Goal: Task Accomplishment & Management: Complete application form

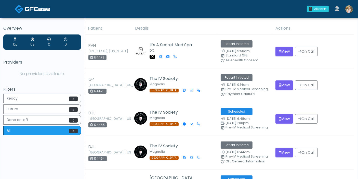
click at [348, 10] on img at bounding box center [350, 9] width 8 height 8
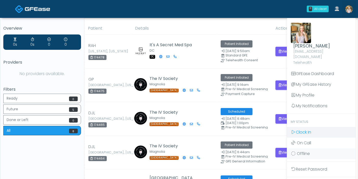
click at [304, 129] on span "Clock In" at bounding box center [303, 132] width 15 height 6
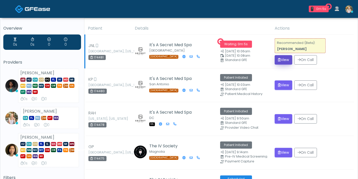
click at [287, 59] on button "View" at bounding box center [284, 59] width 18 height 9
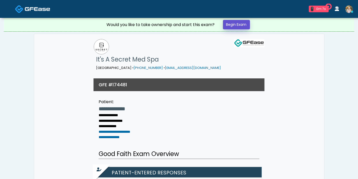
click at [240, 22] on link "Begin Exam" at bounding box center [236, 24] width 27 height 9
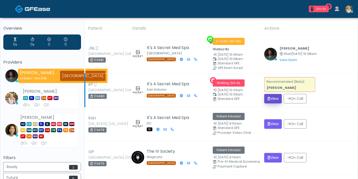
click at [271, 98] on button "View" at bounding box center [274, 98] width 18 height 9
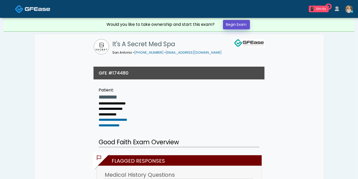
click at [244, 26] on link "Begin Exam" at bounding box center [236, 24] width 27 height 9
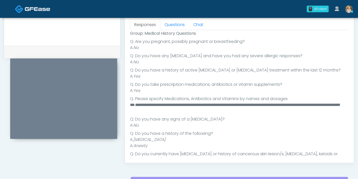
scroll to position [111, 0]
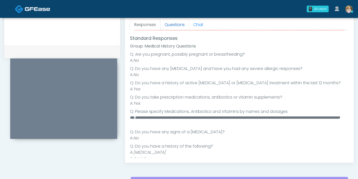
click at [170, 26] on link "Questions" at bounding box center [174, 24] width 29 height 11
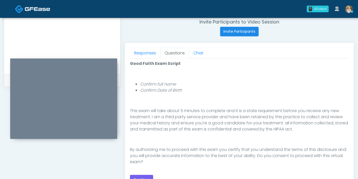
scroll to position [227, 0]
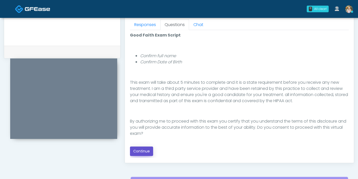
click at [144, 150] on button "Continue" at bounding box center [141, 150] width 23 height 9
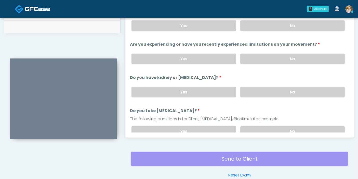
scroll to position [221, 0]
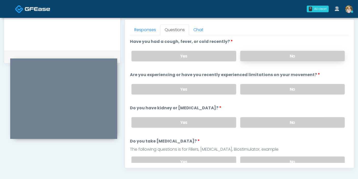
click at [289, 54] on label "No" at bounding box center [293, 56] width 105 height 10
click at [292, 87] on label "No" at bounding box center [293, 89] width 105 height 10
click at [289, 123] on label "No" at bounding box center [293, 122] width 105 height 10
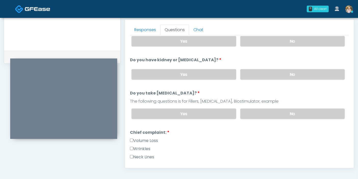
scroll to position [57, 0]
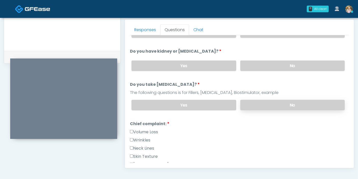
click at [285, 104] on label "No" at bounding box center [293, 105] width 105 height 10
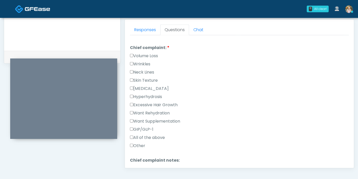
scroll to position [142, 0]
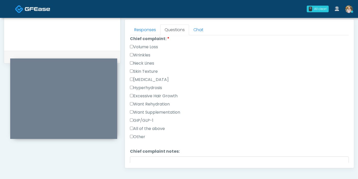
click at [135, 53] on label "Wrinkles" at bounding box center [140, 55] width 20 height 6
click at [138, 44] on label "Volume Loss" at bounding box center [144, 47] width 28 height 6
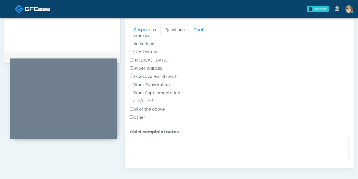
scroll to position [170, 0]
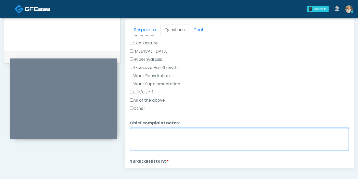
click at [211, 141] on textarea "Chief complaint notes:" at bounding box center [239, 139] width 219 height 22
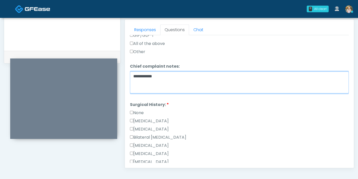
scroll to position [255, 0]
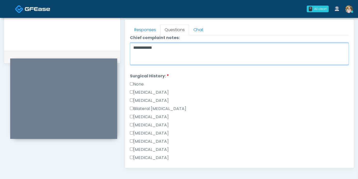
type textarea "**********"
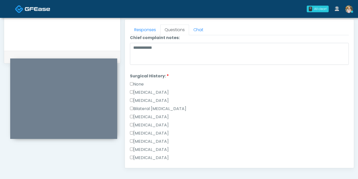
click at [147, 117] on label "Breast Augmentation" at bounding box center [149, 117] width 39 height 6
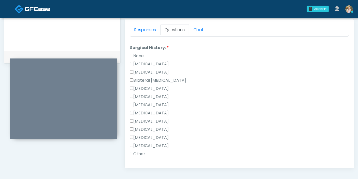
click at [139, 151] on label "Other" at bounding box center [137, 154] width 15 height 6
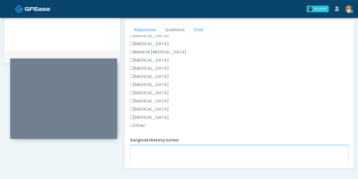
click at [161, 151] on textarea "Surgical History notes:" at bounding box center [239, 156] width 219 height 22
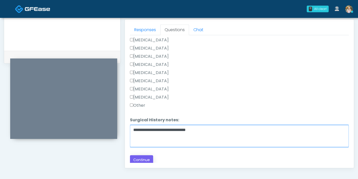
type textarea "**********"
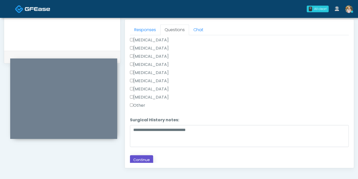
click at [143, 158] on button "Continue" at bounding box center [141, 159] width 23 height 9
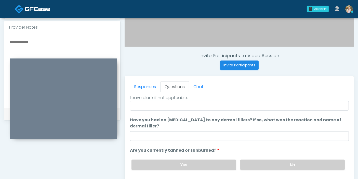
scroll to position [0, 0]
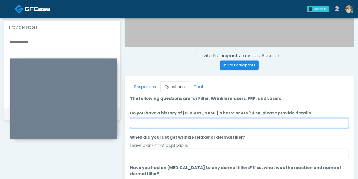
click at [206, 120] on input "Do you have a history of Guillain's barre or ALS? If so, please provide details." at bounding box center [239, 123] width 219 height 10
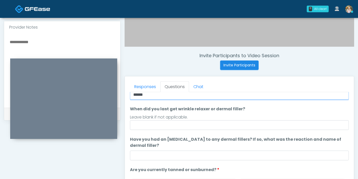
type input "******"
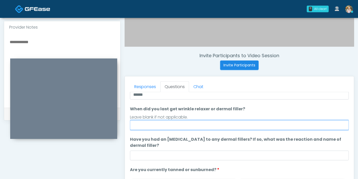
click at [200, 126] on input "When did you last get wrinkle relaxer or dermal filler?" at bounding box center [239, 125] width 219 height 10
type input "**********"
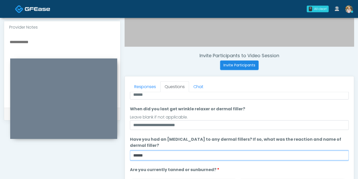
scroll to position [48, 0]
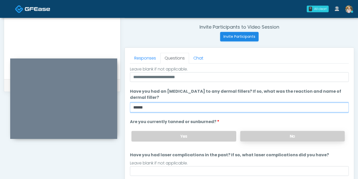
type input "******"
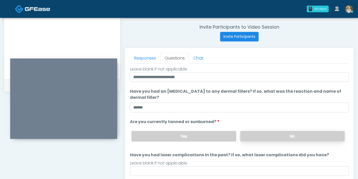
click at [251, 136] on label "No" at bounding box center [293, 136] width 105 height 10
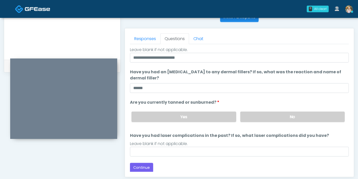
scroll to position [221, 0]
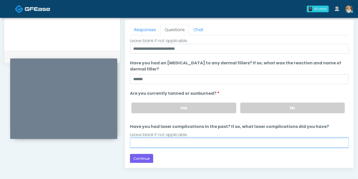
click at [239, 140] on input "Have you had laser complications in the past? If so, what laser complications d…" at bounding box center [239, 143] width 219 height 10
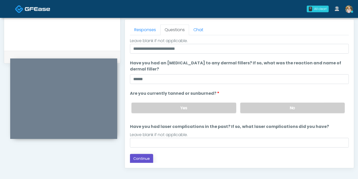
click at [141, 156] on button "Continue" at bounding box center [141, 158] width 23 height 9
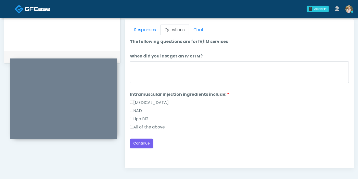
click at [159, 128] on label "All of the above" at bounding box center [147, 127] width 35 height 6
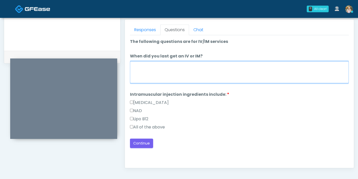
click at [168, 72] on textarea "When did you last get an IV or IM?" at bounding box center [239, 72] width 219 height 22
type textarea "**********"
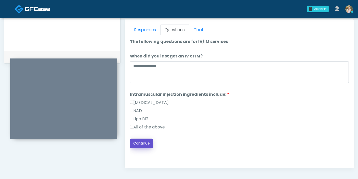
click at [143, 142] on button "Continue" at bounding box center [141, 143] width 23 height 9
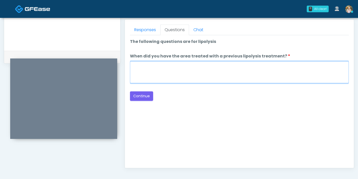
click at [214, 71] on textarea "When did you have the area treated with a previous lipolysis treatment?" at bounding box center [239, 72] width 219 height 22
type textarea "*"
type textarea "**********"
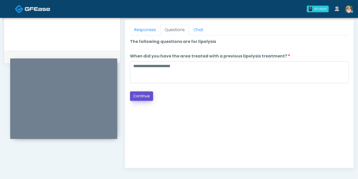
click at [141, 98] on button "Continue" at bounding box center [141, 95] width 23 height 9
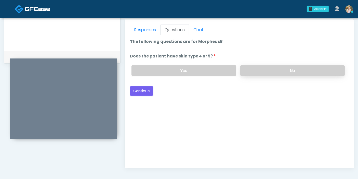
click at [265, 73] on label "No" at bounding box center [293, 70] width 105 height 10
click at [140, 88] on button "Continue" at bounding box center [141, 90] width 23 height 9
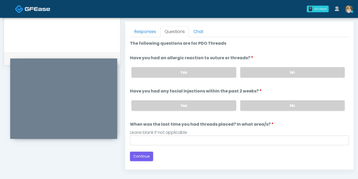
scroll to position [193, 0]
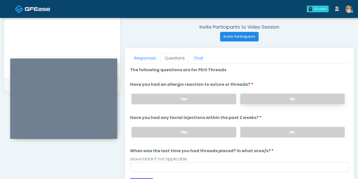
click at [266, 96] on label "No" at bounding box center [293, 99] width 105 height 10
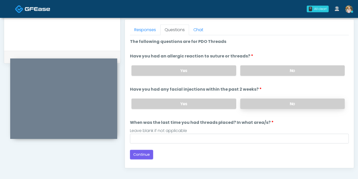
click at [274, 103] on label "No" at bounding box center [293, 103] width 105 height 10
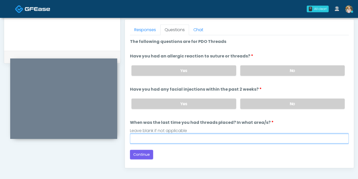
click at [243, 134] on input "When was the last time you had threads placed? In what area/s?" at bounding box center [239, 139] width 219 height 10
type input "***"
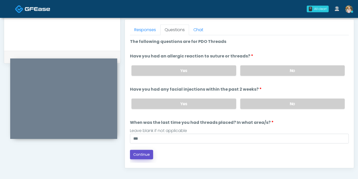
click at [141, 155] on button "Continue" at bounding box center [141, 154] width 23 height 9
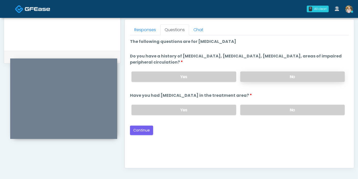
click at [263, 74] on label "No" at bounding box center [293, 76] width 105 height 10
click at [273, 108] on label "No" at bounding box center [293, 110] width 105 height 10
click at [141, 129] on button "Continue" at bounding box center [141, 130] width 23 height 9
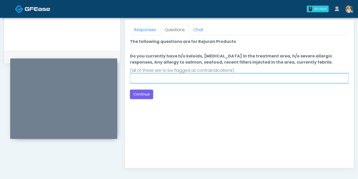
click at [191, 78] on input "Do you currently have h/o keloids, skin infection in the treatment area, h/o se…" at bounding box center [239, 78] width 219 height 10
type input "******"
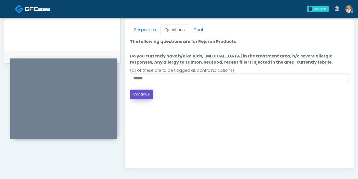
click at [135, 98] on button "Continue" at bounding box center [141, 94] width 23 height 9
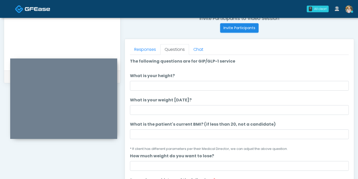
scroll to position [193, 0]
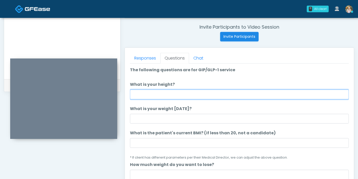
click at [159, 96] on input "What is your height?" at bounding box center [239, 95] width 219 height 10
click at [181, 93] on input "What is your height?" at bounding box center [239, 95] width 219 height 10
type input "***"
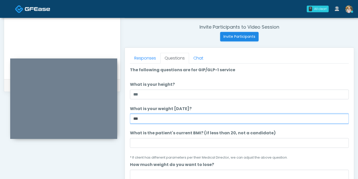
type input "***"
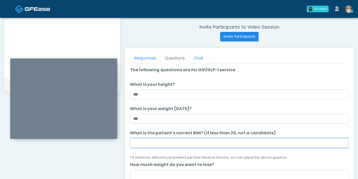
drag, startPoint x: 150, startPoint y: 141, endPoint x: 153, endPoint y: 138, distance: 4.2
click at [150, 141] on input "What is the patient's current BMI? (if less than 20, not a candidate)" at bounding box center [239, 143] width 219 height 10
click at [195, 146] on input "What is the patient's current BMI? (if less than 20, not a candidate)" at bounding box center [239, 143] width 219 height 10
type input "****"
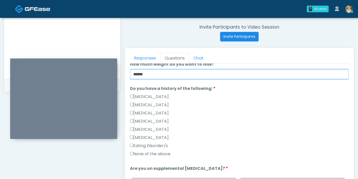
scroll to position [113, 0]
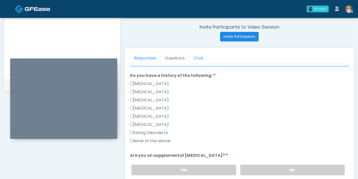
type input "******"
click at [147, 140] on label "None of the above" at bounding box center [150, 141] width 41 height 6
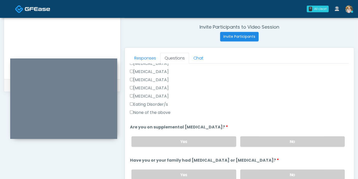
scroll to position [198, 0]
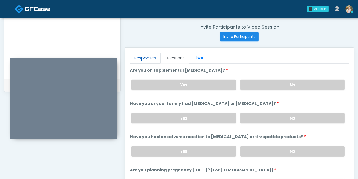
click at [142, 57] on link "Responses" at bounding box center [145, 58] width 30 height 11
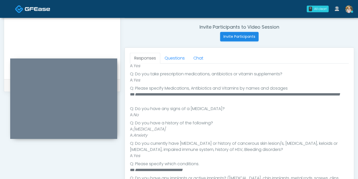
scroll to position [196, 0]
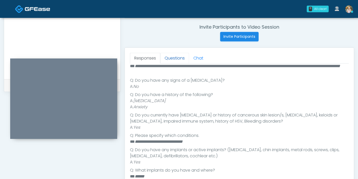
click at [180, 57] on link "Questions" at bounding box center [174, 58] width 29 height 11
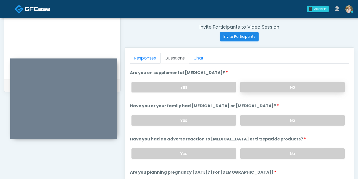
click at [265, 86] on label "No" at bounding box center [293, 87] width 105 height 10
click at [275, 123] on label "No" at bounding box center [293, 120] width 105 height 10
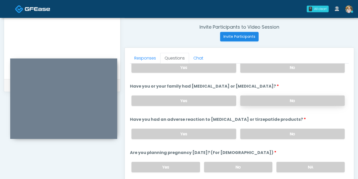
scroll to position [225, 0]
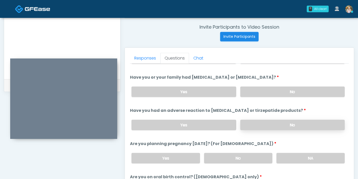
click at [269, 120] on label "No" at bounding box center [293, 125] width 105 height 10
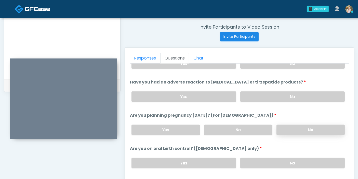
click at [290, 131] on label "NA" at bounding box center [311, 130] width 68 height 10
click at [294, 160] on label "No" at bounding box center [293, 163] width 105 height 10
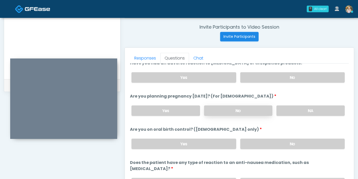
scroll to position [281, 0]
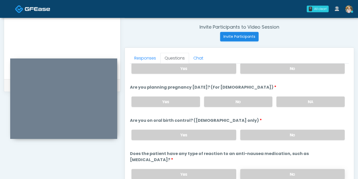
click at [276, 170] on label "No" at bounding box center [293, 174] width 105 height 10
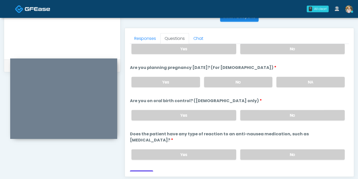
scroll to position [221, 0]
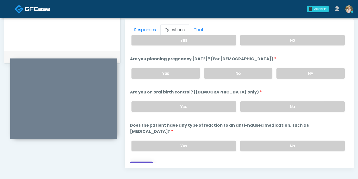
click at [142, 161] on button "Continue" at bounding box center [141, 165] width 23 height 9
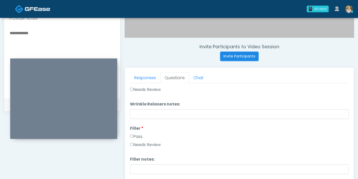
scroll to position [165, 0]
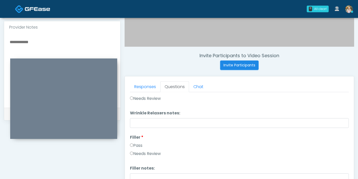
click at [31, 42] on textarea at bounding box center [62, 70] width 106 height 62
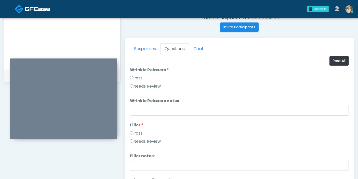
scroll to position [203, 0]
click at [334, 60] on button "Pass All" at bounding box center [339, 60] width 19 height 9
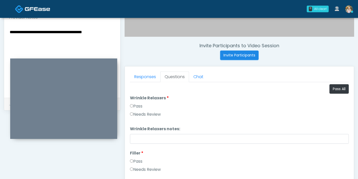
click at [104, 30] on textarea "**********" at bounding box center [62, 60] width 106 height 62
click at [68, 32] on textarea "**********" at bounding box center [62, 60] width 106 height 62
click at [49, 39] on textarea "**********" at bounding box center [62, 60] width 106 height 62
click at [68, 30] on textarea "**********" at bounding box center [62, 60] width 106 height 62
click at [69, 38] on textarea "**********" at bounding box center [62, 60] width 106 height 62
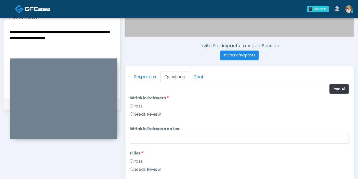
paste textarea "*****"
drag, startPoint x: 22, startPoint y: 30, endPoint x: 9, endPoint y: 31, distance: 13.1
click at [9, 31] on textarea "**********" at bounding box center [62, 60] width 106 height 62
click at [90, 38] on textarea "**********" at bounding box center [62, 60] width 106 height 62
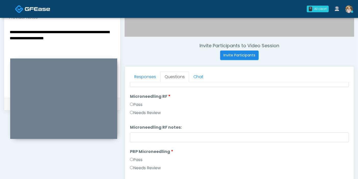
scroll to position [113, 0]
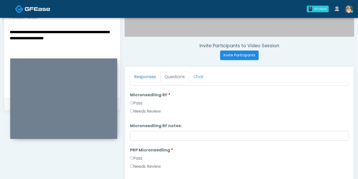
click at [145, 78] on link "Responses" at bounding box center [145, 76] width 30 height 11
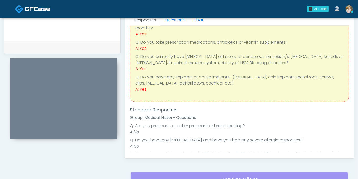
scroll to position [26, 0]
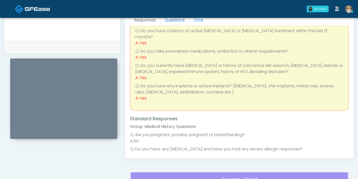
click at [172, 21] on link "Questions" at bounding box center [174, 20] width 29 height 11
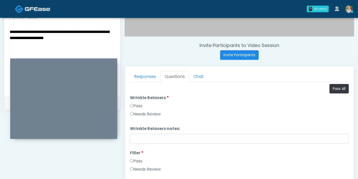
scroll to position [175, 0]
click at [87, 37] on textarea "**********" at bounding box center [62, 60] width 106 height 62
click at [109, 42] on textarea "**********" at bounding box center [62, 60] width 106 height 62
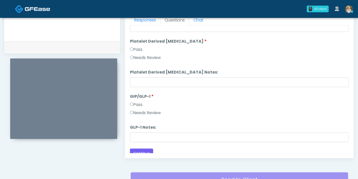
scroll to position [1004, 0]
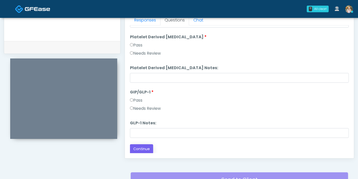
type textarea "**********"
click at [143, 148] on button "Continue" at bounding box center [141, 148] width 23 height 9
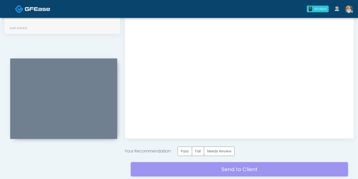
scroll to position [259, 0]
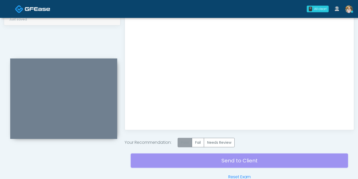
click at [187, 141] on label "Pass" at bounding box center [185, 142] width 15 height 9
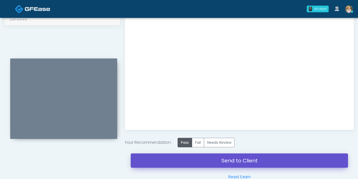
drag, startPoint x: 233, startPoint y: 160, endPoint x: 205, endPoint y: 25, distance: 137.7
click at [233, 160] on link "Send to Client" at bounding box center [240, 160] width 218 height 14
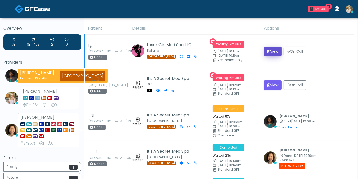
click at [272, 53] on button "View" at bounding box center [273, 51] width 18 height 9
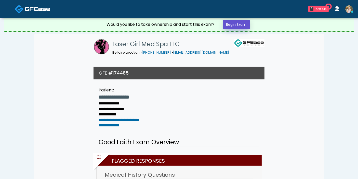
click at [238, 24] on link "Begin Exam" at bounding box center [236, 24] width 27 height 9
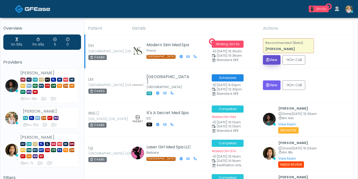
click at [268, 61] on button "View" at bounding box center [272, 59] width 18 height 9
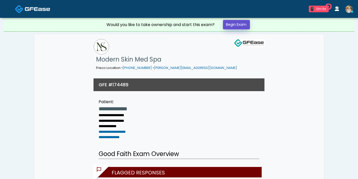
click at [233, 26] on link "Begin Exam" at bounding box center [236, 24] width 27 height 9
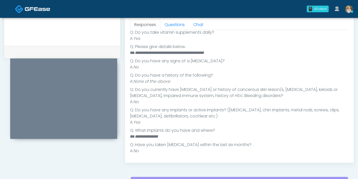
scroll to position [64, 0]
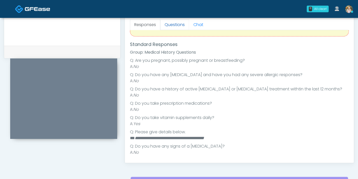
click at [172, 24] on link "Questions" at bounding box center [174, 24] width 29 height 11
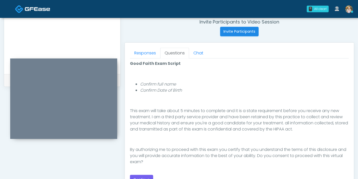
scroll to position [227, 0]
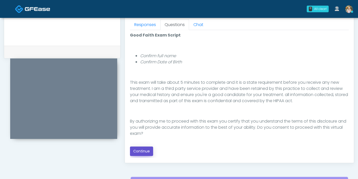
click at [141, 150] on button "Continue" at bounding box center [141, 150] width 23 height 9
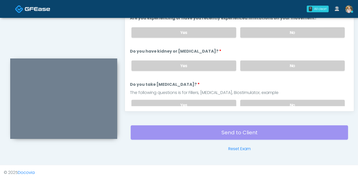
scroll to position [221, 0]
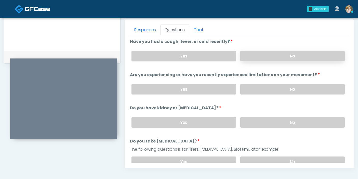
click at [278, 57] on label "No" at bounding box center [293, 56] width 105 height 10
click at [288, 87] on label "No" at bounding box center [293, 89] width 105 height 10
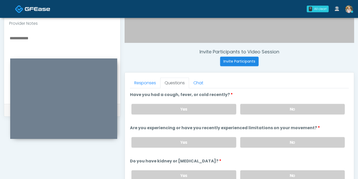
scroll to position [165, 0]
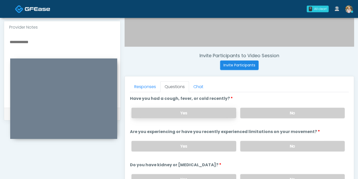
click at [184, 114] on label "Yes" at bounding box center [184, 113] width 105 height 10
click at [41, 41] on textarea at bounding box center [62, 70] width 106 height 62
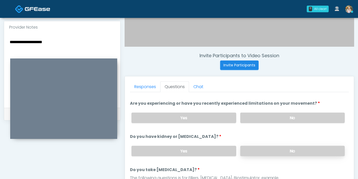
type textarea "**********"
click at [252, 151] on label "No" at bounding box center [293, 151] width 105 height 10
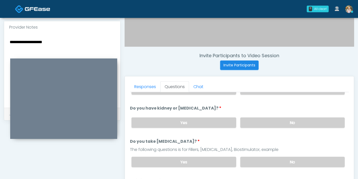
scroll to position [85, 0]
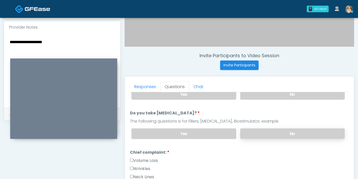
click at [276, 133] on label "No" at bounding box center [293, 133] width 105 height 10
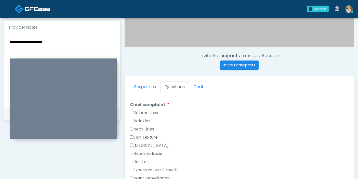
scroll to position [142, 0]
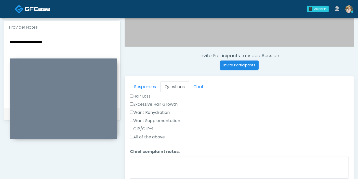
click at [153, 119] on label "Want Supplementation" at bounding box center [155, 121] width 50 height 6
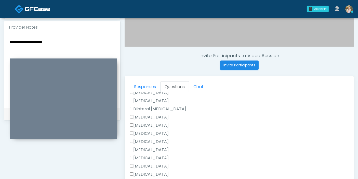
scroll to position [332, 0]
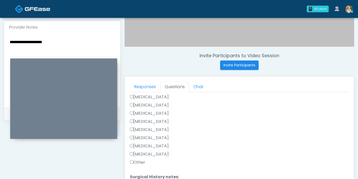
click at [142, 135] on label "[MEDICAL_DATA]" at bounding box center [149, 138] width 39 height 6
click at [147, 154] on label "[MEDICAL_DATA]" at bounding box center [149, 154] width 39 height 6
click at [143, 96] on label "[MEDICAL_DATA]" at bounding box center [149, 97] width 39 height 6
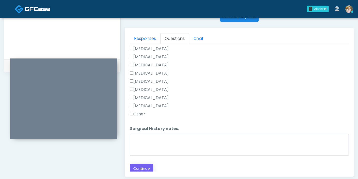
scroll to position [221, 0]
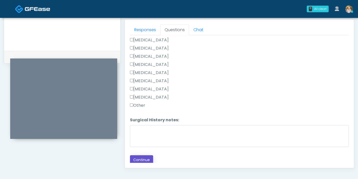
click at [143, 156] on button "Continue" at bounding box center [141, 159] width 23 height 9
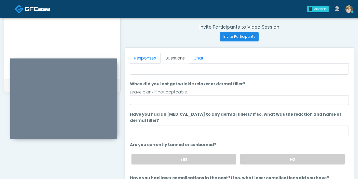
scroll to position [19, 0]
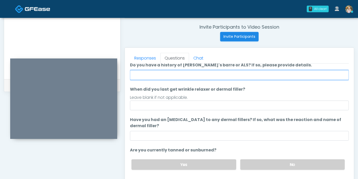
click at [220, 72] on input "Do you have a history of Guillain's barre or ALS? If so, please provide details." at bounding box center [239, 75] width 219 height 10
type input "******"
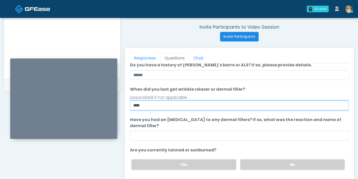
type input "****"
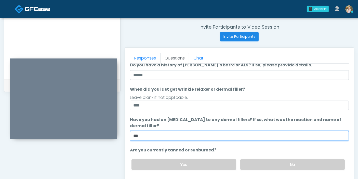
scroll to position [48, 0]
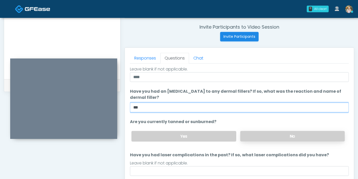
type input "***"
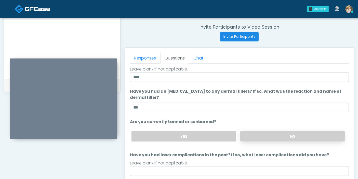
click at [267, 138] on label "No" at bounding box center [293, 136] width 105 height 10
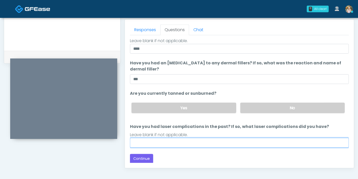
click at [240, 141] on input "Have you had laser complications in the past? If so, what laser complications d…" at bounding box center [239, 143] width 219 height 10
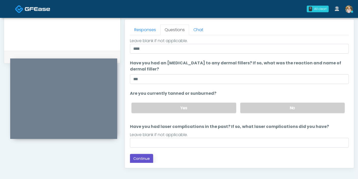
click at [146, 156] on button "Continue" at bounding box center [141, 158] width 23 height 9
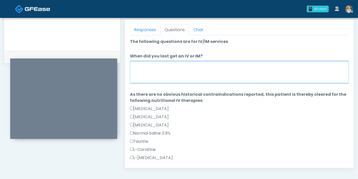
click at [214, 81] on textarea "When did you last get an IV or IM?" at bounding box center [239, 72] width 219 height 22
type textarea "*"
type textarea "**********"
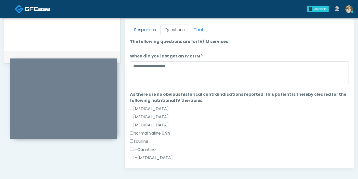
click at [148, 32] on link "Responses" at bounding box center [145, 29] width 30 height 11
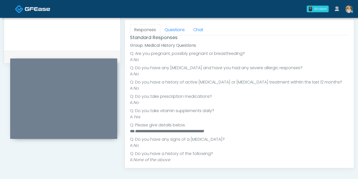
scroll to position [85, 0]
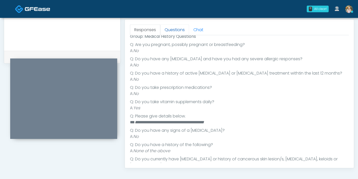
click at [173, 30] on link "Questions" at bounding box center [174, 29] width 29 height 11
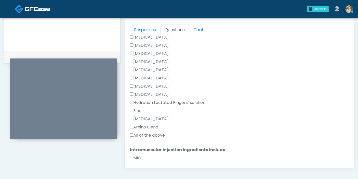
scroll to position [170, 0]
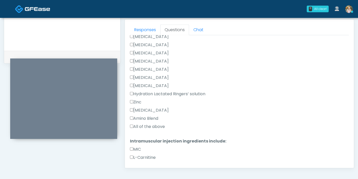
click at [151, 126] on label "All of the above" at bounding box center [147, 126] width 35 height 6
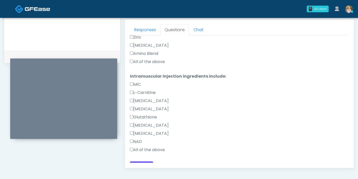
scroll to position [242, 0]
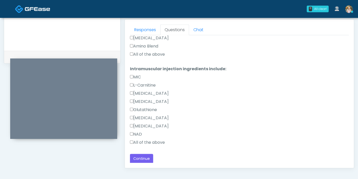
click at [139, 140] on label "All of the above" at bounding box center [147, 142] width 35 height 6
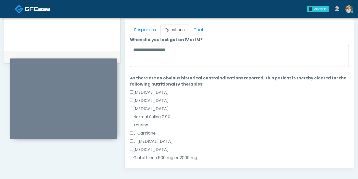
scroll to position [0, 0]
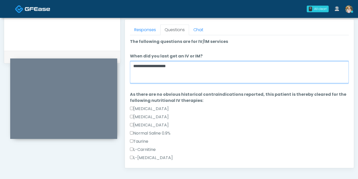
click at [180, 67] on textarea "**********" at bounding box center [239, 72] width 219 height 22
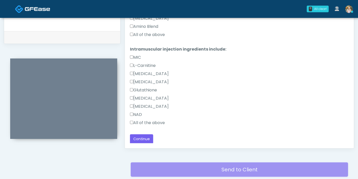
scroll to position [250, 0]
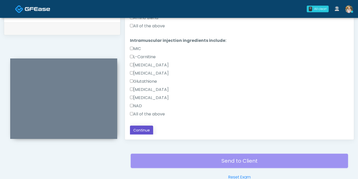
click at [141, 129] on button "Continue" at bounding box center [141, 130] width 23 height 9
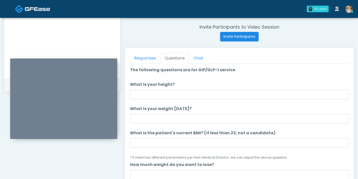
scroll to position [0, 0]
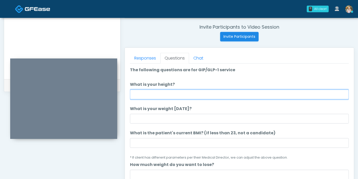
click at [225, 95] on input "What is your height?" at bounding box center [239, 95] width 219 height 10
click at [145, 95] on input "What is your height?" at bounding box center [239, 95] width 219 height 10
type input "***"
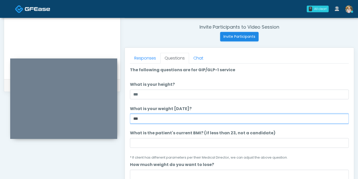
type input "***"
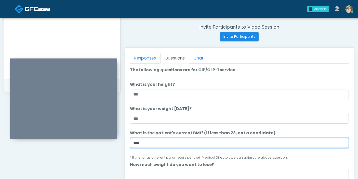
type input "****"
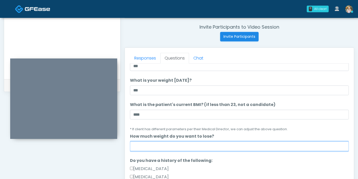
scroll to position [57, 0]
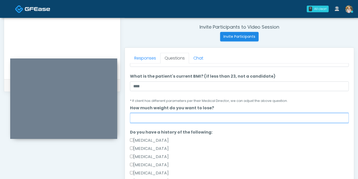
click at [222, 119] on input "How much weight do you want to lose?" at bounding box center [239, 118] width 219 height 10
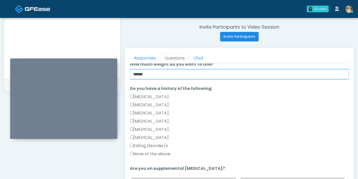
scroll to position [113, 0]
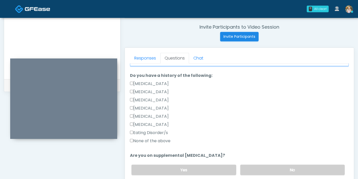
type input "******"
click at [141, 142] on label "None of the above" at bounding box center [150, 141] width 41 height 6
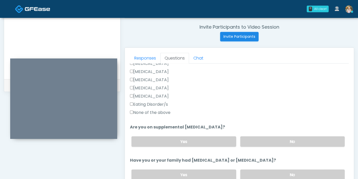
scroll to position [170, 0]
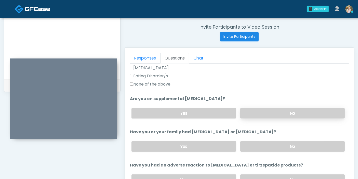
click at [276, 114] on label "No" at bounding box center [293, 113] width 105 height 10
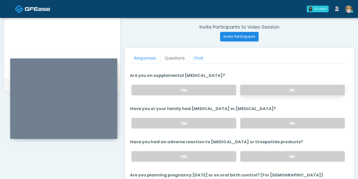
scroll to position [198, 0]
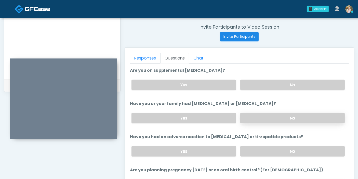
click at [275, 117] on label "No" at bounding box center [293, 118] width 105 height 10
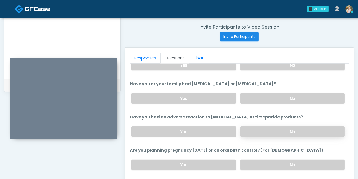
scroll to position [227, 0]
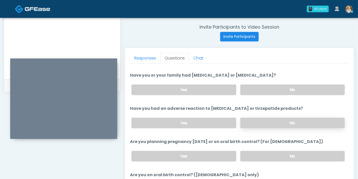
click at [279, 122] on label "No" at bounding box center [293, 123] width 105 height 10
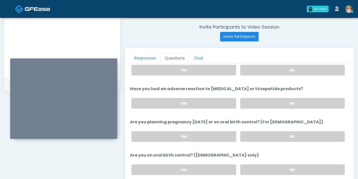
scroll to position [255, 0]
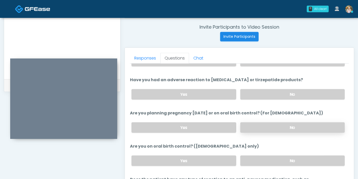
click at [276, 126] on label "No" at bounding box center [293, 127] width 105 height 10
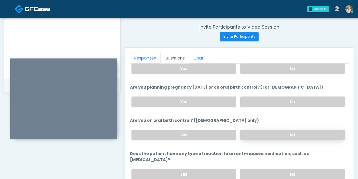
click at [267, 133] on label "No" at bounding box center [293, 135] width 105 height 10
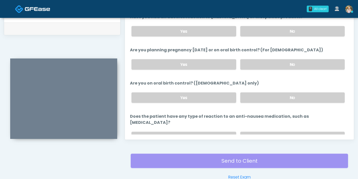
scroll to position [253, 0]
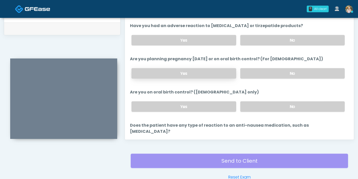
click at [205, 75] on label "Yes" at bounding box center [184, 73] width 105 height 10
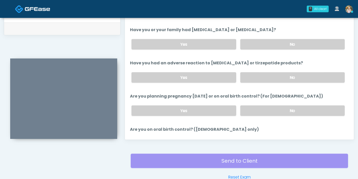
scroll to position [224, 0]
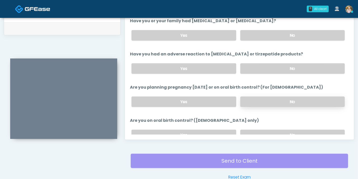
click at [265, 102] on label "No" at bounding box center [293, 101] width 105 height 10
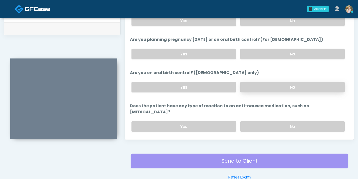
scroll to position [281, 0]
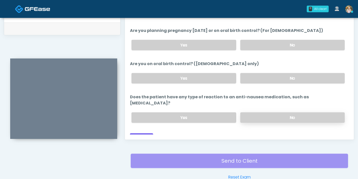
click at [264, 112] on label "No" at bounding box center [293, 117] width 105 height 10
click at [143, 133] on button "Continue" at bounding box center [141, 137] width 23 height 9
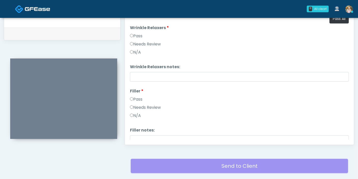
scroll to position [221, 0]
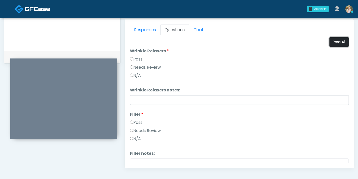
click at [332, 42] on button "Pass All" at bounding box center [339, 41] width 19 height 9
click at [145, 33] on link "Responses" at bounding box center [145, 29] width 30 height 11
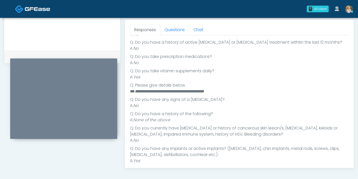
scroll to position [92, 0]
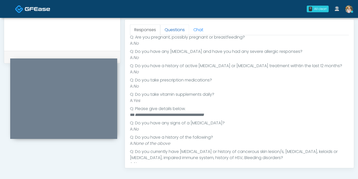
click at [176, 29] on link "Questions" at bounding box center [174, 29] width 29 height 11
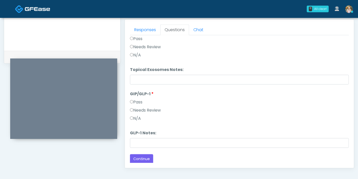
scroll to position [250, 0]
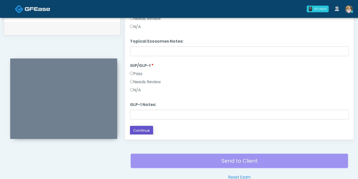
click at [143, 130] on button "Continue" at bounding box center [141, 130] width 23 height 9
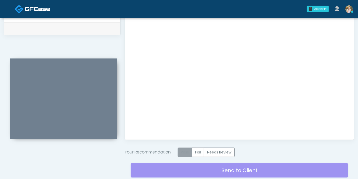
scroll to position [0, 0]
click at [190, 152] on label "Pass" at bounding box center [185, 151] width 15 height 9
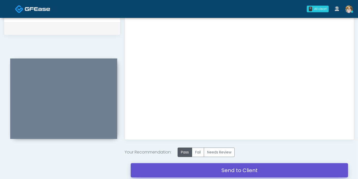
drag, startPoint x: 238, startPoint y: 168, endPoint x: 206, endPoint y: 29, distance: 142.7
click at [238, 168] on link "Send to Client" at bounding box center [240, 170] width 218 height 14
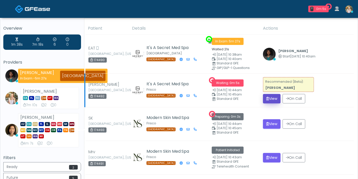
click at [278, 99] on button "View" at bounding box center [272, 98] width 18 height 9
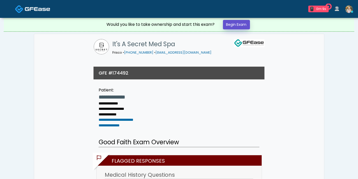
click at [233, 27] on link "Begin Exam" at bounding box center [236, 24] width 27 height 9
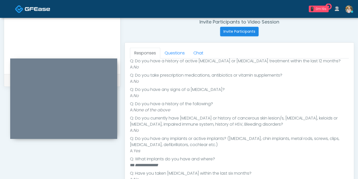
scroll to position [227, 0]
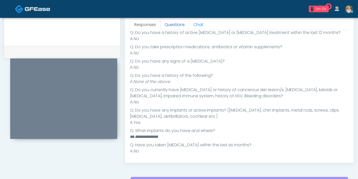
click at [173, 24] on link "Questions" at bounding box center [174, 24] width 29 height 11
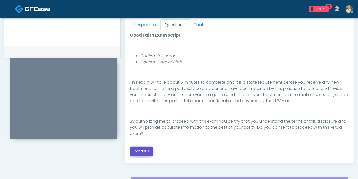
click at [139, 151] on button "Continue" at bounding box center [141, 150] width 23 height 9
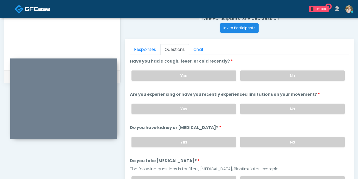
scroll to position [193, 0]
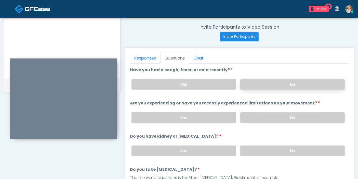
click at [284, 84] on label "No" at bounding box center [293, 84] width 105 height 10
click at [284, 119] on label "No" at bounding box center [293, 117] width 105 height 10
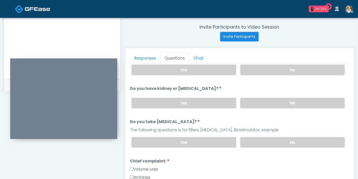
scroll to position [57, 0]
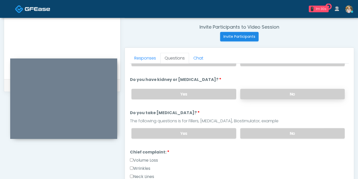
click at [280, 96] on label "No" at bounding box center [293, 94] width 105 height 10
click at [284, 134] on label "No" at bounding box center [293, 133] width 105 height 10
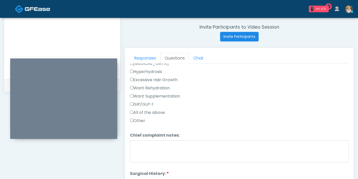
scroll to position [198, 0]
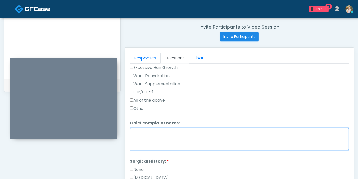
click at [162, 140] on textarea "Chief complaint notes:" at bounding box center [239, 139] width 219 height 22
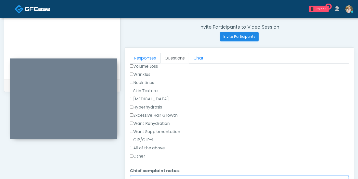
scroll to position [142, 0]
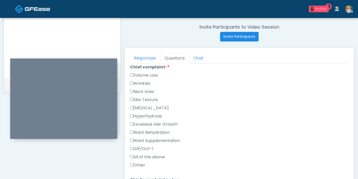
type textarea "**********"
click at [141, 107] on label "Hyperpigmentation" at bounding box center [149, 108] width 39 height 6
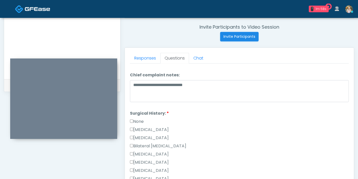
scroll to position [255, 0]
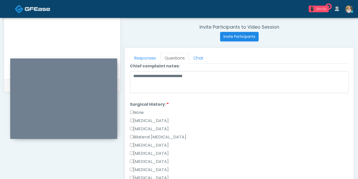
click at [149, 144] on label "[MEDICAL_DATA]" at bounding box center [149, 145] width 39 height 6
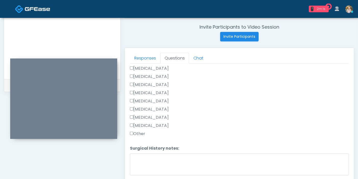
scroll to position [221, 0]
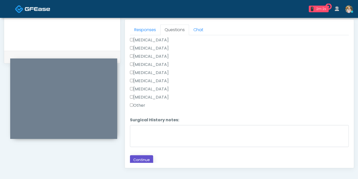
click at [141, 158] on button "Continue" at bounding box center [141, 159] width 23 height 9
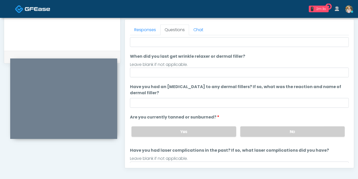
scroll to position [0, 0]
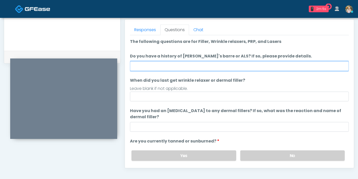
click at [200, 68] on input "Do you have a history of Guillain's barre or ALS? If so, please provide details." at bounding box center [239, 66] width 219 height 10
type input "******"
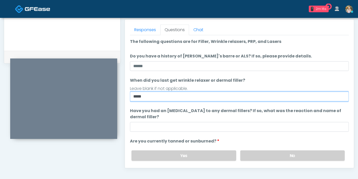
type input "*****"
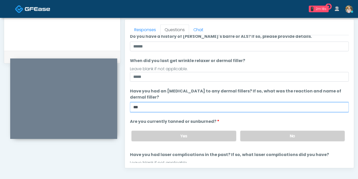
scroll to position [28, 0]
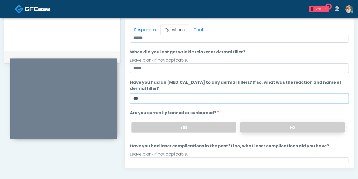
type input "***"
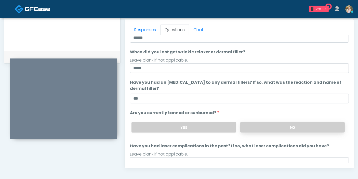
click at [265, 124] on label "No" at bounding box center [293, 127] width 105 height 10
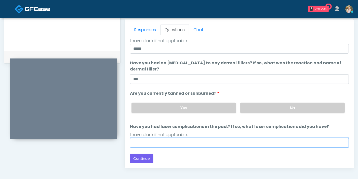
click at [214, 142] on input "Have you had laser complications in the past? If so, what laser complications d…" at bounding box center [239, 143] width 219 height 10
type input "******"
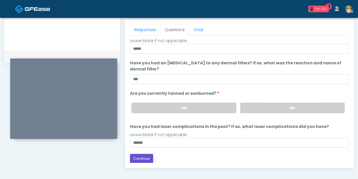
click at [141, 157] on button "Continue" at bounding box center [141, 158] width 23 height 9
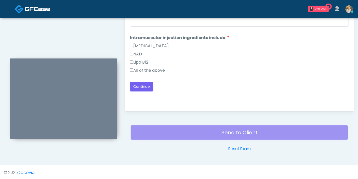
scroll to position [221, 0]
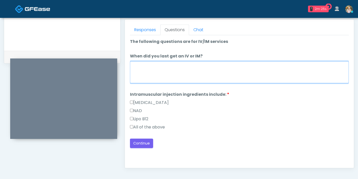
click at [184, 66] on textarea "When did you last get an IV or IM?" at bounding box center [239, 72] width 219 height 22
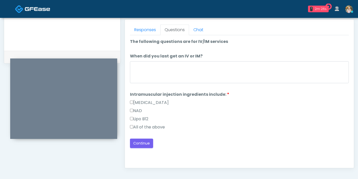
click at [158, 126] on label "All of the above" at bounding box center [147, 127] width 35 height 6
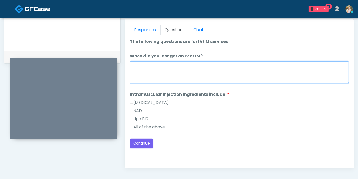
click at [174, 72] on textarea "When did you last get an IV or IM?" at bounding box center [239, 72] width 219 height 22
type textarea "**********"
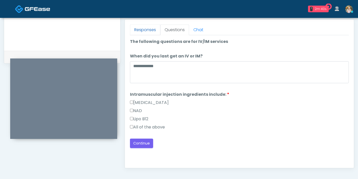
click at [144, 30] on link "Responses" at bounding box center [145, 29] width 30 height 11
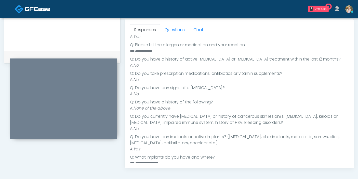
scroll to position [135, 0]
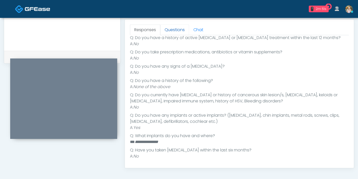
click at [177, 32] on link "Questions" at bounding box center [174, 29] width 29 height 11
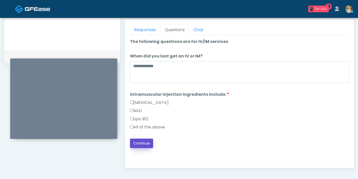
click at [146, 143] on button "Continue" at bounding box center [141, 143] width 23 height 9
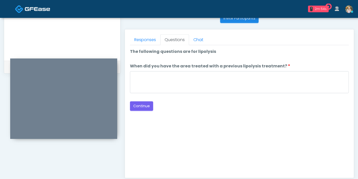
scroll to position [193, 0]
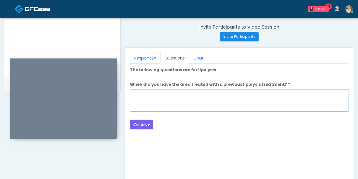
click at [207, 101] on textarea "When did you have the area treated with a previous lipolysis treatment?" at bounding box center [239, 101] width 219 height 22
type textarea "***"
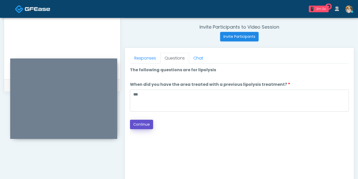
click at [149, 123] on button "Continue" at bounding box center [141, 124] width 23 height 9
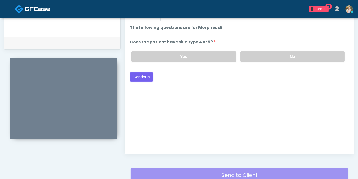
scroll to position [221, 0]
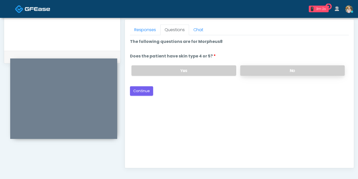
click at [267, 70] on label "No" at bounding box center [293, 70] width 105 height 10
click at [148, 87] on button "Continue" at bounding box center [141, 90] width 23 height 9
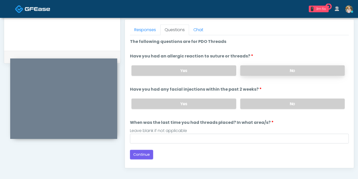
click at [272, 70] on label "No" at bounding box center [293, 70] width 105 height 10
click at [280, 104] on label "No" at bounding box center [293, 103] width 105 height 10
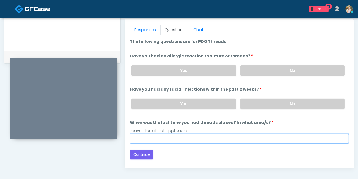
click at [227, 136] on input "When was the last time you had threads placed? In what area/s?" at bounding box center [239, 139] width 219 height 10
type input "***"
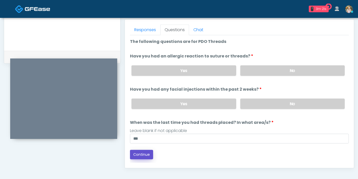
click at [145, 152] on button "Continue" at bounding box center [141, 154] width 23 height 9
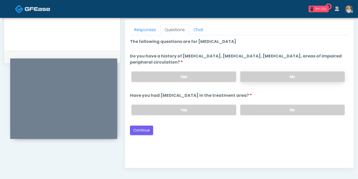
click at [276, 74] on label "No" at bounding box center [293, 76] width 105 height 10
click at [254, 109] on label "No" at bounding box center [293, 110] width 105 height 10
click at [141, 129] on button "Continue" at bounding box center [141, 130] width 23 height 9
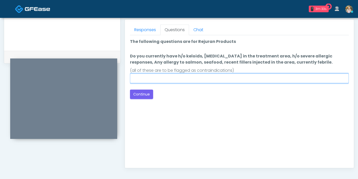
click at [200, 77] on input "Do you currently have h/o keloids, skin infection in the treatment area, h/o se…" at bounding box center [239, 78] width 219 height 10
type input "******"
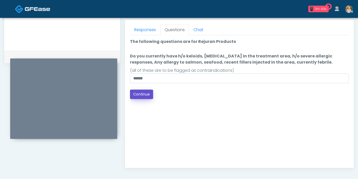
click at [146, 94] on button "Continue" at bounding box center [141, 94] width 23 height 9
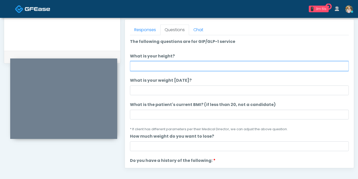
click at [210, 63] on input "What is your height?" at bounding box center [239, 66] width 219 height 10
click at [253, 64] on input "What is your height?" at bounding box center [239, 66] width 219 height 10
type input "***"
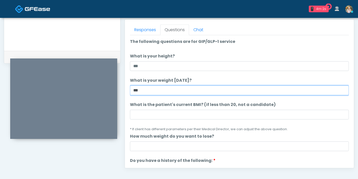
type input "***"
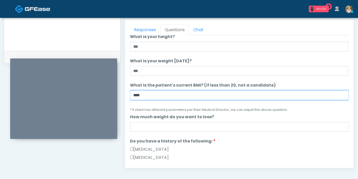
scroll to position [28, 0]
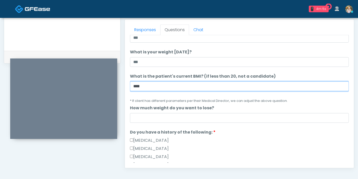
type input "****"
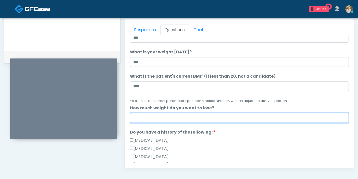
click at [232, 122] on input "How much weight do you want to lose?" at bounding box center [239, 118] width 219 height 10
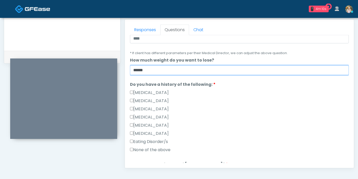
scroll to position [85, 0]
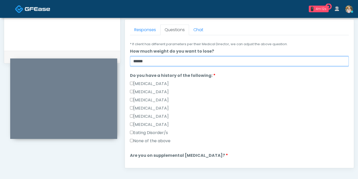
type input "******"
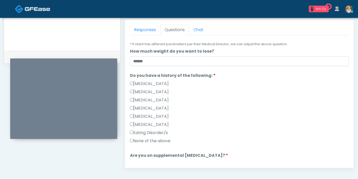
click at [159, 84] on label "Gallbladder Disease" at bounding box center [149, 84] width 39 height 6
click at [162, 84] on label "Gallbladder Disease" at bounding box center [149, 84] width 39 height 6
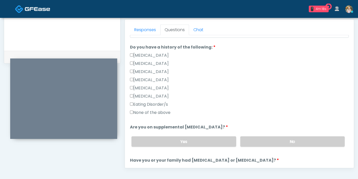
click at [158, 112] on label "None of the above" at bounding box center [150, 112] width 41 height 6
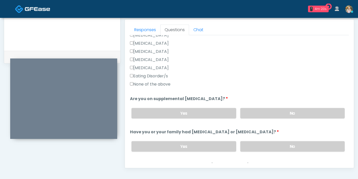
scroll to position [170, 0]
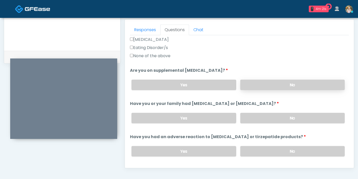
click at [272, 86] on label "No" at bounding box center [293, 85] width 105 height 10
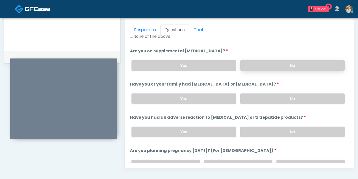
scroll to position [198, 0]
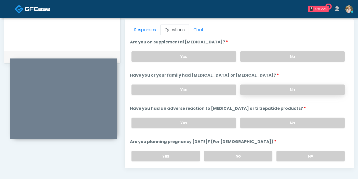
click at [279, 89] on label "No" at bounding box center [293, 89] width 105 height 10
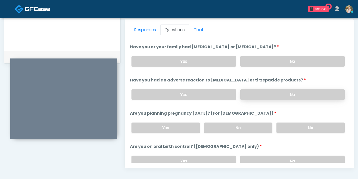
click at [283, 94] on label "No" at bounding box center [293, 94] width 105 height 10
click at [301, 128] on label "NA" at bounding box center [311, 127] width 68 height 10
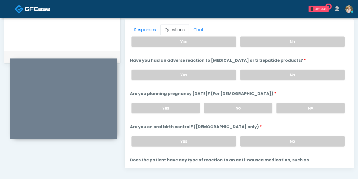
scroll to position [255, 0]
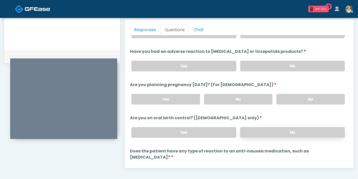
click at [261, 129] on label "No" at bounding box center [293, 132] width 105 height 10
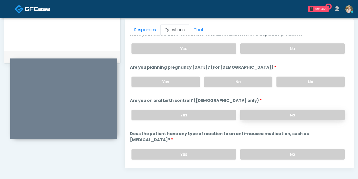
scroll to position [281, 0]
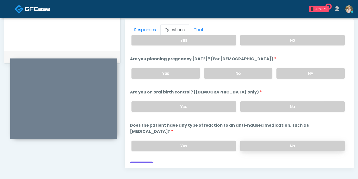
click at [249, 141] on label "No" at bounding box center [293, 146] width 105 height 10
click at [141, 161] on button "Continue" at bounding box center [141, 165] width 23 height 9
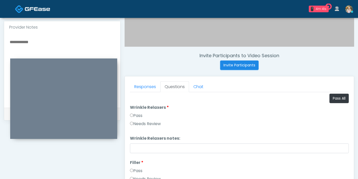
scroll to position [0, 0]
click at [330, 101] on button "Pass All" at bounding box center [339, 98] width 19 height 9
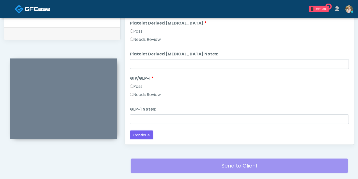
scroll to position [261, 0]
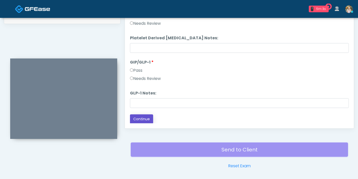
click at [138, 118] on button "Continue" at bounding box center [141, 118] width 23 height 9
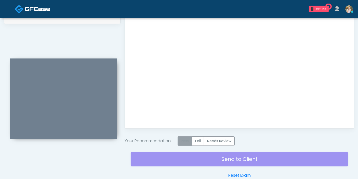
click at [186, 140] on label "Pass" at bounding box center [185, 140] width 15 height 9
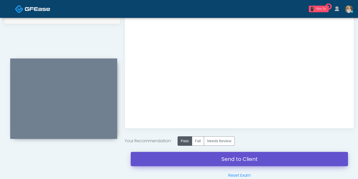
drag, startPoint x: 231, startPoint y: 157, endPoint x: 209, endPoint y: 23, distance: 135.5
click at [231, 157] on link "Send to Client" at bounding box center [240, 159] width 218 height 14
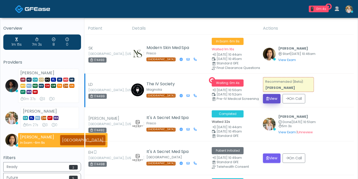
click at [272, 99] on button "View" at bounding box center [272, 98] width 18 height 9
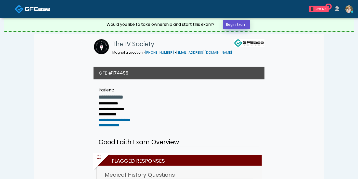
click at [237, 27] on link "Begin Exam" at bounding box center [236, 24] width 27 height 9
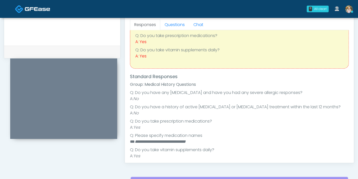
scroll to position [17, 0]
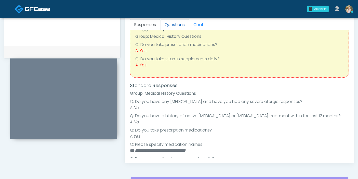
click at [172, 27] on link "Questions" at bounding box center [174, 24] width 29 height 11
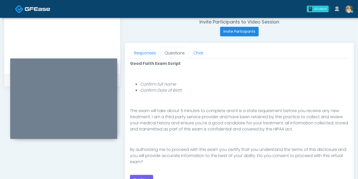
scroll to position [227, 0]
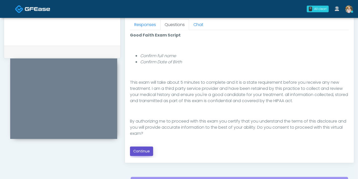
click at [141, 147] on button "Continue" at bounding box center [141, 150] width 23 height 9
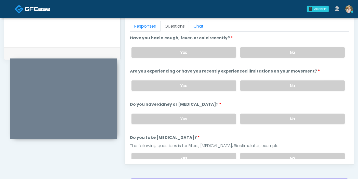
scroll to position [221, 0]
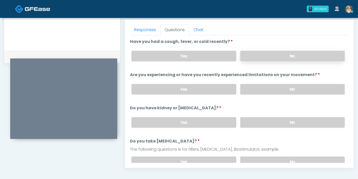
click at [290, 56] on label "No" at bounding box center [293, 56] width 105 height 10
click at [259, 86] on label "No" at bounding box center [293, 89] width 105 height 10
click at [269, 122] on label "No" at bounding box center [293, 122] width 105 height 10
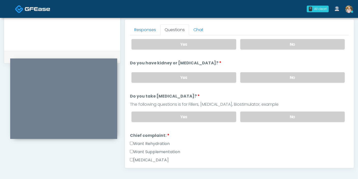
scroll to position [57, 0]
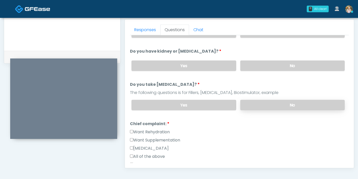
click at [285, 105] on label "No" at bounding box center [293, 105] width 105 height 10
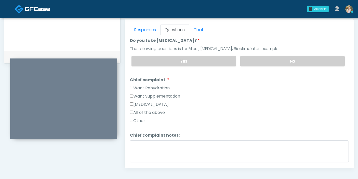
scroll to position [113, 0]
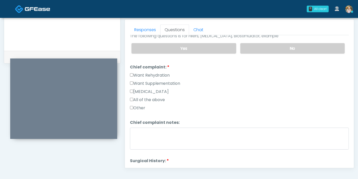
click at [139, 73] on label "Want Rehydration" at bounding box center [150, 75] width 40 height 6
click at [141, 81] on label "Want Supplementation" at bounding box center [155, 83] width 50 height 6
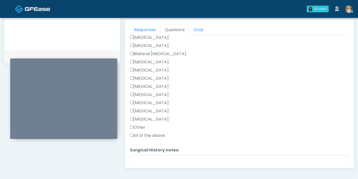
scroll to position [283, 0]
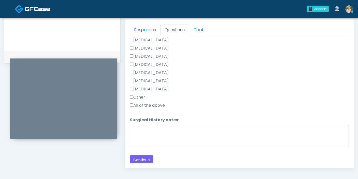
click at [140, 95] on label "Other" at bounding box center [137, 97] width 15 height 6
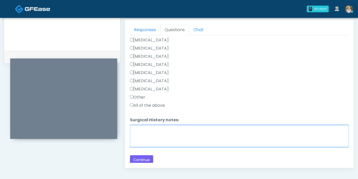
click at [176, 133] on textarea "Surgical History notes:" at bounding box center [239, 136] width 219 height 22
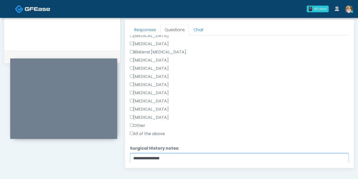
type textarea "**********"
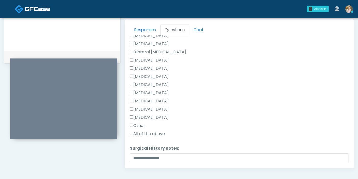
click at [146, 58] on label "[MEDICAL_DATA]" at bounding box center [149, 60] width 39 height 6
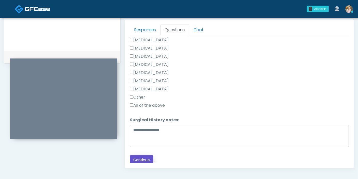
click at [146, 158] on button "Continue" at bounding box center [141, 159] width 23 height 9
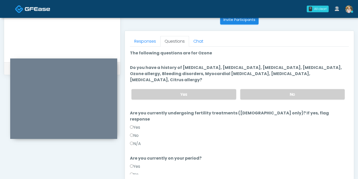
scroll to position [212, 0]
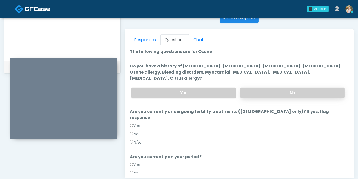
click at [270, 88] on label "No" at bounding box center [293, 93] width 105 height 10
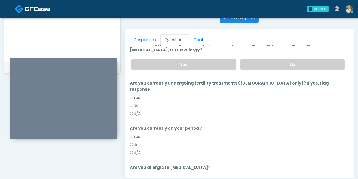
click at [138, 111] on label "N/A" at bounding box center [135, 114] width 11 height 6
click at [137, 150] on label "N/A" at bounding box center [135, 153] width 11 height 6
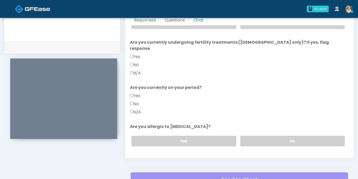
scroll to position [240, 0]
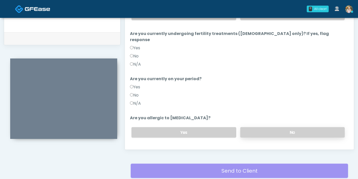
click at [255, 127] on label "No" at bounding box center [293, 132] width 105 height 10
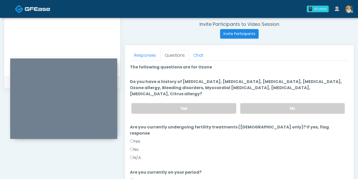
scroll to position [183, 0]
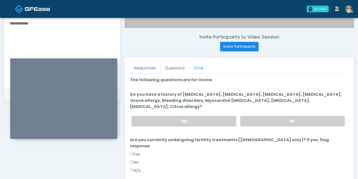
click at [148, 64] on link "Responses" at bounding box center [145, 68] width 30 height 11
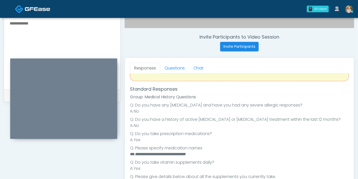
scroll to position [73, 0]
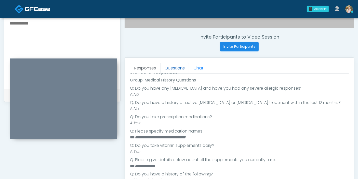
click at [172, 70] on link "Questions" at bounding box center [174, 68] width 29 height 11
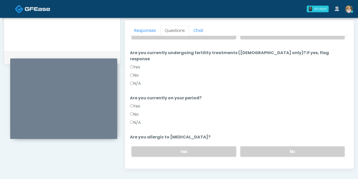
scroll to position [240, 0]
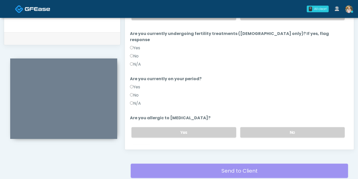
click at [139, 148] on button "Continue" at bounding box center [141, 152] width 23 height 9
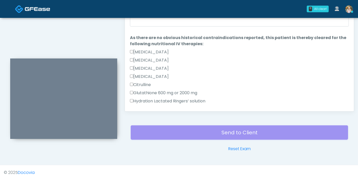
scroll to position [193, 0]
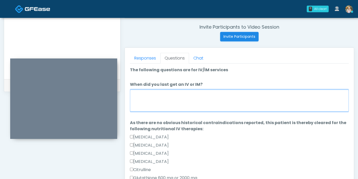
click at [200, 95] on textarea "When did you last get an IV or IM?" at bounding box center [239, 101] width 219 height 22
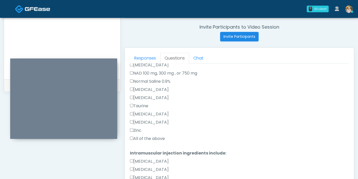
click at [139, 136] on label "All of the above" at bounding box center [147, 138] width 35 height 6
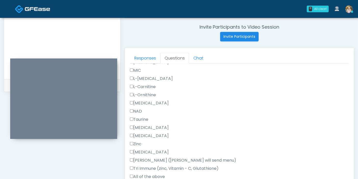
scroll to position [324, 0]
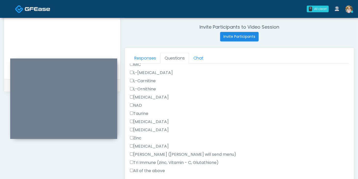
click at [154, 168] on label "All of the above" at bounding box center [147, 171] width 35 height 6
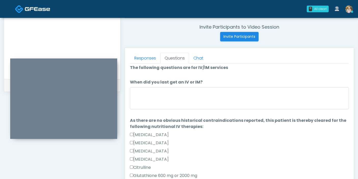
scroll to position [0, 0]
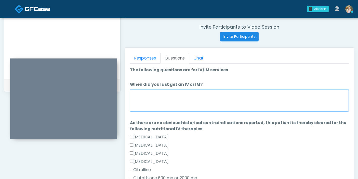
click at [166, 99] on textarea "When did you last get an IV or IM?" at bounding box center [239, 101] width 219 height 22
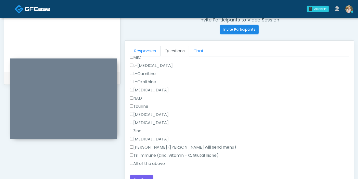
scroll to position [250, 0]
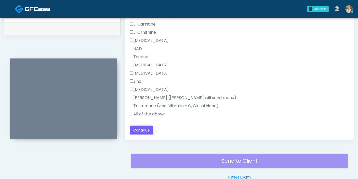
type textarea "**********"
click at [142, 129] on button "Continue" at bounding box center [141, 130] width 23 height 9
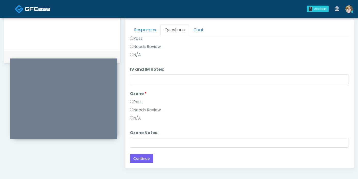
scroll to position [0, 0]
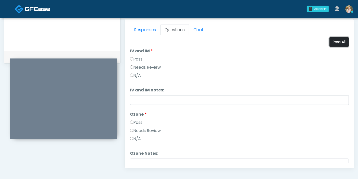
click at [331, 43] on button "Pass All" at bounding box center [339, 41] width 19 height 9
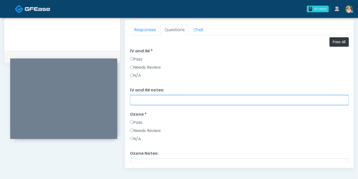
click at [225, 100] on input "IV and IM notes:" at bounding box center [239, 100] width 219 height 10
type input "**********"
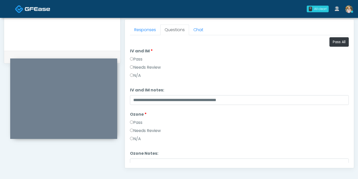
scroll to position [21, 0]
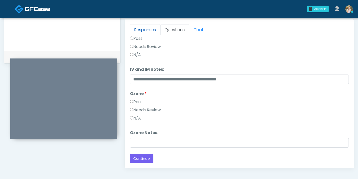
click at [152, 29] on link "Responses" at bounding box center [145, 29] width 30 height 11
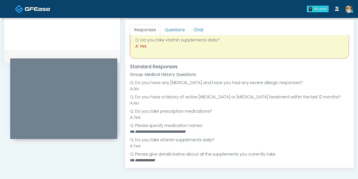
scroll to position [17, 0]
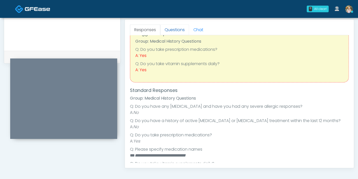
click at [175, 27] on link "Questions" at bounding box center [174, 29] width 29 height 11
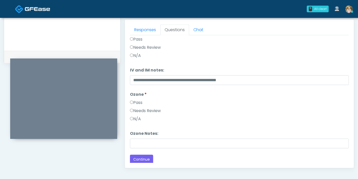
scroll to position [21, 0]
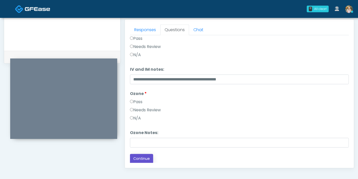
click at [143, 156] on button "Continue" at bounding box center [141, 158] width 23 height 9
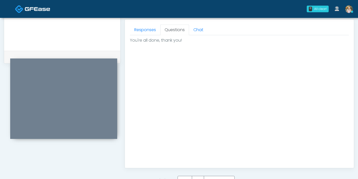
scroll to position [250, 0]
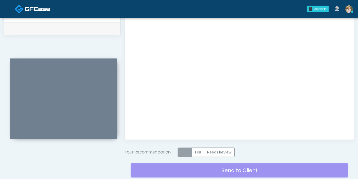
click at [187, 149] on label "Pass" at bounding box center [185, 151] width 15 height 9
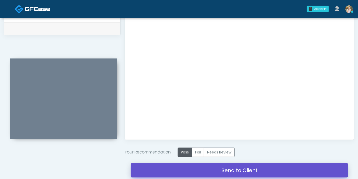
click at [240, 170] on link "Send to Client" at bounding box center [240, 170] width 218 height 14
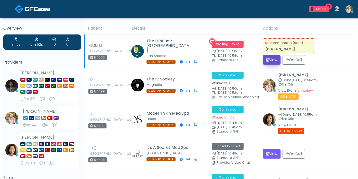
click at [268, 60] on icon "submit" at bounding box center [268, 60] width 3 height 4
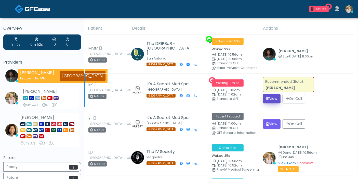
click at [274, 99] on button "View" at bounding box center [272, 98] width 18 height 9
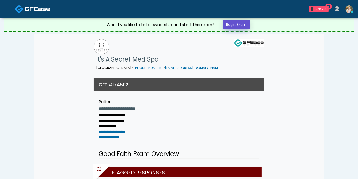
click at [232, 24] on link "Begin Exam" at bounding box center [236, 24] width 27 height 9
click at [235, 23] on link "Begin Exam" at bounding box center [236, 24] width 27 height 9
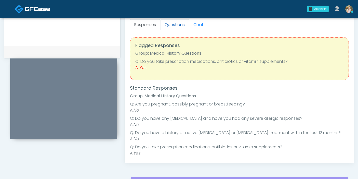
click at [175, 26] on link "Questions" at bounding box center [174, 24] width 29 height 11
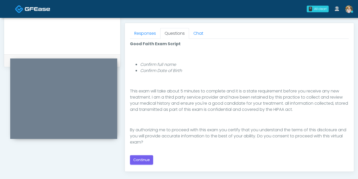
scroll to position [227, 0]
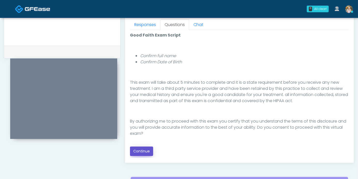
click at [144, 150] on button "Continue" at bounding box center [141, 150] width 23 height 9
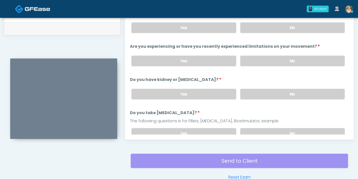
scroll to position [221, 0]
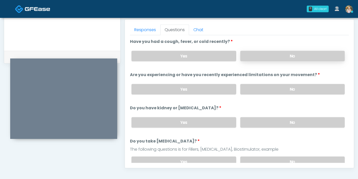
click at [276, 56] on label "No" at bounding box center [293, 56] width 105 height 10
click at [285, 91] on label "No" at bounding box center [293, 89] width 105 height 10
click at [286, 121] on label "No" at bounding box center [293, 122] width 105 height 10
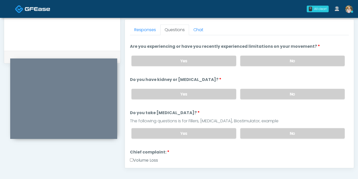
scroll to position [57, 0]
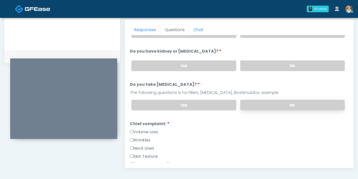
click at [270, 102] on label "No" at bounding box center [293, 105] width 105 height 10
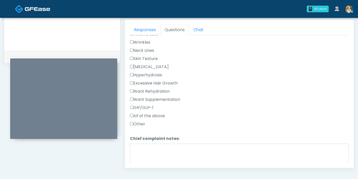
scroll to position [142, 0]
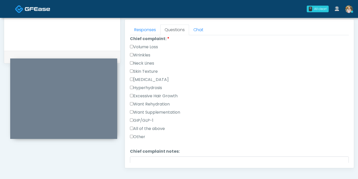
click at [138, 135] on label "Other" at bounding box center [137, 137] width 15 height 6
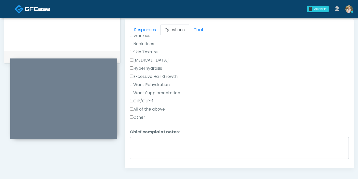
scroll to position [170, 0]
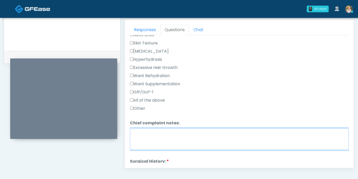
click at [159, 134] on textarea "Chief complaint notes:" at bounding box center [239, 139] width 219 height 22
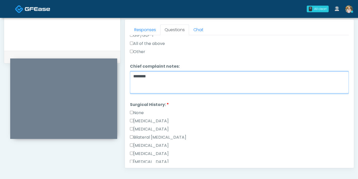
click at [134, 74] on textarea "********" at bounding box center [239, 82] width 219 height 22
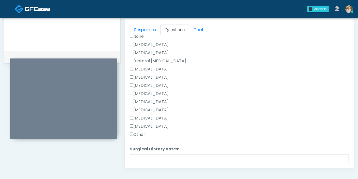
scroll to position [312, 0]
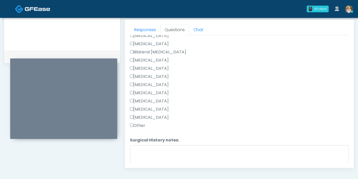
type textarea "**********"
click at [138, 124] on label "Other" at bounding box center [137, 125] width 15 height 6
click at [158, 152] on textarea "Surgical History notes:" at bounding box center [239, 156] width 219 height 22
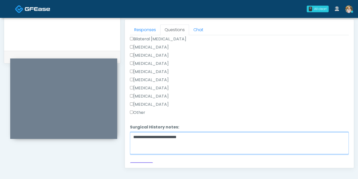
scroll to position [332, 0]
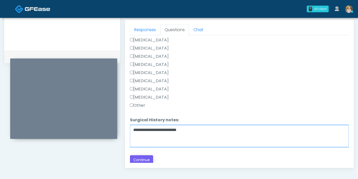
type textarea "**********"
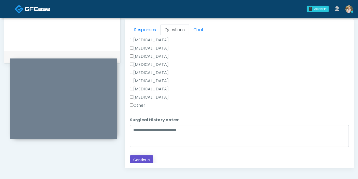
click at [147, 157] on button "Continue" at bounding box center [141, 159] width 23 height 9
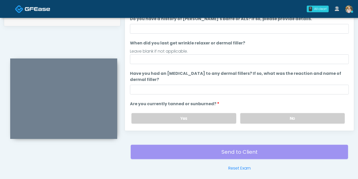
scroll to position [250, 0]
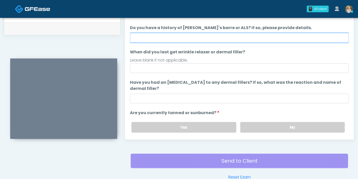
click at [216, 38] on input "Do you have a history of [PERSON_NAME]'s barre or ALS? If so, please provide de…" at bounding box center [239, 38] width 219 height 10
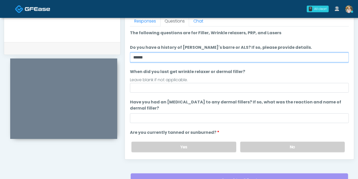
scroll to position [221, 0]
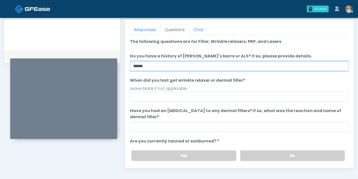
type input "******"
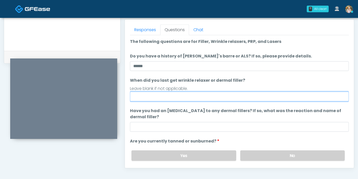
click at [210, 95] on input "When did you last get wrinkle relaxer or dermal filler?" at bounding box center [239, 97] width 219 height 10
type input "**********"
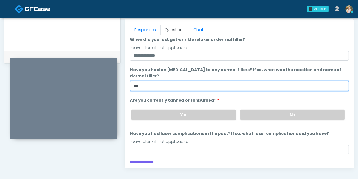
scroll to position [48, 0]
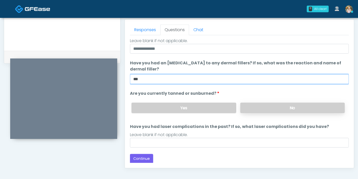
type input "***"
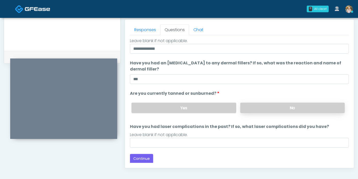
click at [250, 110] on label "No" at bounding box center [293, 108] width 105 height 10
click at [138, 161] on button "Continue" at bounding box center [141, 158] width 23 height 9
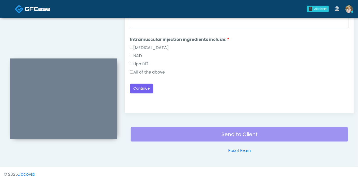
scroll to position [221, 0]
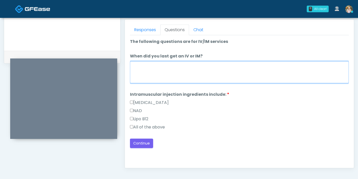
click at [182, 72] on textarea "When did you last get an IV or IM?" at bounding box center [239, 72] width 219 height 22
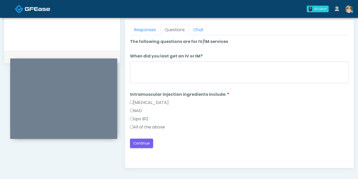
click at [155, 126] on label "All of the above" at bounding box center [147, 127] width 35 height 6
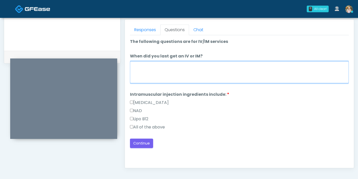
click at [183, 72] on textarea "When did you last get an IV or IM?" at bounding box center [239, 72] width 219 height 22
type textarea "**********"
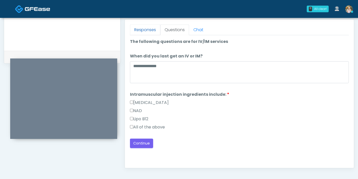
click at [145, 29] on link "Responses" at bounding box center [145, 29] width 30 height 11
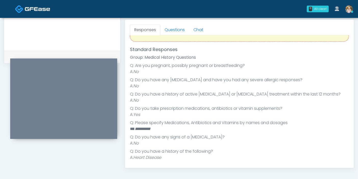
scroll to position [57, 0]
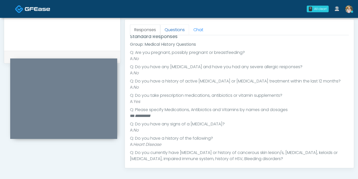
click at [176, 30] on link "Questions" at bounding box center [174, 29] width 29 height 11
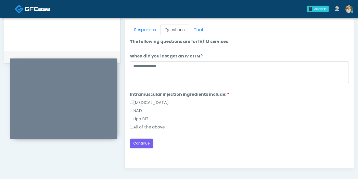
scroll to position [0, 0]
click at [147, 141] on button "Continue" at bounding box center [141, 143] width 23 height 9
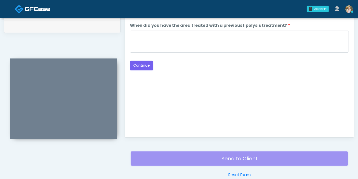
scroll to position [221, 0]
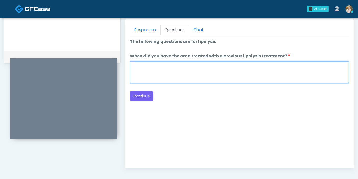
click at [207, 69] on textarea "When did you have the area treated with a previous lipolysis treatment?" at bounding box center [239, 72] width 219 height 22
type textarea "***"
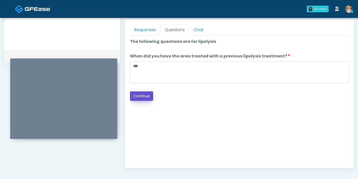
click at [138, 94] on button "Continue" at bounding box center [141, 95] width 23 height 9
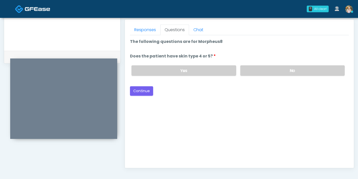
drag, startPoint x: 258, startPoint y: 71, endPoint x: 185, endPoint y: 77, distance: 72.9
click at [258, 71] on label "No" at bounding box center [293, 70] width 105 height 10
click at [142, 90] on button "Continue" at bounding box center [141, 90] width 23 height 9
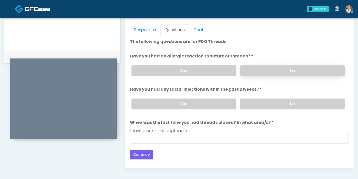
click at [254, 69] on label "No" at bounding box center [293, 70] width 105 height 10
click at [285, 104] on label "No" at bounding box center [293, 103] width 105 height 10
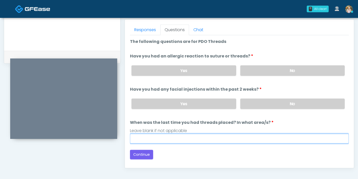
click at [280, 139] on input "When was the last time you had threads placed? In what area/s?" at bounding box center [239, 139] width 219 height 10
type input "***"
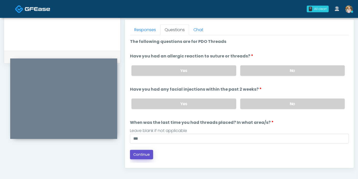
click at [141, 154] on button "Continue" at bounding box center [141, 154] width 23 height 9
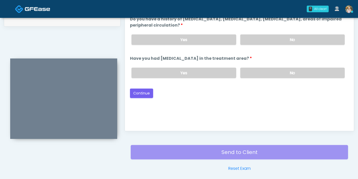
scroll to position [250, 0]
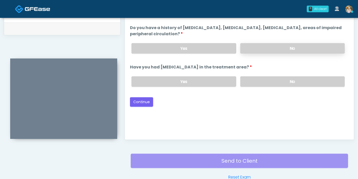
click at [270, 45] on label "No" at bounding box center [293, 48] width 105 height 10
click at [274, 79] on label "No" at bounding box center [293, 81] width 105 height 10
click at [139, 100] on button "Continue" at bounding box center [141, 101] width 23 height 9
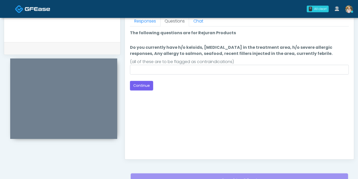
scroll to position [221, 0]
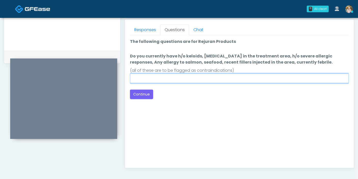
click at [209, 80] on input "Do you currently have h/o keloids, skin infection in the treatment area, h/o se…" at bounding box center [239, 78] width 219 height 10
type input "******"
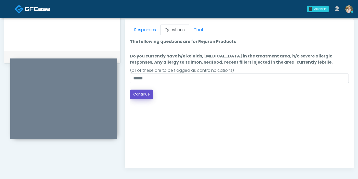
click at [145, 92] on button "Continue" at bounding box center [141, 94] width 23 height 9
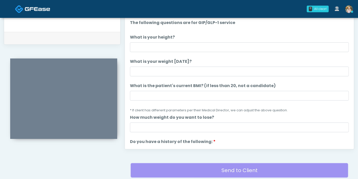
scroll to position [193, 0]
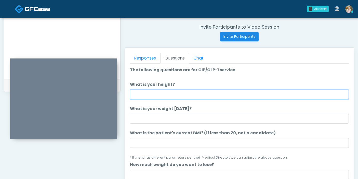
click at [206, 94] on input "What is your height?" at bounding box center [239, 95] width 219 height 10
click at [188, 94] on input "What is your height?" at bounding box center [239, 95] width 219 height 10
type input "***"
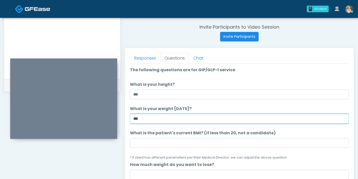
type input "***"
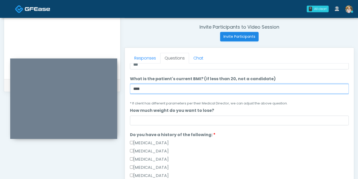
scroll to position [57, 0]
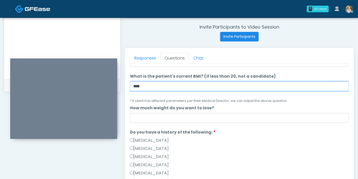
type input "****"
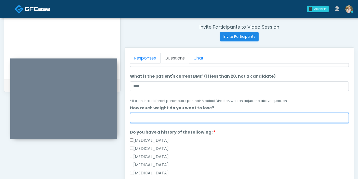
click at [205, 120] on input "How much weight do you want to lose?" at bounding box center [239, 118] width 219 height 10
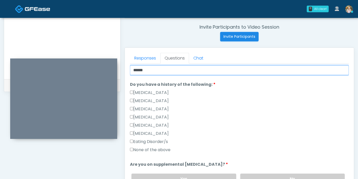
scroll to position [113, 0]
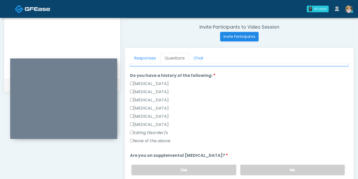
type input "******"
click at [151, 138] on label "None of the above" at bounding box center [150, 141] width 41 height 6
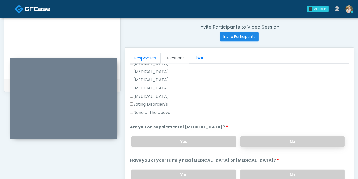
click at [278, 138] on label "No" at bounding box center [293, 141] width 105 height 10
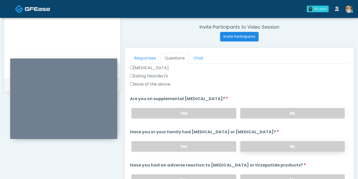
scroll to position [198, 0]
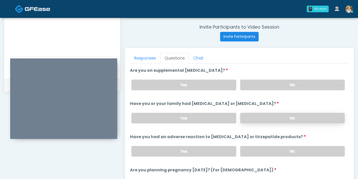
click at [277, 118] on label "No" at bounding box center [293, 118] width 105 height 10
click at [278, 150] on label "No" at bounding box center [293, 151] width 105 height 10
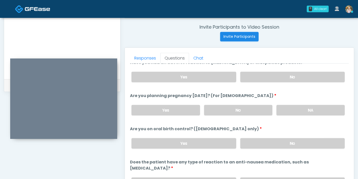
scroll to position [281, 0]
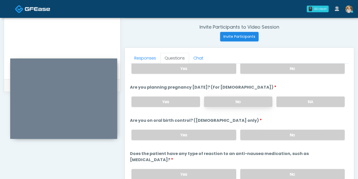
click at [250, 102] on label "No" at bounding box center [238, 101] width 68 height 10
click at [262, 134] on label "No" at bounding box center [293, 135] width 105 height 10
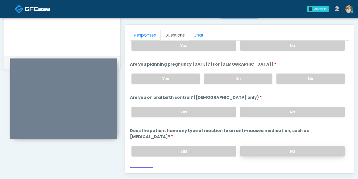
scroll to position [221, 0]
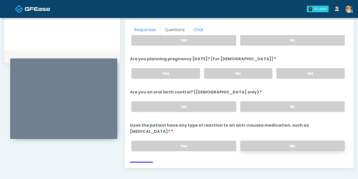
click at [259, 141] on label "No" at bounding box center [293, 146] width 105 height 10
click at [144, 161] on button "Continue" at bounding box center [141, 165] width 23 height 9
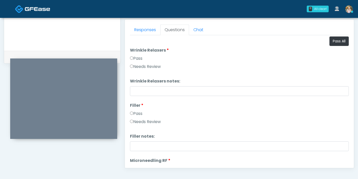
scroll to position [0, 0]
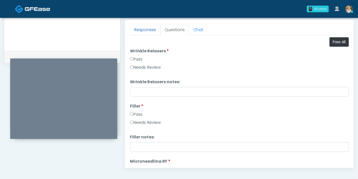
click at [144, 30] on link "Responses" at bounding box center [145, 29] width 30 height 11
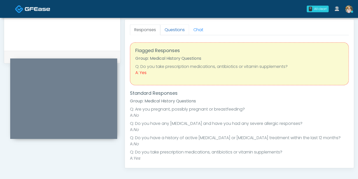
click at [171, 32] on link "Questions" at bounding box center [174, 29] width 29 height 11
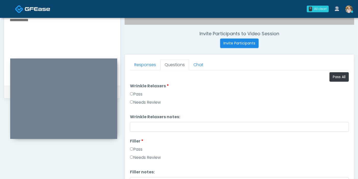
scroll to position [165, 0]
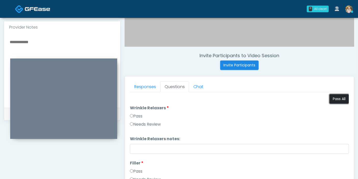
click at [333, 98] on button "Pass All" at bounding box center [339, 98] width 19 height 9
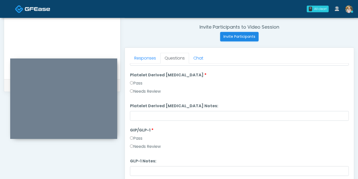
scroll to position [221, 0]
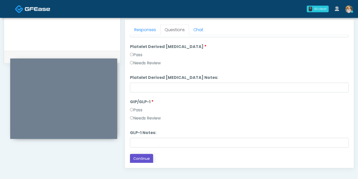
click at [141, 159] on button "Continue" at bounding box center [141, 158] width 23 height 9
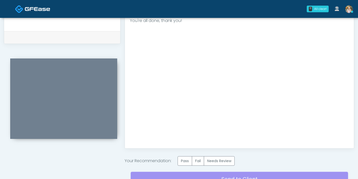
scroll to position [250, 0]
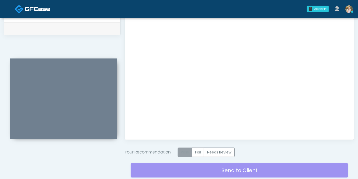
click at [184, 153] on label "Pass" at bounding box center [185, 151] width 15 height 9
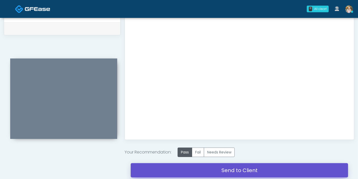
drag, startPoint x: 219, startPoint y: 167, endPoint x: 201, endPoint y: 29, distance: 139.2
click at [219, 167] on link "Send to Client" at bounding box center [240, 170] width 218 height 14
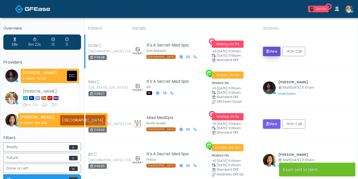
click at [272, 51] on button "View" at bounding box center [272, 51] width 18 height 9
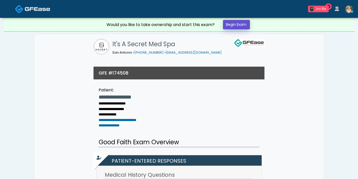
click at [241, 23] on link "Begin Exam" at bounding box center [236, 24] width 27 height 9
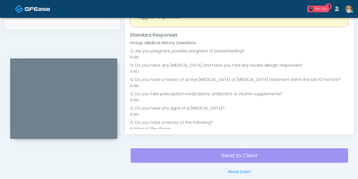
scroll to position [227, 0]
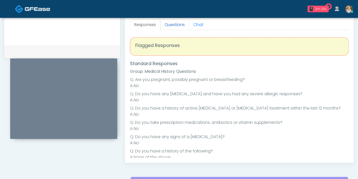
click at [175, 23] on link "Questions" at bounding box center [174, 24] width 29 height 11
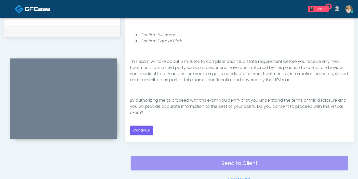
scroll to position [255, 0]
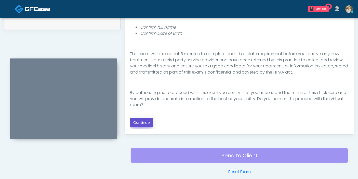
click at [143, 121] on button "Continue" at bounding box center [141, 122] width 23 height 9
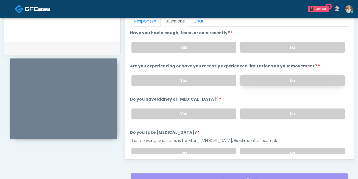
scroll to position [221, 0]
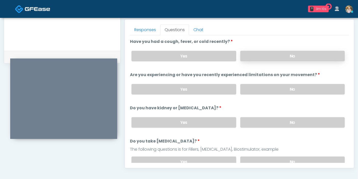
click at [285, 57] on label "No" at bounding box center [293, 56] width 105 height 10
click at [281, 89] on label "No" at bounding box center [293, 89] width 105 height 10
click at [278, 123] on label "No" at bounding box center [293, 122] width 105 height 10
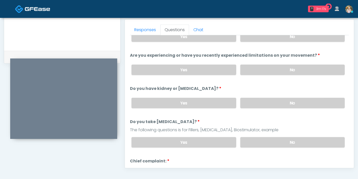
scroll to position [28, 0]
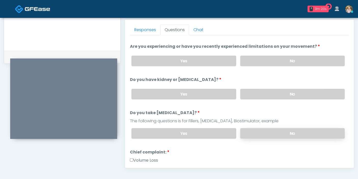
click at [272, 133] on label "No" at bounding box center [293, 133] width 105 height 10
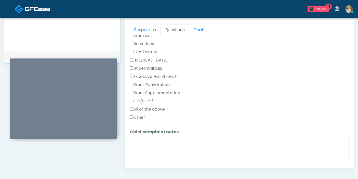
scroll to position [170, 0]
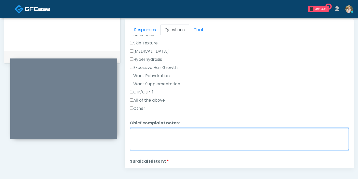
drag, startPoint x: 182, startPoint y: 137, endPoint x: 160, endPoint y: 131, distance: 23.2
click at [182, 138] on textarea "Chief complaint notes:" at bounding box center [239, 139] width 219 height 22
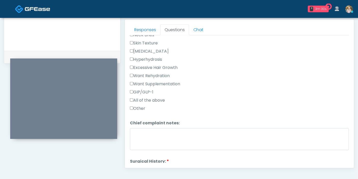
drag, startPoint x: 138, startPoint y: 104, endPoint x: 148, endPoint y: 114, distance: 14.4
click at [138, 105] on label "Other" at bounding box center [137, 108] width 15 height 6
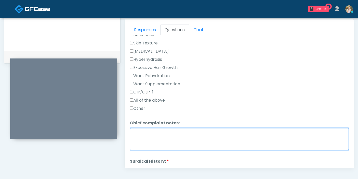
click at [168, 133] on textarea "Chief complaint notes:" at bounding box center [239, 139] width 219 height 22
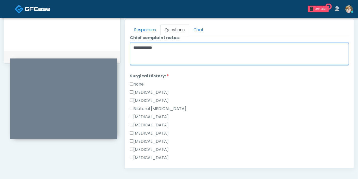
scroll to position [283, 0]
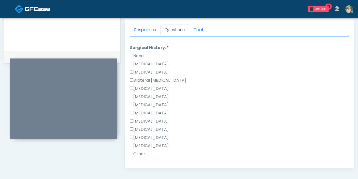
type textarea "**********"
click at [140, 102] on label "[MEDICAL_DATA]" at bounding box center [149, 105] width 39 height 6
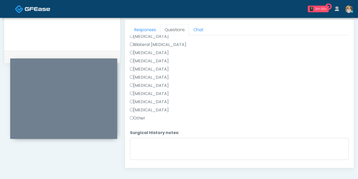
scroll to position [332, 0]
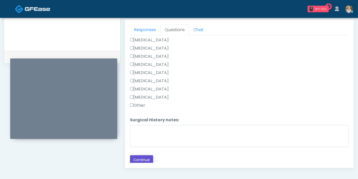
click at [145, 157] on button "Continue" at bounding box center [141, 159] width 23 height 9
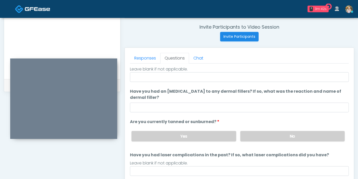
scroll to position [0, 0]
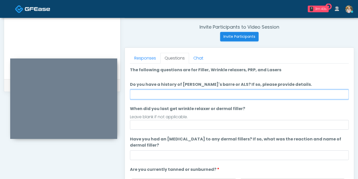
click at [224, 95] on input "Do you have a history of [PERSON_NAME]'s barre or ALS? If so, please provide de…" at bounding box center [239, 95] width 219 height 10
type input "******"
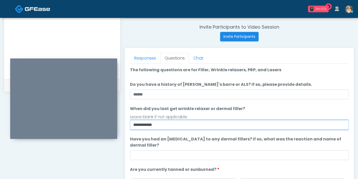
type input "**********"
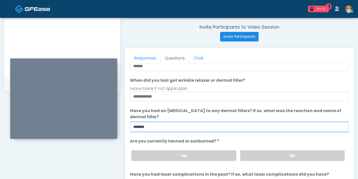
scroll to position [48, 0]
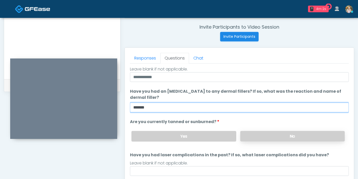
type input "******"
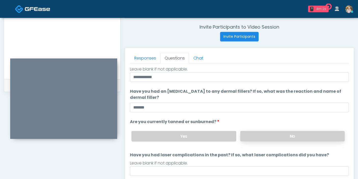
click at [262, 137] on label "No" at bounding box center [293, 136] width 105 height 10
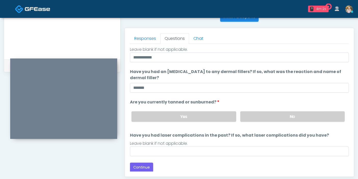
scroll to position [221, 0]
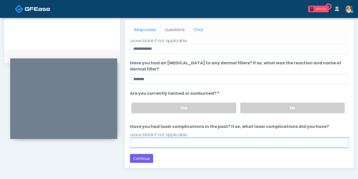
click at [229, 141] on input "Have you had laser complications in the past? If so, what laser complications d…" at bounding box center [239, 143] width 219 height 10
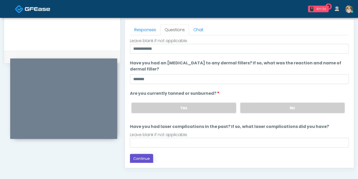
click at [144, 157] on button "Continue" at bounding box center [141, 158] width 23 height 9
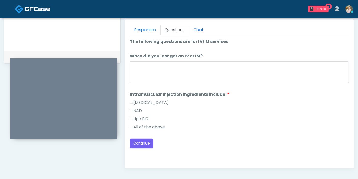
drag, startPoint x: 159, startPoint y: 126, endPoint x: 161, endPoint y: 114, distance: 12.0
click at [157, 126] on label "All of the above" at bounding box center [147, 127] width 35 height 6
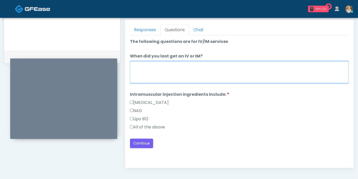
click at [181, 67] on textarea "When did you last get an IV or IM?" at bounding box center [239, 72] width 219 height 22
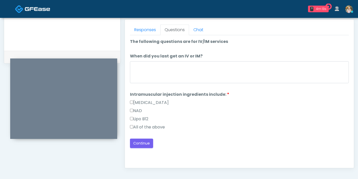
click at [130, 128] on div "Responses Questions Chat Good Faith Exam Script Good Faith Exam Script INTRODUC…" at bounding box center [239, 93] width 229 height 148
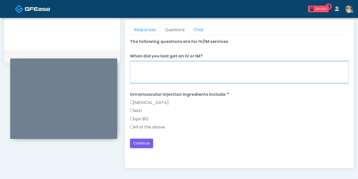
click at [182, 69] on textarea "When did you last get an IV or IM?" at bounding box center [239, 72] width 219 height 22
type textarea "*********"
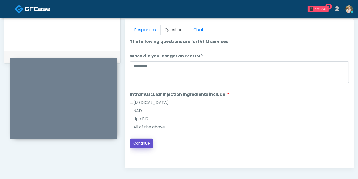
click at [141, 143] on button "Continue" at bounding box center [141, 143] width 23 height 9
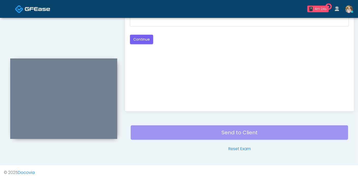
click at [147, 28] on div "Loading... Connecting to your agent... Please wait while we prepare your person…" at bounding box center [239, 13] width 219 height 62
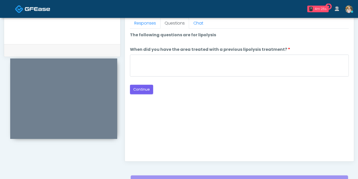
scroll to position [193, 0]
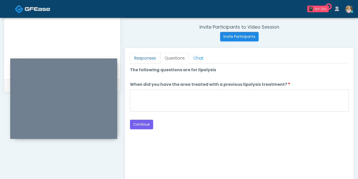
click at [145, 58] on link "Responses" at bounding box center [145, 58] width 30 height 11
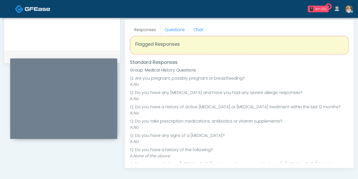
scroll to position [5, 0]
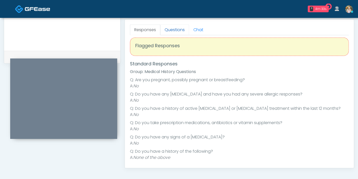
click at [172, 32] on link "Questions" at bounding box center [174, 29] width 29 height 11
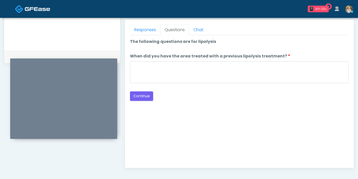
scroll to position [0, 0]
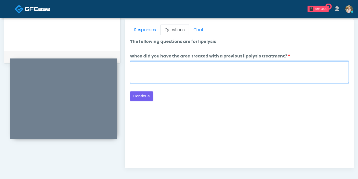
click at [189, 75] on textarea "When did you have the area treated with a previous lipolysis treatment?" at bounding box center [239, 72] width 219 height 22
type textarea "***"
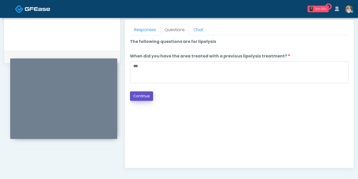
click at [139, 98] on button "Continue" at bounding box center [141, 95] width 23 height 9
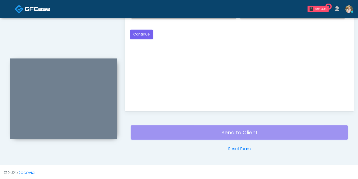
scroll to position [221, 0]
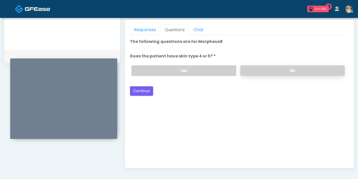
click at [275, 70] on label "No" at bounding box center [293, 70] width 105 height 10
click at [140, 91] on button "Continue" at bounding box center [141, 90] width 23 height 9
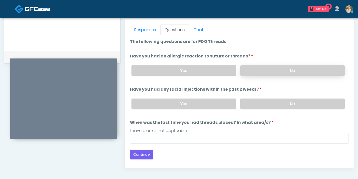
click at [284, 74] on label "No" at bounding box center [293, 70] width 105 height 10
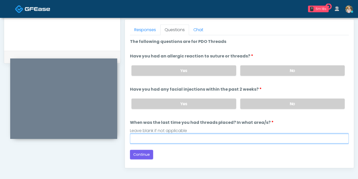
click at [220, 139] on input "When was the last time you had threads placed? In what area/s?" at bounding box center [239, 139] width 219 height 10
type input "***"
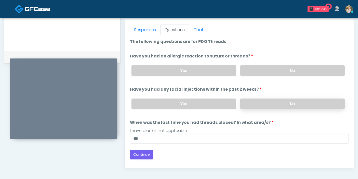
click at [262, 103] on label "No" at bounding box center [293, 103] width 105 height 10
click at [148, 152] on button "Continue" at bounding box center [141, 154] width 23 height 9
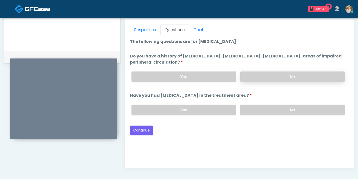
click at [275, 74] on label "No" at bounding box center [293, 76] width 105 height 10
click at [277, 112] on label "No" at bounding box center [293, 110] width 105 height 10
click at [143, 130] on button "Continue" at bounding box center [141, 130] width 23 height 9
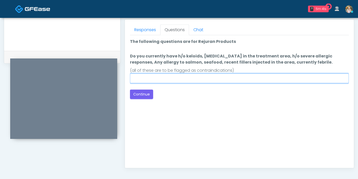
click at [236, 78] on input "Do you currently have h/o keloids, skin infection in the treatment area, h/o se…" at bounding box center [239, 78] width 219 height 10
type input "******"
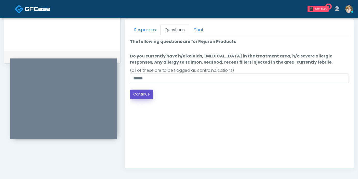
click at [143, 94] on button "Continue" at bounding box center [141, 94] width 23 height 9
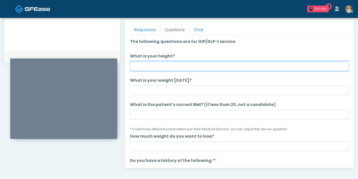
click at [244, 69] on input "What is your height?" at bounding box center [239, 66] width 219 height 10
click at [209, 66] on input "What is your height?" at bounding box center [239, 66] width 219 height 10
type input "***"
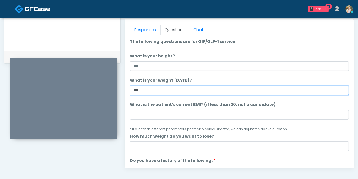
type input "***"
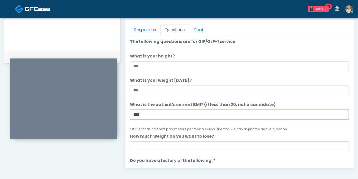
type input "****"
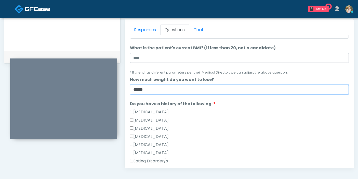
scroll to position [85, 0]
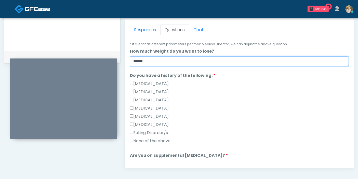
type input "******"
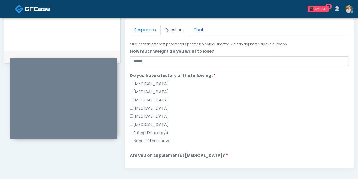
click at [150, 139] on label "None of the above" at bounding box center [150, 141] width 41 height 6
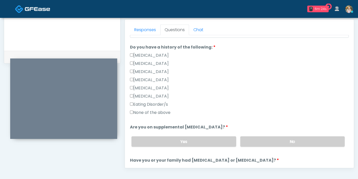
scroll to position [142, 0]
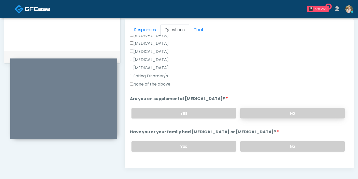
click at [279, 115] on label "No" at bounding box center [293, 113] width 105 height 10
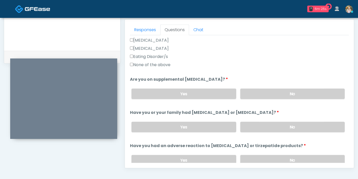
scroll to position [170, 0]
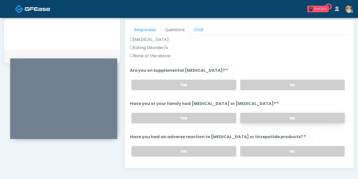
click at [279, 115] on label "No" at bounding box center [293, 118] width 105 height 10
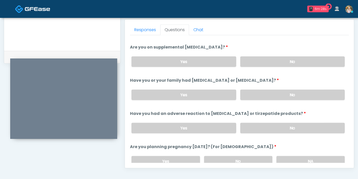
scroll to position [198, 0]
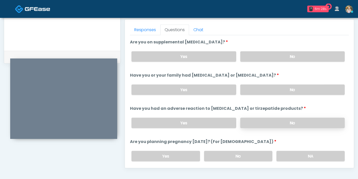
click at [273, 125] on label "No" at bounding box center [293, 123] width 105 height 10
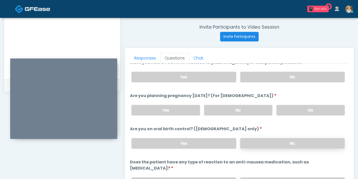
scroll to position [281, 0]
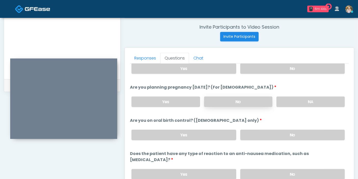
click at [242, 102] on label "No" at bounding box center [238, 101] width 68 height 10
click at [260, 134] on label "No" at bounding box center [293, 135] width 105 height 10
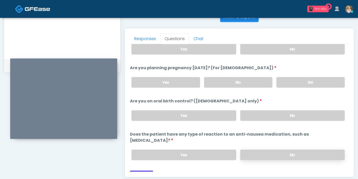
scroll to position [221, 0]
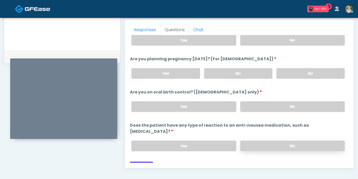
click at [264, 141] on label "No" at bounding box center [293, 146] width 105 height 10
click at [145, 161] on button "Continue" at bounding box center [141, 165] width 23 height 9
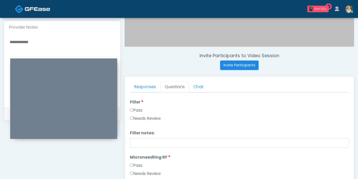
scroll to position [0, 0]
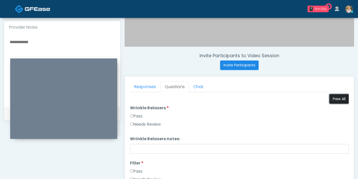
click at [330, 98] on button "Pass All" at bounding box center [339, 98] width 19 height 9
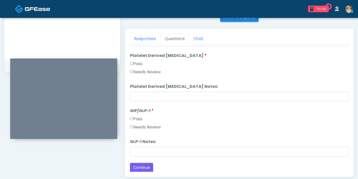
scroll to position [221, 0]
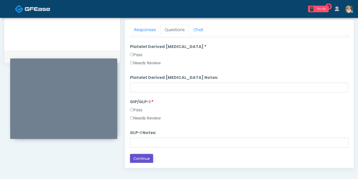
click at [143, 158] on button "Continue" at bounding box center [141, 158] width 23 height 9
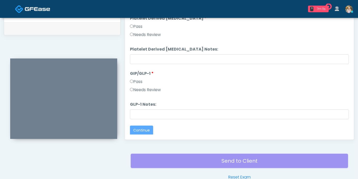
scroll to position [0, 0]
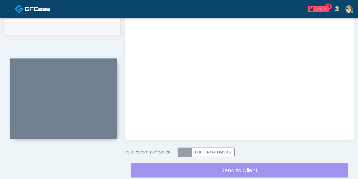
click at [187, 151] on label "Pass" at bounding box center [185, 151] width 15 height 9
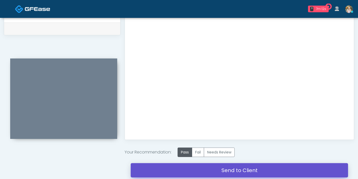
click at [233, 167] on link "Send to Client" at bounding box center [240, 170] width 218 height 14
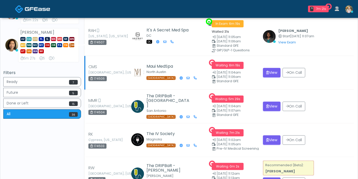
scroll to position [113, 0]
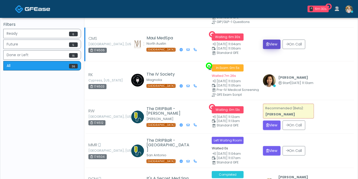
click at [271, 43] on button "View" at bounding box center [272, 44] width 18 height 9
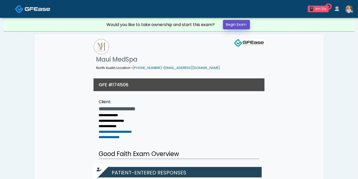
click at [230, 23] on link "Begin Exam" at bounding box center [236, 24] width 27 height 9
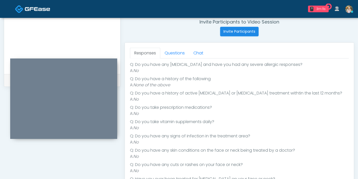
scroll to position [85, 0]
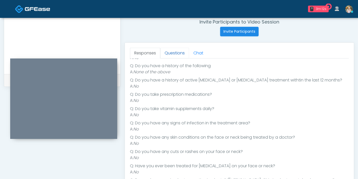
click at [173, 49] on link "Questions" at bounding box center [174, 53] width 29 height 11
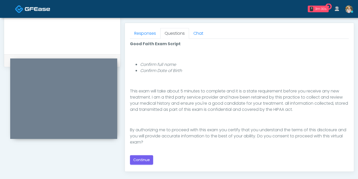
scroll to position [227, 0]
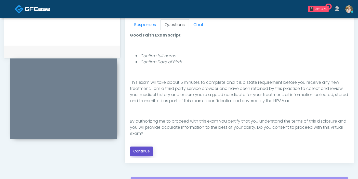
click at [141, 151] on button "Continue" at bounding box center [141, 150] width 23 height 9
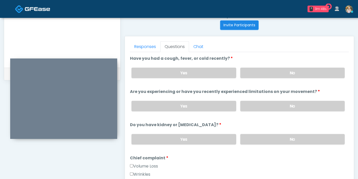
scroll to position [193, 0]
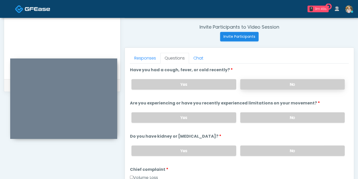
click at [274, 86] on label "No" at bounding box center [293, 84] width 105 height 10
click at [253, 118] on label "No" at bounding box center [293, 117] width 105 height 10
click at [260, 147] on label "No" at bounding box center [293, 150] width 105 height 10
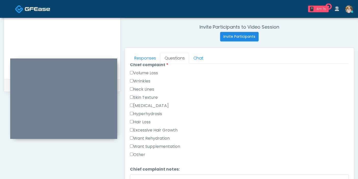
scroll to position [113, 0]
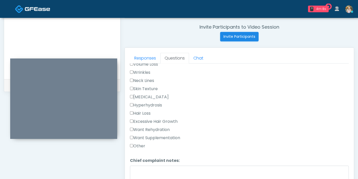
click at [143, 143] on label "Other" at bounding box center [137, 146] width 15 height 6
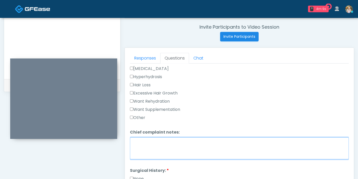
click at [160, 145] on textarea "Chief complaint notes:" at bounding box center [239, 148] width 219 height 22
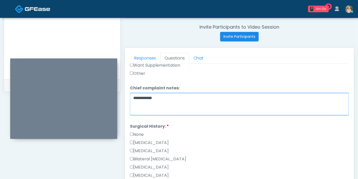
scroll to position [198, 0]
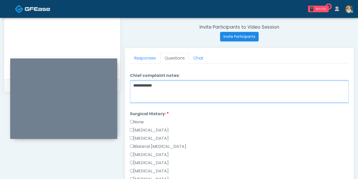
type textarea "**********"
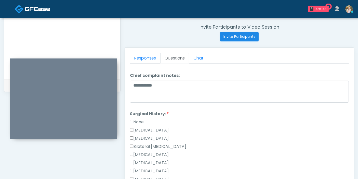
click at [135, 123] on label "None" at bounding box center [137, 122] width 14 height 6
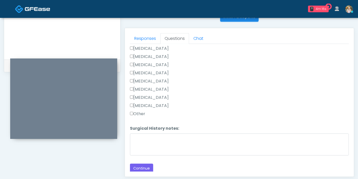
scroll to position [221, 0]
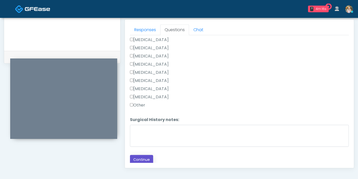
click at [141, 158] on button "Continue" at bounding box center [141, 159] width 23 height 9
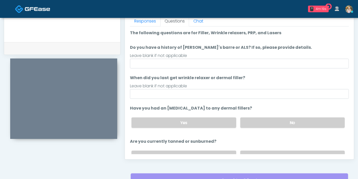
scroll to position [193, 0]
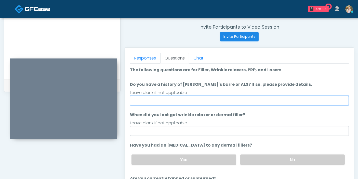
click at [249, 99] on input "Do you have a history of [PERSON_NAME]'s barre or ALS? If so, please provide de…" at bounding box center [239, 101] width 219 height 10
type input "******"
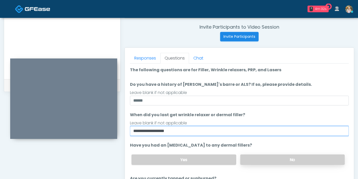
type input "**********"
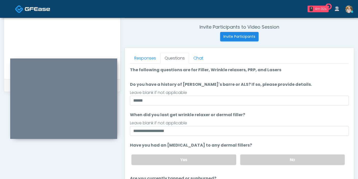
drag, startPoint x: 273, startPoint y: 160, endPoint x: 269, endPoint y: 152, distance: 8.8
click at [273, 159] on label "No" at bounding box center [293, 159] width 105 height 10
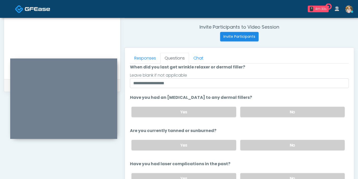
scroll to position [57, 0]
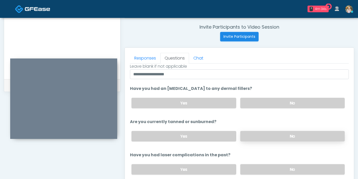
click at [255, 138] on label "No" at bounding box center [293, 136] width 105 height 10
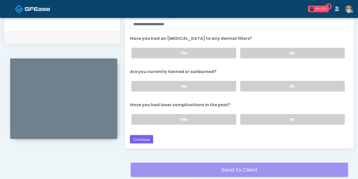
scroll to position [250, 0]
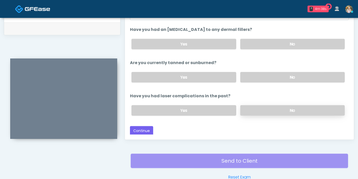
click at [280, 107] on label "No" at bounding box center [293, 110] width 105 height 10
click at [143, 128] on button "Continue" at bounding box center [141, 130] width 23 height 9
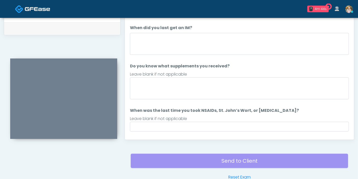
scroll to position [193, 0]
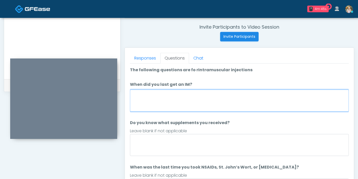
click at [223, 96] on textarea "When did you last get an IM?" at bounding box center [239, 101] width 219 height 22
type textarea "**********"
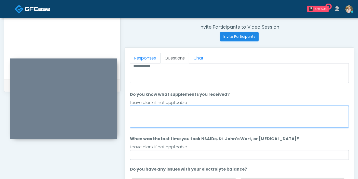
scroll to position [45, 0]
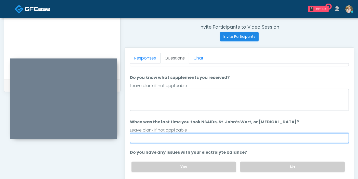
click at [229, 138] on input "When was the last time you took NSAIDs, St. John’s Wort, or Vitamin E?" at bounding box center [239, 138] width 219 height 10
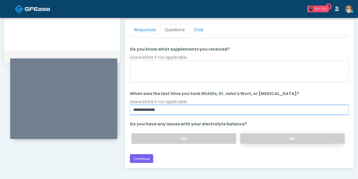
type input "**********"
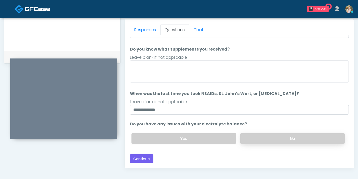
click at [277, 138] on label "No" at bounding box center [293, 138] width 105 height 10
click at [146, 158] on button "Continue" at bounding box center [141, 158] width 23 height 9
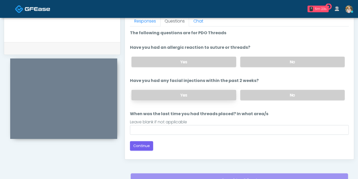
scroll to position [221, 0]
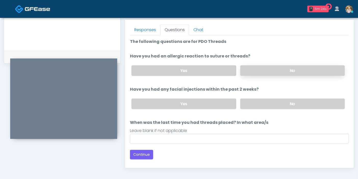
click at [279, 70] on label "No" at bounding box center [293, 70] width 105 height 10
click at [283, 105] on label "No" at bounding box center [293, 103] width 105 height 10
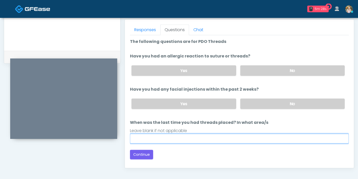
click at [235, 138] on input "When was the last time you had threads placed? In what area/s" at bounding box center [239, 139] width 219 height 10
type input "***"
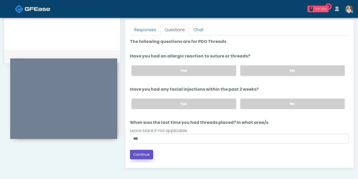
click at [144, 154] on button "Continue" at bounding box center [141, 154] width 23 height 9
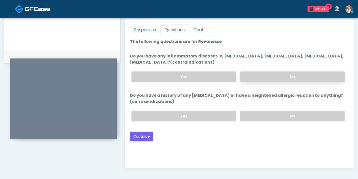
click at [284, 77] on label "No" at bounding box center [293, 76] width 105 height 10
click at [275, 115] on label "No" at bounding box center [293, 116] width 105 height 10
click at [143, 135] on button "Continue" at bounding box center [141, 136] width 23 height 9
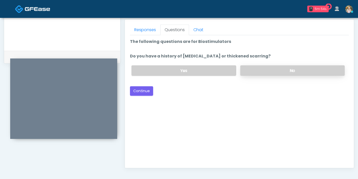
click at [264, 71] on label "No" at bounding box center [293, 70] width 105 height 10
click at [141, 91] on button "Continue" at bounding box center [141, 90] width 23 height 9
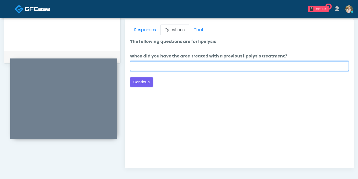
click at [183, 67] on input "When did you have the area treated with a previous lipolysis treatment?" at bounding box center [239, 66] width 219 height 10
type input "***"
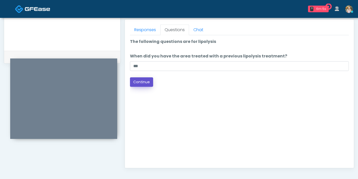
click at [146, 80] on button "Continue" at bounding box center [141, 81] width 23 height 9
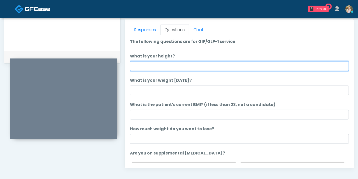
click at [196, 64] on input "What is your height?" at bounding box center [239, 66] width 219 height 10
click at [206, 67] on input "What is your height?" at bounding box center [239, 66] width 219 height 10
type input "***"
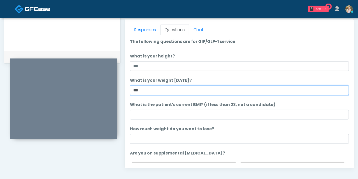
type input "***"
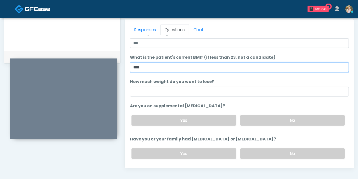
scroll to position [57, 0]
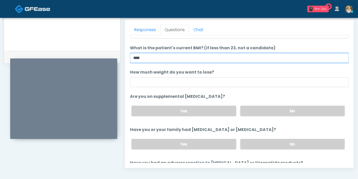
type input "****"
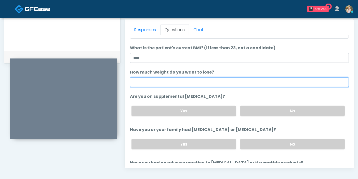
click at [217, 82] on input "How much weight do you want to lose?" at bounding box center [239, 82] width 219 height 10
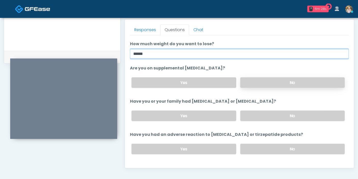
type input "******"
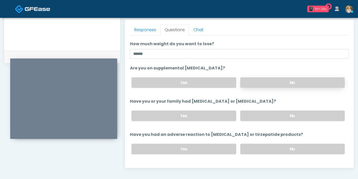
click at [279, 85] on label "No" at bounding box center [293, 82] width 105 height 10
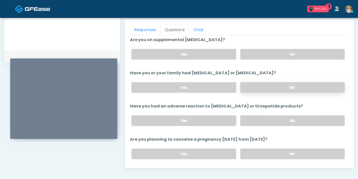
click at [281, 88] on label "No" at bounding box center [293, 87] width 105 height 10
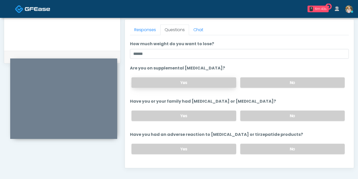
click at [194, 83] on label "Yes" at bounding box center [184, 82] width 105 height 10
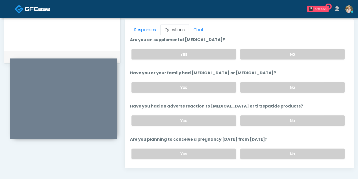
scroll to position [142, 0]
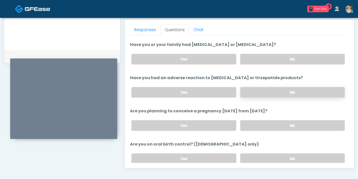
click at [277, 94] on label "No" at bounding box center [293, 92] width 105 height 10
click at [283, 122] on label "No" at bounding box center [293, 125] width 105 height 10
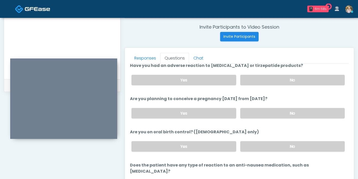
scroll to position [194, 0]
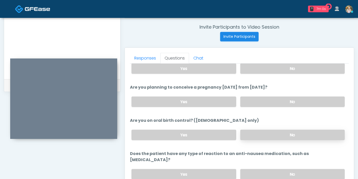
drag, startPoint x: 267, startPoint y: 133, endPoint x: 257, endPoint y: 130, distance: 9.8
click at [267, 132] on label "No" at bounding box center [293, 135] width 105 height 10
click at [259, 169] on label "No" at bounding box center [293, 174] width 105 height 10
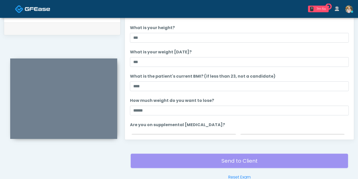
scroll to position [165, 0]
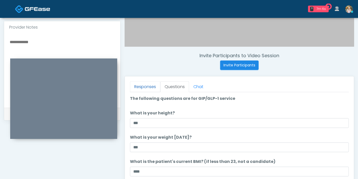
click at [144, 91] on link "Responses" at bounding box center [145, 86] width 30 height 11
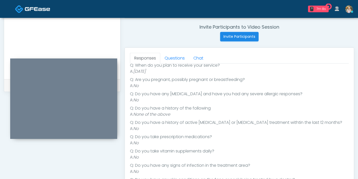
scroll to position [57, 0]
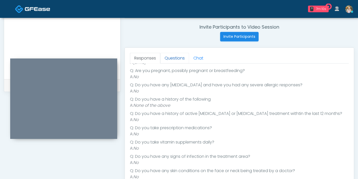
click at [174, 59] on link "Questions" at bounding box center [174, 58] width 29 height 11
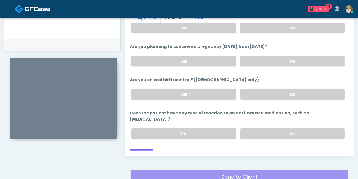
scroll to position [250, 0]
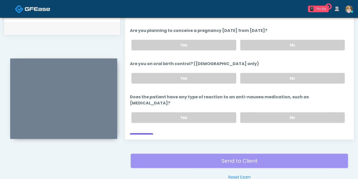
click at [141, 133] on button "Continue" at bounding box center [141, 137] width 23 height 9
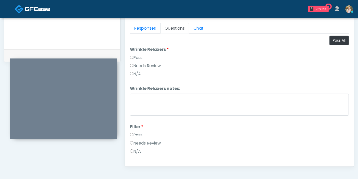
scroll to position [221, 0]
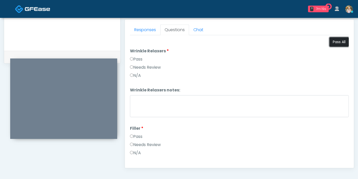
click at [334, 43] on button "Pass All" at bounding box center [339, 41] width 19 height 9
click at [142, 32] on link "Responses" at bounding box center [145, 29] width 30 height 11
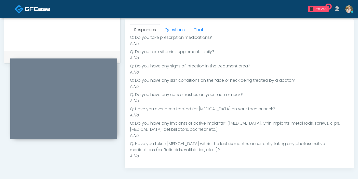
scroll to position [5, 0]
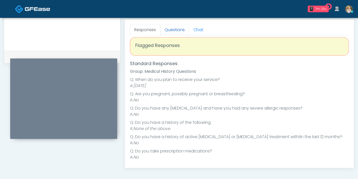
click at [176, 32] on link "Questions" at bounding box center [174, 29] width 29 height 11
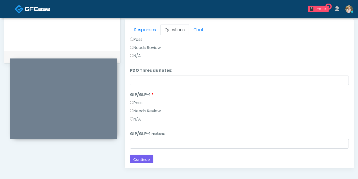
scroll to position [250, 0]
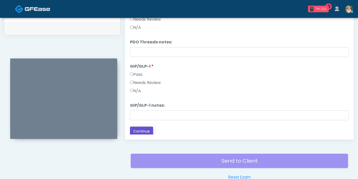
click at [147, 128] on button "Continue" at bounding box center [141, 131] width 23 height 9
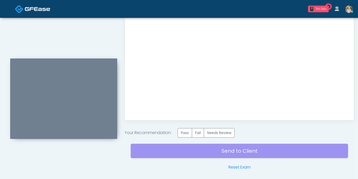
scroll to position [278, 0]
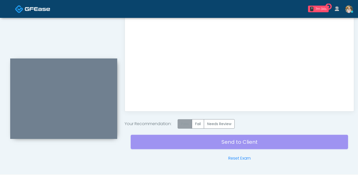
click at [186, 124] on label "Pass" at bounding box center [185, 123] width 15 height 9
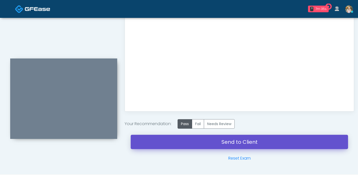
click at [235, 143] on link "Send to Client" at bounding box center [240, 142] width 218 height 14
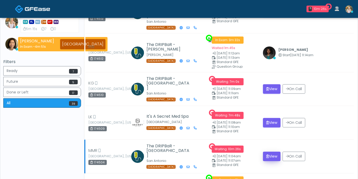
scroll to position [85, 0]
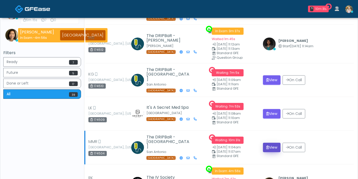
click at [271, 143] on button "View" at bounding box center [272, 147] width 18 height 9
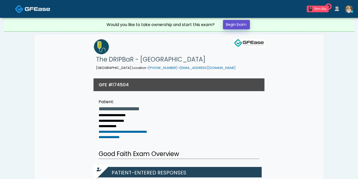
click at [244, 24] on link "Begin Exam" at bounding box center [236, 24] width 27 height 9
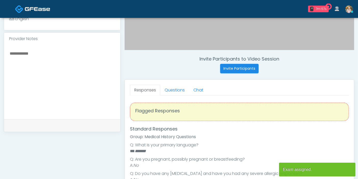
scroll to position [170, 0]
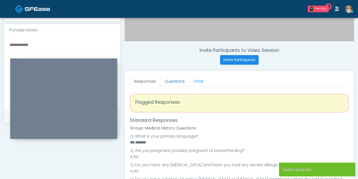
click at [176, 81] on link "Questions" at bounding box center [174, 81] width 29 height 11
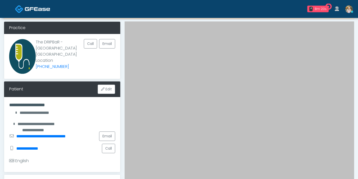
scroll to position [28, 0]
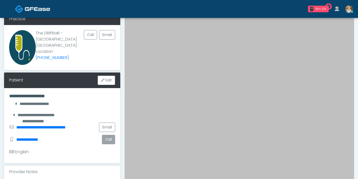
click at [107, 135] on button "Call" at bounding box center [108, 139] width 13 height 9
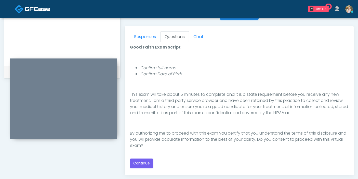
scroll to position [227, 0]
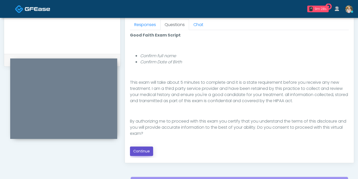
click at [142, 149] on button "Continue" at bounding box center [141, 150] width 23 height 9
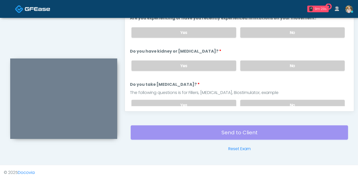
scroll to position [221, 0]
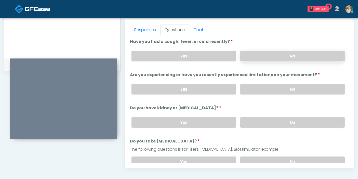
click at [288, 57] on label "No" at bounding box center [293, 56] width 105 height 10
click at [285, 87] on label "No" at bounding box center [293, 89] width 105 height 10
click at [286, 122] on label "No" at bounding box center [293, 122] width 105 height 10
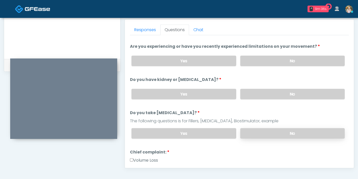
click at [291, 131] on label "No" at bounding box center [293, 133] width 105 height 10
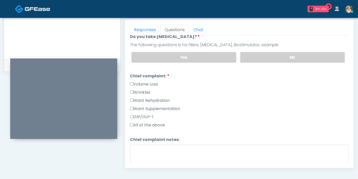
scroll to position [113, 0]
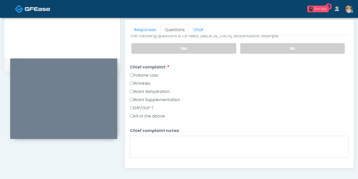
click at [141, 90] on label "Want Rehydration" at bounding box center [150, 92] width 40 height 6
click at [143, 98] on label "Want Supplementation" at bounding box center [155, 100] width 50 height 6
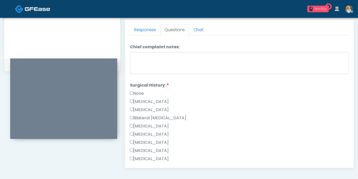
scroll to position [198, 0]
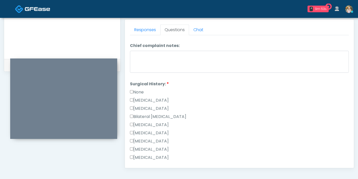
click at [137, 89] on label "None" at bounding box center [137, 92] width 14 height 6
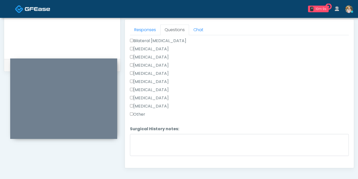
scroll to position [283, 0]
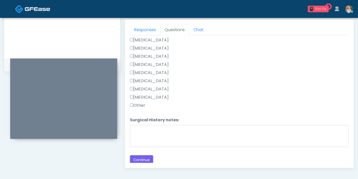
drag, startPoint x: 141, startPoint y: 103, endPoint x: 160, endPoint y: 126, distance: 30.4
click at [141, 103] on label "Other" at bounding box center [137, 105] width 15 height 6
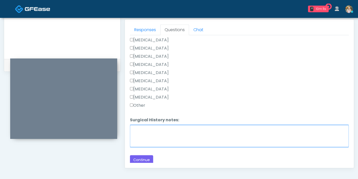
click at [166, 131] on textarea "Surgical History notes:" at bounding box center [239, 136] width 219 height 22
type textarea "**********"
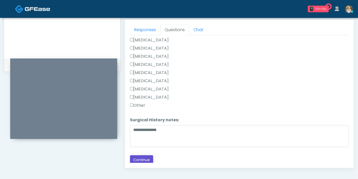
click at [142, 155] on button "Continue" at bounding box center [141, 159] width 23 height 9
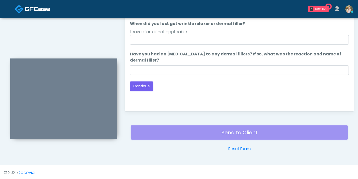
scroll to position [221, 0]
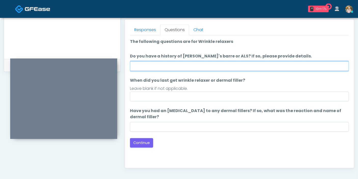
click at [204, 65] on input "Do you have a history of [PERSON_NAME]'s barre or ALS? If so, please provide de…" at bounding box center [239, 66] width 219 height 10
type input "******"
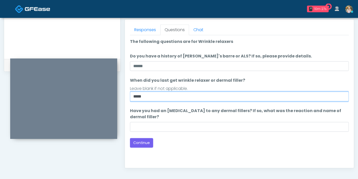
type input "*****"
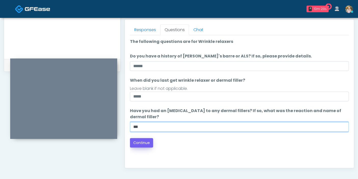
type input "***"
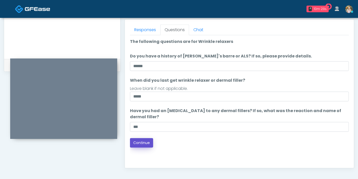
click at [143, 144] on button "Continue" at bounding box center [141, 142] width 23 height 9
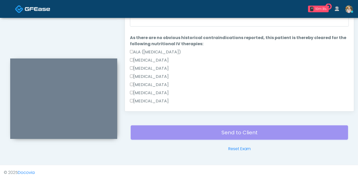
scroll to position [250, 0]
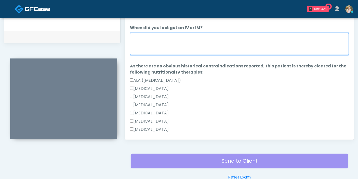
click at [184, 45] on textarea "When did you last get an IV or IM?" at bounding box center [239, 44] width 219 height 22
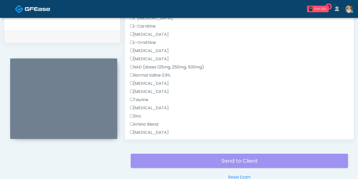
scroll to position [170, 0]
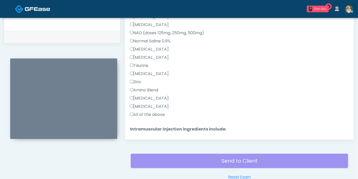
click at [143, 114] on label "All of the above" at bounding box center [147, 114] width 35 height 6
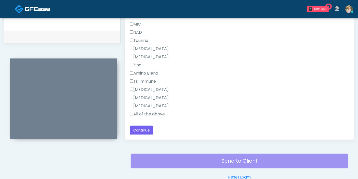
scroll to position [278, 0]
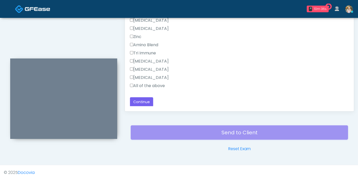
click at [134, 85] on label "All of the above" at bounding box center [147, 86] width 35 height 6
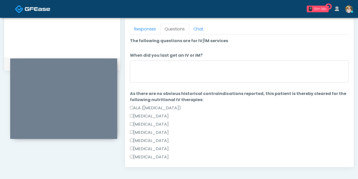
scroll to position [221, 0]
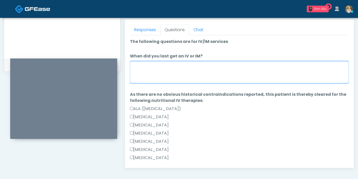
click at [180, 74] on textarea "When did you last get an IV or IM?" at bounding box center [239, 72] width 219 height 22
type textarea "**********"
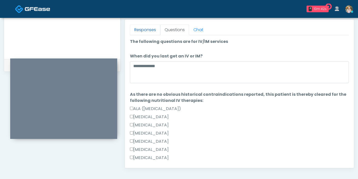
click at [152, 25] on link "Responses" at bounding box center [145, 29] width 30 height 11
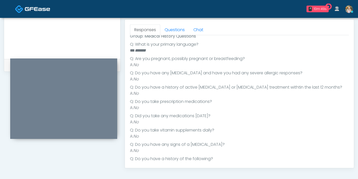
scroll to position [13, 0]
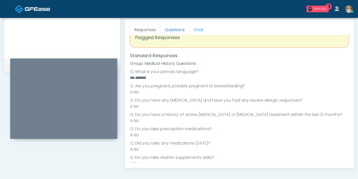
click at [173, 30] on link "Questions" at bounding box center [174, 29] width 29 height 11
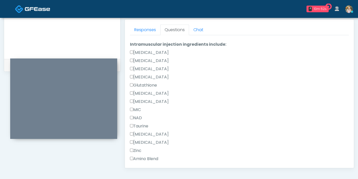
scroll to position [340, 0]
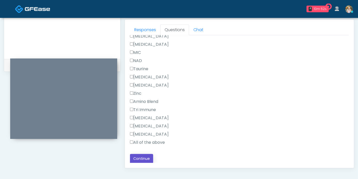
click at [142, 157] on button "Continue" at bounding box center [141, 158] width 23 height 9
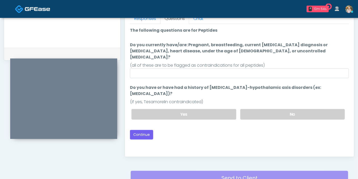
scroll to position [221, 0]
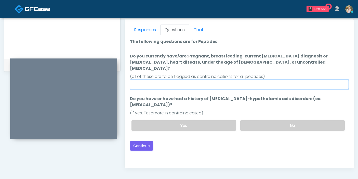
click at [223, 80] on input "Do you currently have/are: Pregnant, breastfeeding, current [MEDICAL_DATA] diag…" at bounding box center [239, 85] width 219 height 10
type input "******"
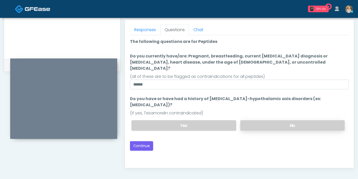
click at [282, 120] on label "No" at bounding box center [293, 125] width 105 height 10
click at [142, 141] on button "Continue" at bounding box center [141, 145] width 23 height 9
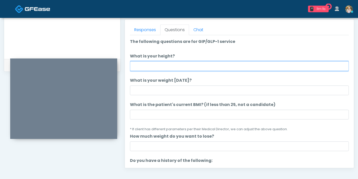
click at [195, 67] on input "What is your height?" at bounding box center [239, 66] width 219 height 10
click at [236, 67] on input "What is your height?" at bounding box center [239, 66] width 219 height 10
type input "***"
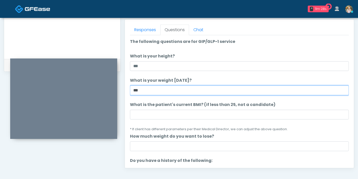
type input "***"
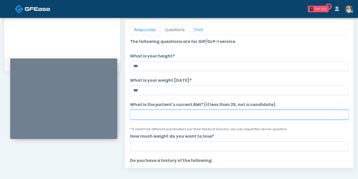
click at [238, 114] on input "What is the patient's current BMI? (if less than 25, not a candidate)" at bounding box center [239, 115] width 219 height 10
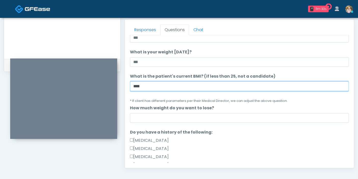
type input "****"
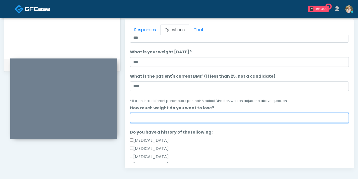
click at [230, 118] on input "How much weight do you want to lose?" at bounding box center [239, 118] width 219 height 10
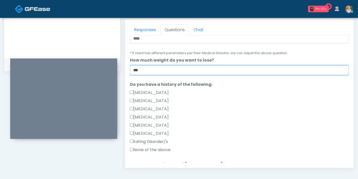
scroll to position [85, 0]
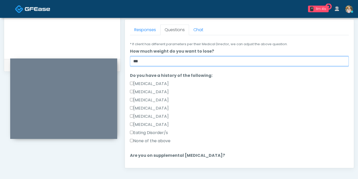
type input "***"
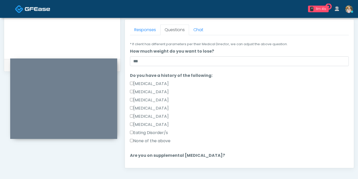
click at [150, 140] on label "None of the above" at bounding box center [150, 141] width 41 height 6
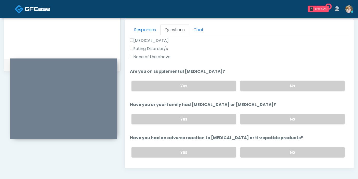
scroll to position [170, 0]
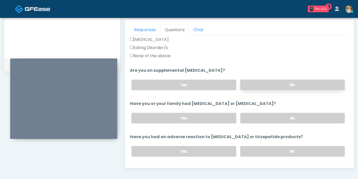
click at [271, 82] on label "No" at bounding box center [293, 85] width 105 height 10
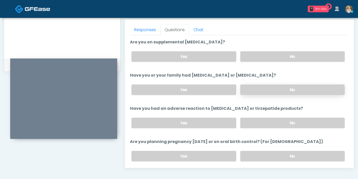
click at [260, 88] on label "No" at bounding box center [293, 89] width 105 height 10
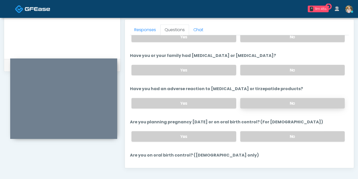
scroll to position [227, 0]
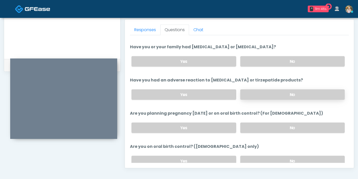
click at [269, 98] on label "No" at bounding box center [293, 94] width 105 height 10
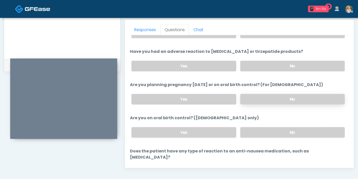
click at [267, 99] on label "No" at bounding box center [293, 99] width 105 height 10
click at [261, 130] on label "No" at bounding box center [293, 132] width 105 height 10
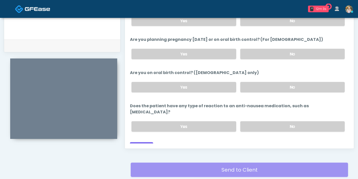
scroll to position [250, 0]
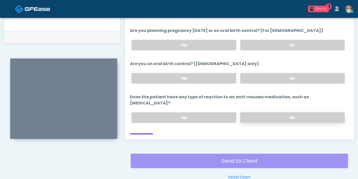
click at [254, 112] on label "No" at bounding box center [293, 117] width 105 height 10
click at [143, 133] on button "Continue" at bounding box center [141, 137] width 23 height 9
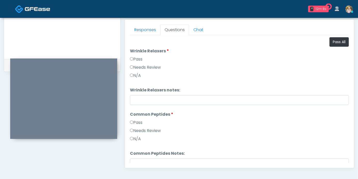
scroll to position [193, 0]
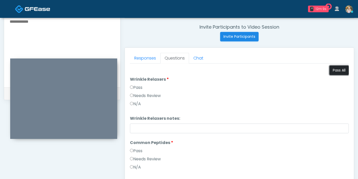
click at [330, 71] on button "Pass All" at bounding box center [339, 70] width 19 height 9
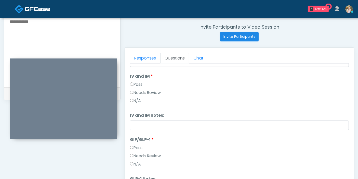
scroll to position [147, 0]
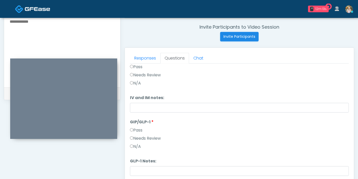
click at [142, 137] on label "Needs Review" at bounding box center [145, 138] width 31 height 6
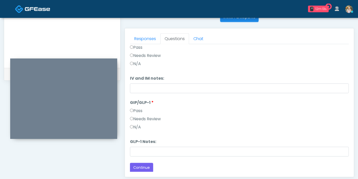
scroll to position [221, 0]
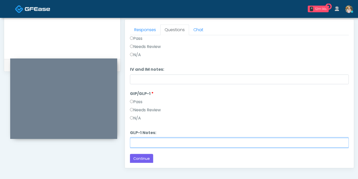
click at [155, 143] on input "GLP-1 Notes:" at bounding box center [239, 143] width 219 height 10
type input "********"
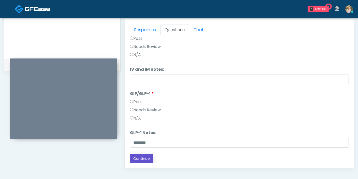
click at [145, 157] on button "Continue" at bounding box center [141, 158] width 23 height 9
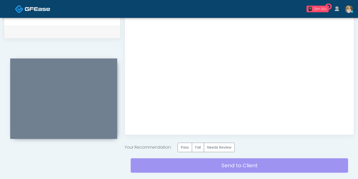
scroll to position [278, 0]
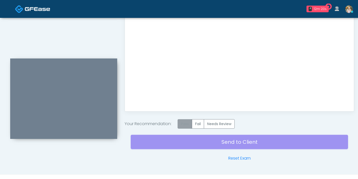
click at [190, 123] on label "Pass" at bounding box center [185, 123] width 15 height 9
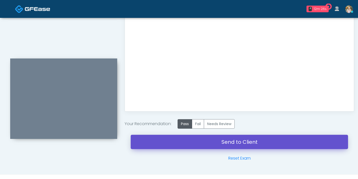
click at [221, 143] on link "Send to Client" at bounding box center [240, 142] width 218 height 14
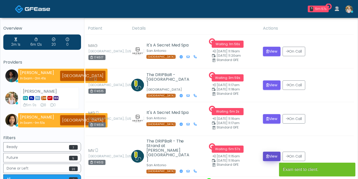
click at [270, 152] on button "View" at bounding box center [272, 156] width 18 height 9
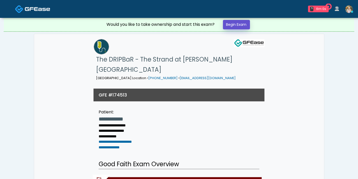
click at [234, 25] on link "Begin Exam" at bounding box center [236, 24] width 27 height 9
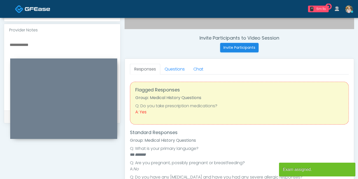
scroll to position [165, 0]
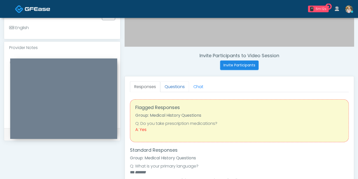
click at [174, 83] on link "Questions" at bounding box center [174, 86] width 29 height 11
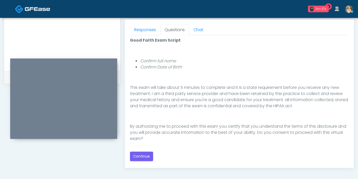
scroll to position [250, 0]
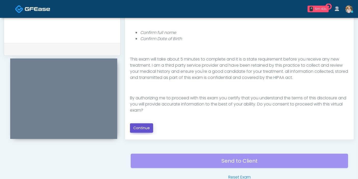
click at [142, 128] on button "Continue" at bounding box center [141, 127] width 23 height 9
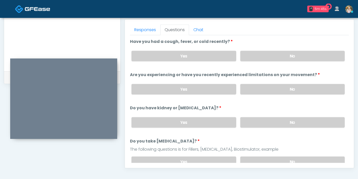
scroll to position [193, 0]
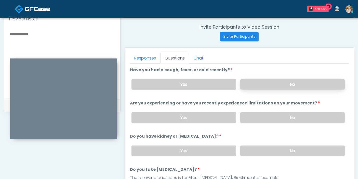
click at [301, 85] on label "No" at bounding box center [293, 84] width 105 height 10
click at [287, 116] on label "No" at bounding box center [293, 117] width 105 height 10
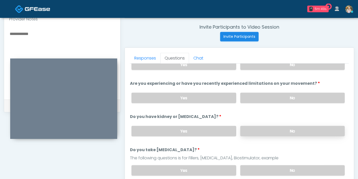
scroll to position [28, 0]
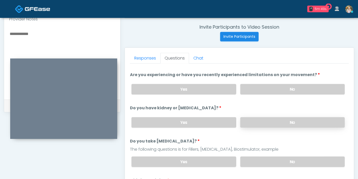
click at [288, 122] on label "No" at bounding box center [293, 122] width 105 height 10
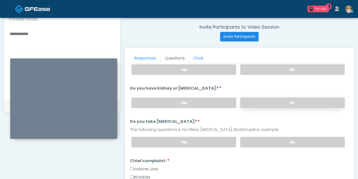
scroll to position [57, 0]
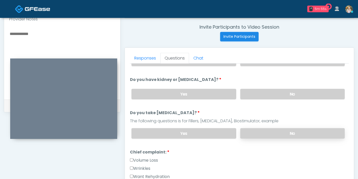
click at [274, 133] on label "No" at bounding box center [293, 133] width 105 height 10
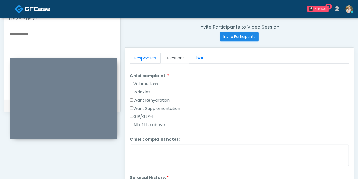
scroll to position [142, 0]
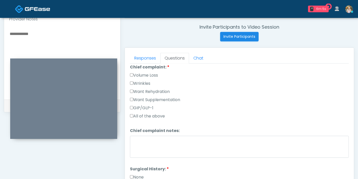
click at [142, 89] on label "Want Rehydration" at bounding box center [150, 92] width 40 height 6
click at [141, 98] on label "Want Supplementation" at bounding box center [155, 100] width 50 height 6
click at [138, 89] on label "Want Rehydration" at bounding box center [150, 92] width 40 height 6
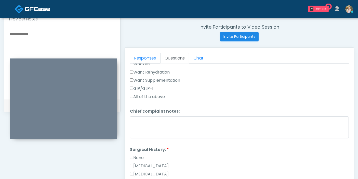
scroll to position [170, 0]
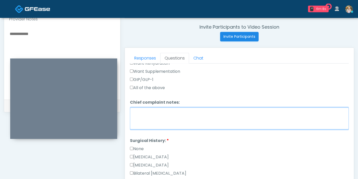
click at [173, 117] on textarea "Chief complaint notes:" at bounding box center [239, 118] width 219 height 22
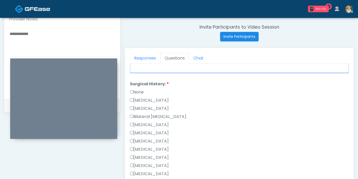
scroll to position [255, 0]
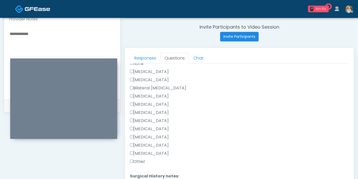
click at [148, 134] on label "Cholecystectomy" at bounding box center [149, 137] width 39 height 6
click at [142, 69] on label "Cesarean Section" at bounding box center [149, 72] width 39 height 6
click at [149, 103] on label "Liposuction" at bounding box center [149, 104] width 39 height 6
click at [143, 110] on label "[MEDICAL_DATA]" at bounding box center [149, 112] width 39 height 6
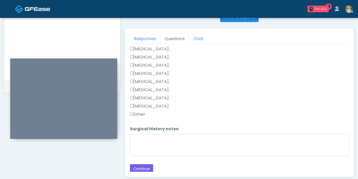
scroll to position [221, 0]
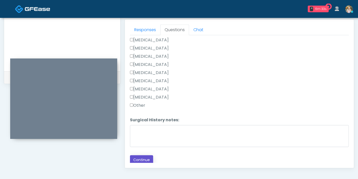
click at [141, 158] on button "Continue" at bounding box center [141, 159] width 23 height 9
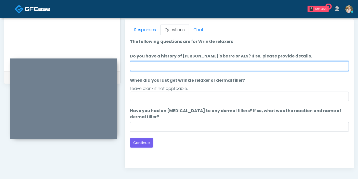
click at [215, 64] on input "Do you have a history of [PERSON_NAME]'s barre or ALS? If so, please provide de…" at bounding box center [239, 66] width 219 height 10
type input "******"
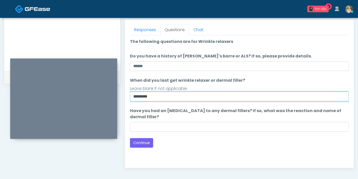
type input "*********"
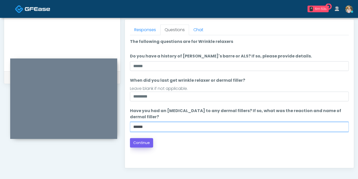
type input "******"
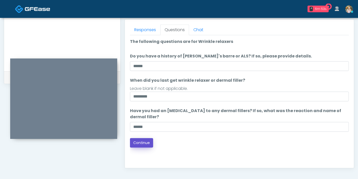
click at [140, 143] on button "Continue" at bounding box center [141, 142] width 23 height 9
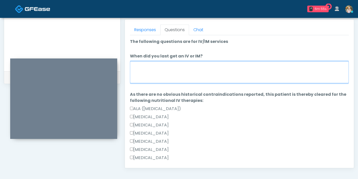
click at [214, 67] on textarea "When did you last get an IV or IM?" at bounding box center [239, 72] width 219 height 22
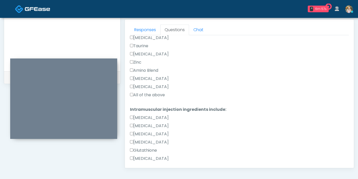
scroll to position [227, 0]
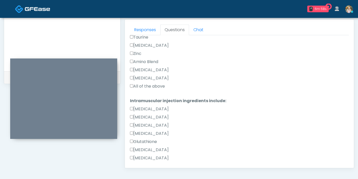
click at [138, 85] on label "All of the above" at bounding box center [147, 86] width 35 height 6
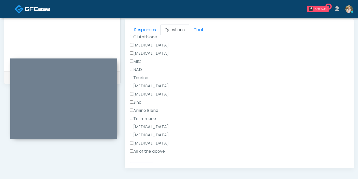
scroll to position [340, 0]
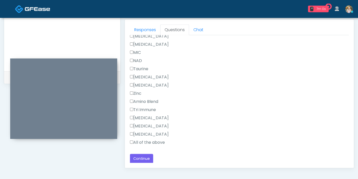
click at [138, 142] on label "All of the above" at bounding box center [147, 142] width 35 height 6
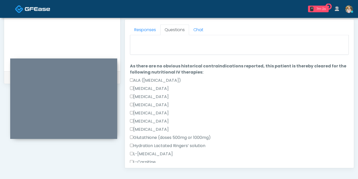
scroll to position [0, 0]
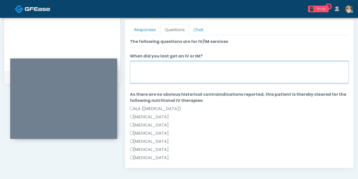
click at [196, 72] on textarea "When did you last get an IV or IM?" at bounding box center [239, 72] width 219 height 22
type textarea "**********"
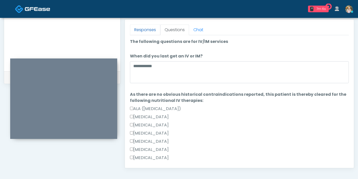
click at [141, 31] on link "Responses" at bounding box center [145, 29] width 30 height 11
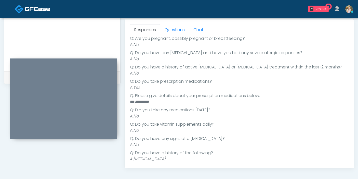
scroll to position [108, 0]
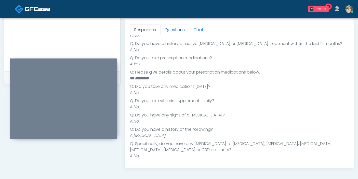
click at [173, 31] on link "Questions" at bounding box center [174, 29] width 29 height 11
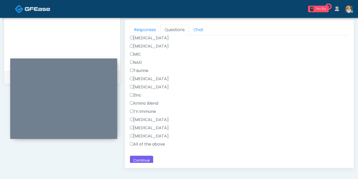
scroll to position [340, 0]
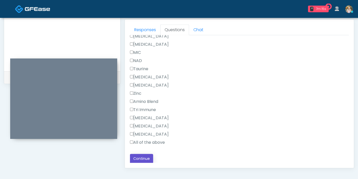
click at [147, 157] on button "Continue" at bounding box center [141, 158] width 23 height 9
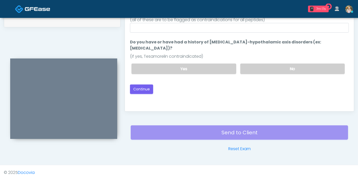
scroll to position [221, 0]
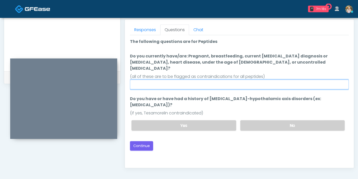
click at [215, 80] on input "Do you currently have/are: Pregnant, breastfeeding, current cancer diagnosis or…" at bounding box center [239, 85] width 219 height 10
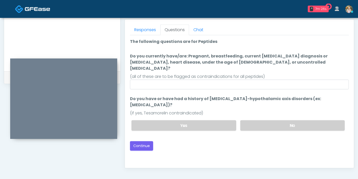
drag, startPoint x: 266, startPoint y: 113, endPoint x: 254, endPoint y: 88, distance: 27.5
click at [266, 120] on label "No" at bounding box center [293, 125] width 105 height 10
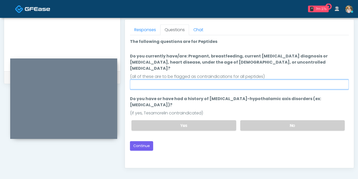
click at [250, 80] on input "Do you currently have/are: Pregnant, breastfeeding, current cancer diagnosis or…" at bounding box center [239, 85] width 219 height 10
type input "******"
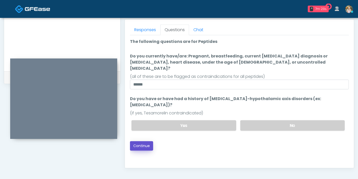
click at [139, 141] on button "Continue" at bounding box center [141, 145] width 23 height 9
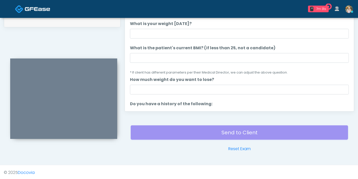
scroll to position [250, 0]
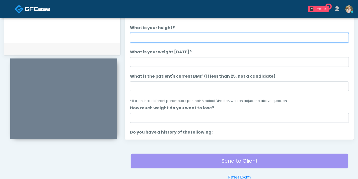
click at [180, 41] on input "What is your height?" at bounding box center [239, 38] width 219 height 10
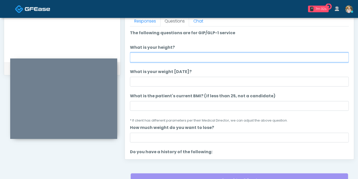
scroll to position [221, 0]
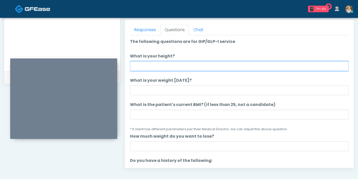
click at [205, 65] on input "What is your height?" at bounding box center [239, 66] width 219 height 10
type input "***"
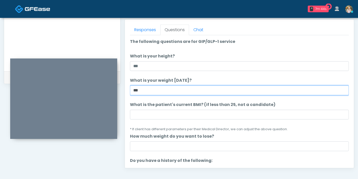
type input "***"
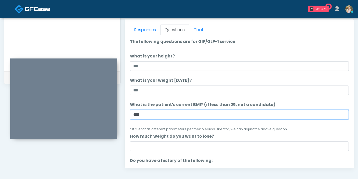
type input "****"
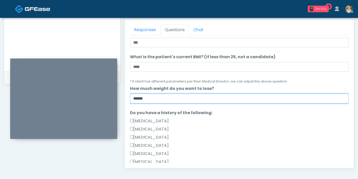
scroll to position [57, 0]
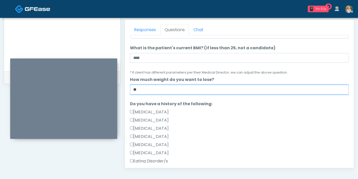
type input "*"
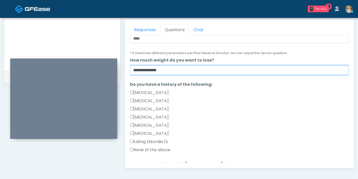
scroll to position [85, 0]
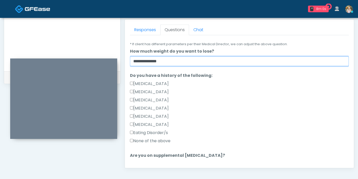
type input "**********"
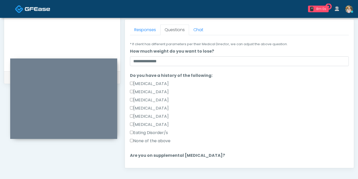
click at [146, 139] on label "None of the above" at bounding box center [150, 141] width 41 height 6
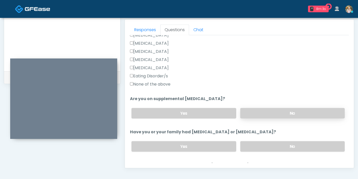
click at [278, 114] on label "No" at bounding box center [293, 113] width 105 height 10
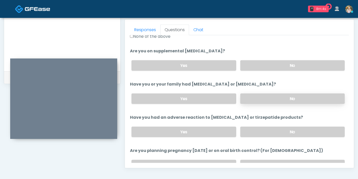
scroll to position [198, 0]
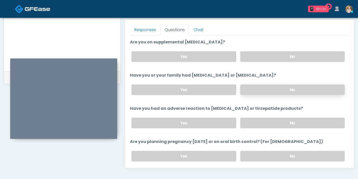
click at [281, 90] on label "No" at bounding box center [293, 89] width 105 height 10
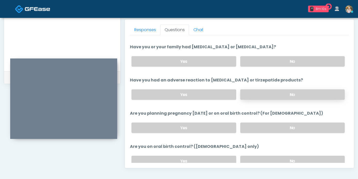
click at [271, 91] on label "No" at bounding box center [293, 94] width 105 height 10
click at [276, 124] on label "No" at bounding box center [293, 127] width 105 height 10
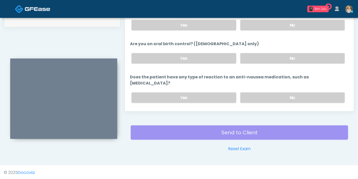
scroll to position [281, 0]
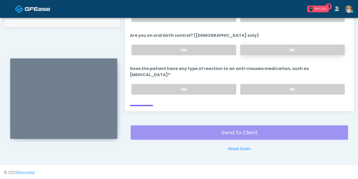
click at [264, 50] on label "No" at bounding box center [293, 50] width 105 height 10
click at [278, 84] on label "No" at bounding box center [293, 89] width 105 height 10
click at [148, 105] on button "Continue" at bounding box center [141, 109] width 23 height 9
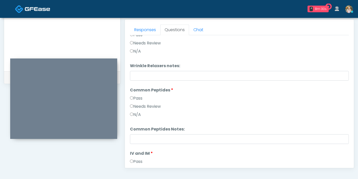
scroll to position [0, 0]
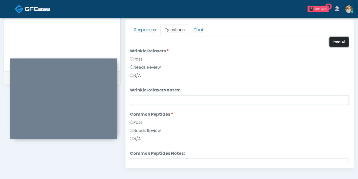
click at [337, 44] on button "Pass All" at bounding box center [339, 41] width 19 height 9
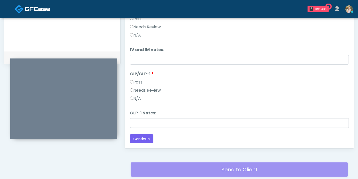
scroll to position [250, 0]
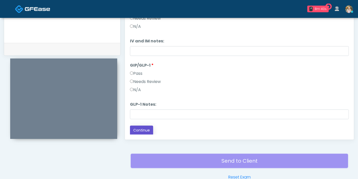
click at [143, 129] on button "Continue" at bounding box center [141, 130] width 23 height 9
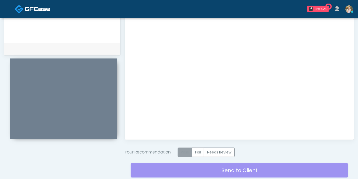
click at [189, 151] on label "Pass" at bounding box center [185, 151] width 15 height 9
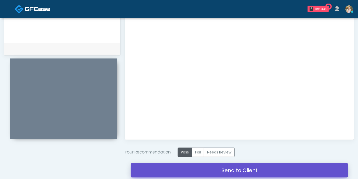
drag, startPoint x: 240, startPoint y: 170, endPoint x: 208, endPoint y: 28, distance: 145.7
click at [240, 170] on link "Send to Client" at bounding box center [240, 170] width 218 height 14
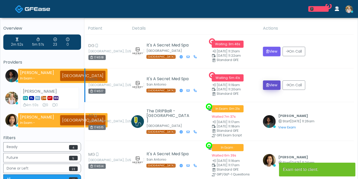
click at [270, 84] on button "View" at bounding box center [272, 84] width 18 height 9
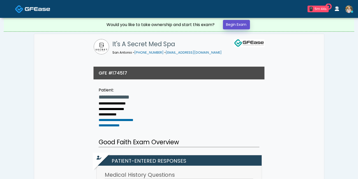
click at [240, 21] on link "Begin Exam" at bounding box center [236, 24] width 27 height 9
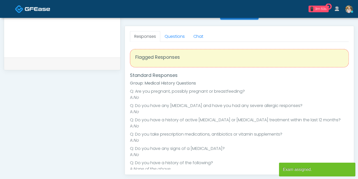
scroll to position [227, 0]
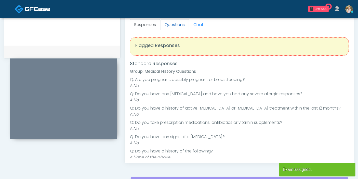
click at [173, 27] on link "Questions" at bounding box center [174, 24] width 29 height 11
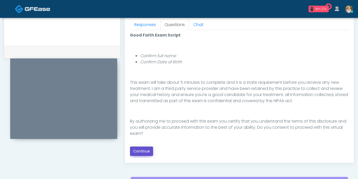
click at [141, 151] on button "Continue" at bounding box center [141, 150] width 23 height 9
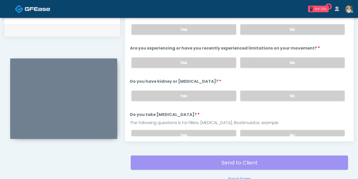
scroll to position [221, 0]
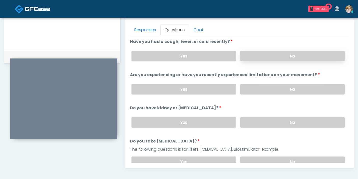
click at [300, 51] on label "No" at bounding box center [293, 56] width 105 height 10
click at [288, 86] on label "No" at bounding box center [293, 89] width 105 height 10
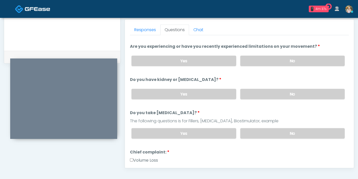
scroll to position [57, 0]
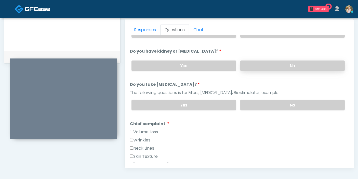
click at [280, 65] on label "No" at bounding box center [293, 65] width 105 height 10
click at [291, 102] on label "No" at bounding box center [293, 105] width 105 height 10
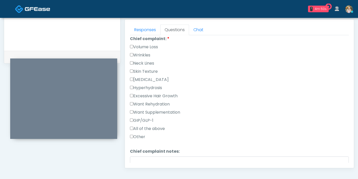
scroll to position [170, 0]
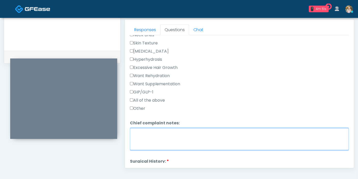
click at [189, 134] on textarea "Chief complaint notes:" at bounding box center [239, 139] width 219 height 22
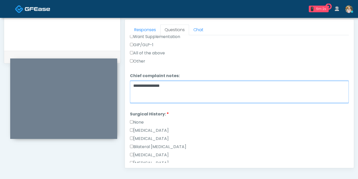
scroll to position [198, 0]
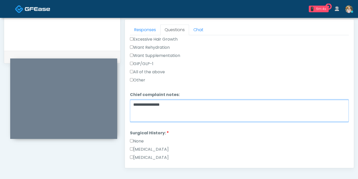
click at [175, 102] on textarea "**********" at bounding box center [239, 111] width 219 height 22
type textarea "**********"
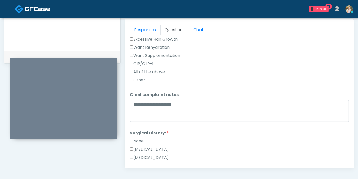
click at [138, 138] on label "None" at bounding box center [137, 141] width 14 height 6
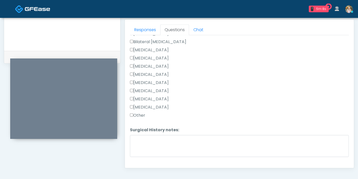
scroll to position [332, 0]
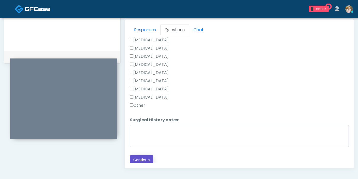
click at [147, 156] on button "Continue" at bounding box center [141, 159] width 23 height 9
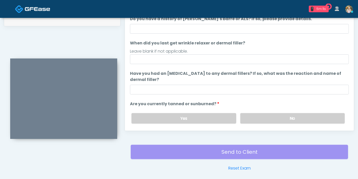
scroll to position [250, 0]
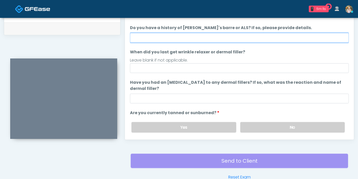
click at [217, 39] on input "Do you have a history of Guillain's barre or ALS? If so, please provide details." at bounding box center [239, 38] width 219 height 10
type input "******"
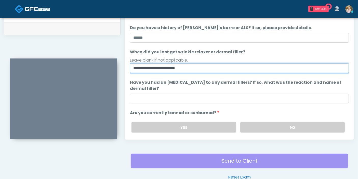
type input "**********"
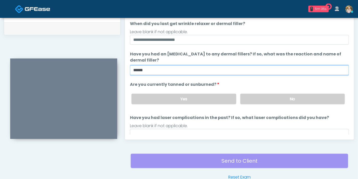
scroll to position [48, 0]
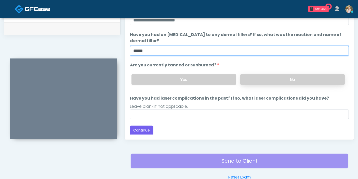
type input "******"
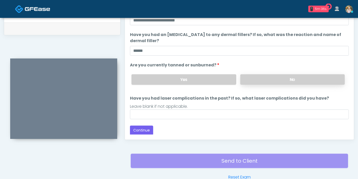
click at [259, 81] on label "No" at bounding box center [293, 79] width 105 height 10
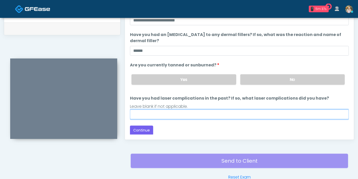
click at [242, 114] on input "Have you had laser complications in the past? If so, what laser complications d…" at bounding box center [239, 114] width 219 height 10
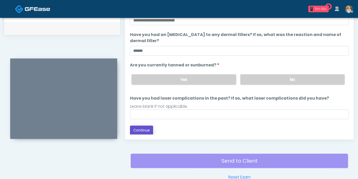
click at [139, 131] on button "Continue" at bounding box center [141, 130] width 23 height 9
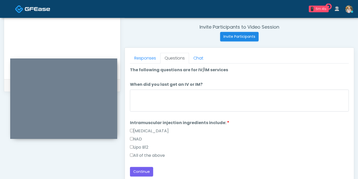
scroll to position [193, 0]
click at [158, 153] on label "All of the above" at bounding box center [147, 155] width 35 height 6
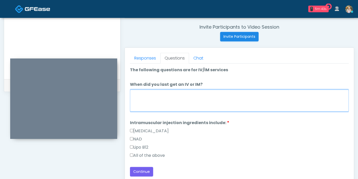
click at [172, 96] on textarea "When did you last get an IV or IM?" at bounding box center [239, 101] width 219 height 22
type textarea "**********"
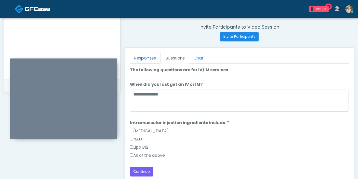
click at [146, 57] on link "Responses" at bounding box center [145, 58] width 30 height 11
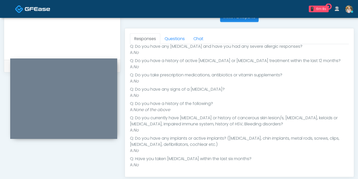
scroll to position [221, 0]
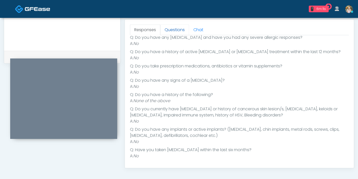
click at [176, 29] on link "Questions" at bounding box center [174, 29] width 29 height 11
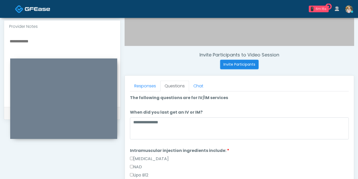
scroll to position [165, 0]
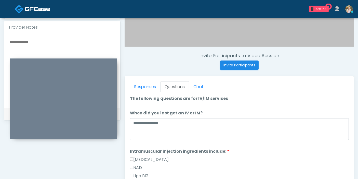
click at [33, 40] on textarea at bounding box center [62, 70] width 106 height 62
click at [18, 42] on textarea "**********" at bounding box center [62, 70] width 106 height 62
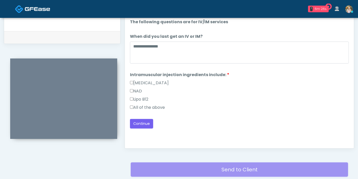
scroll to position [250, 0]
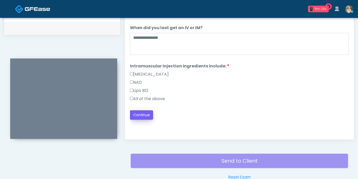
type textarea "**********"
click at [144, 113] on button "Continue" at bounding box center [141, 114] width 23 height 9
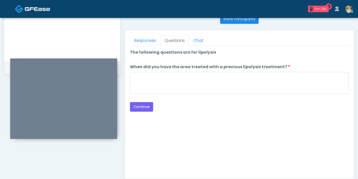
scroll to position [193, 0]
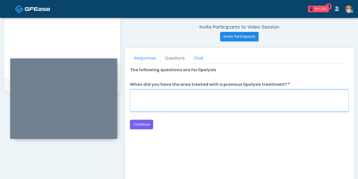
click at [208, 97] on textarea "When did you have the area treated with a previous lipolysis treatment?" at bounding box center [239, 101] width 219 height 22
type textarea "***"
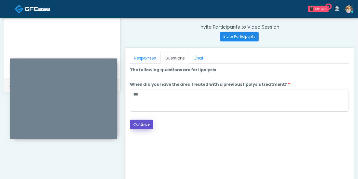
click at [146, 123] on button "Continue" at bounding box center [141, 124] width 23 height 9
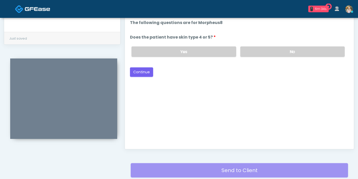
scroll to position [221, 0]
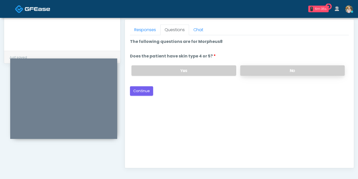
click at [280, 69] on label "No" at bounding box center [293, 70] width 105 height 10
click at [142, 88] on button "Continue" at bounding box center [141, 90] width 23 height 9
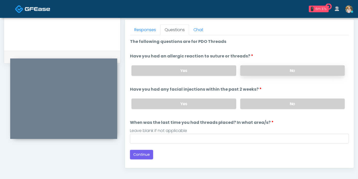
click at [260, 67] on label "No" at bounding box center [293, 70] width 105 height 10
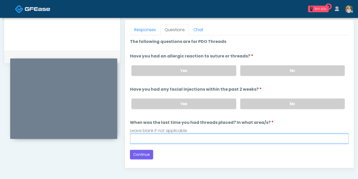
click at [256, 140] on input "When was the last time you had threads placed? In what area/s?" at bounding box center [239, 139] width 219 height 10
type input "***"
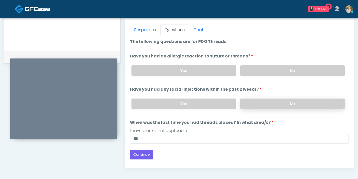
click at [258, 103] on label "No" at bounding box center [293, 103] width 105 height 10
click at [142, 153] on button "Continue" at bounding box center [141, 154] width 23 height 9
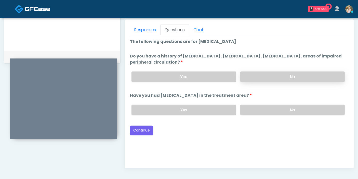
click at [273, 74] on label "No" at bounding box center [293, 76] width 105 height 10
click at [283, 110] on label "No" at bounding box center [293, 110] width 105 height 10
click at [145, 129] on button "Continue" at bounding box center [141, 130] width 23 height 9
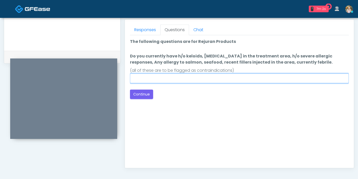
click at [212, 78] on input "Do you currently have h/o keloids, [MEDICAL_DATA] in the treatment area, h/o se…" at bounding box center [239, 78] width 219 height 10
type input "******"
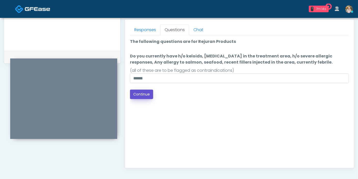
click at [142, 95] on button "Continue" at bounding box center [141, 94] width 23 height 9
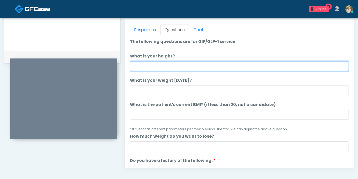
click at [189, 64] on input "What is your height?" at bounding box center [239, 66] width 219 height 10
click at [254, 65] on input "What is your height?" at bounding box center [239, 66] width 219 height 10
type input "***"
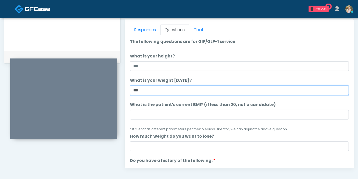
type input "***"
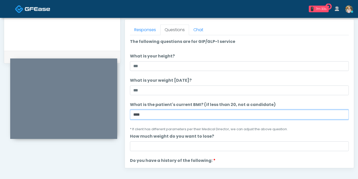
scroll to position [28, 0]
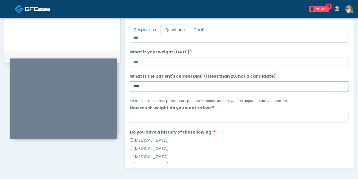
type input "****"
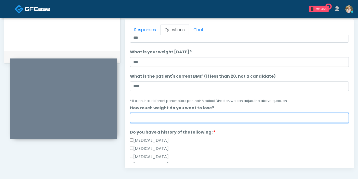
click at [242, 118] on input "How much weight do you want to lose?" at bounding box center [239, 118] width 219 height 10
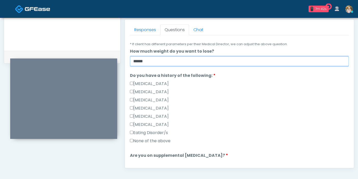
scroll to position [113, 0]
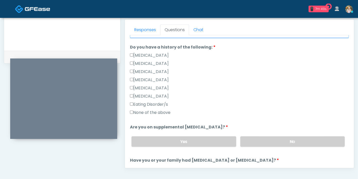
type input "******"
click at [149, 112] on label "None of the above" at bounding box center [150, 112] width 41 height 6
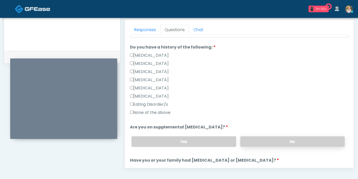
click at [273, 143] on label "No" at bounding box center [293, 141] width 105 height 10
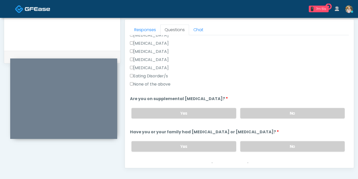
scroll to position [170, 0]
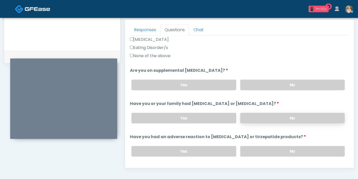
click at [265, 115] on label "No" at bounding box center [293, 118] width 105 height 10
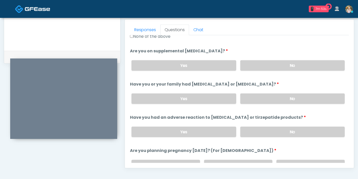
scroll to position [198, 0]
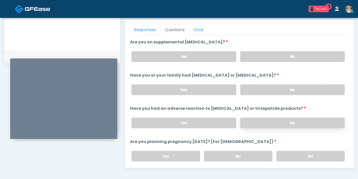
click at [264, 120] on label "No" at bounding box center [293, 123] width 105 height 10
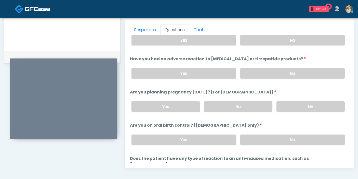
scroll to position [281, 0]
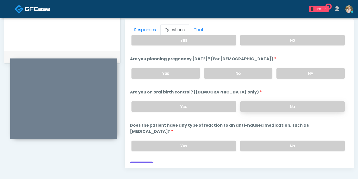
click at [264, 103] on label "No" at bounding box center [293, 106] width 105 height 10
click at [245, 75] on label "No" at bounding box center [238, 73] width 68 height 10
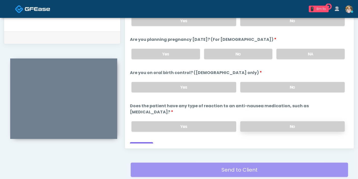
scroll to position [250, 0]
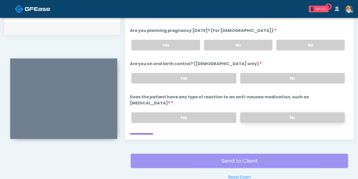
click at [274, 112] on label "No" at bounding box center [293, 117] width 105 height 10
click at [146, 133] on button "Continue" at bounding box center [141, 137] width 23 height 9
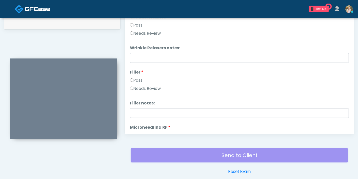
scroll to position [221, 0]
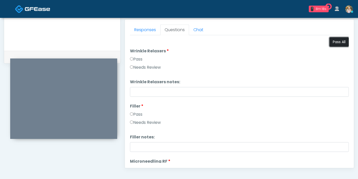
click at [331, 44] on button "Pass All" at bounding box center [339, 41] width 19 height 9
click at [141, 30] on link "Responses" at bounding box center [145, 29] width 30 height 11
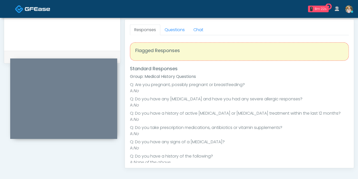
scroll to position [0, 0]
click at [176, 31] on link "Questions" at bounding box center [174, 29] width 29 height 11
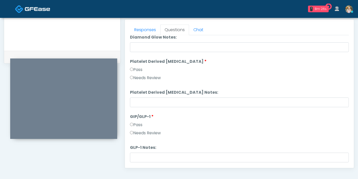
scroll to position [1004, 0]
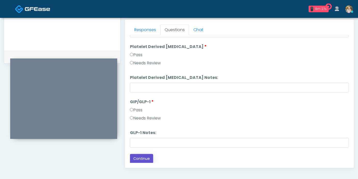
click at [142, 159] on button "Continue" at bounding box center [141, 158] width 23 height 9
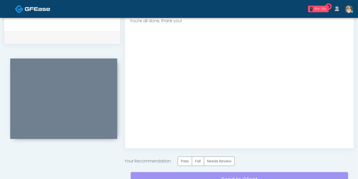
scroll to position [250, 0]
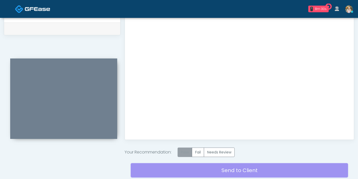
click at [185, 151] on label "Pass" at bounding box center [185, 151] width 15 height 9
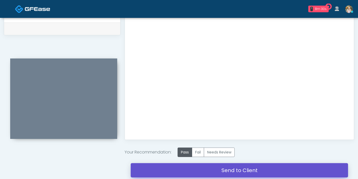
click at [231, 170] on link "Send to Client" at bounding box center [240, 170] width 218 height 14
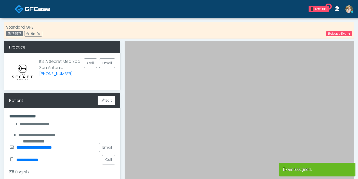
scroll to position [250, 0]
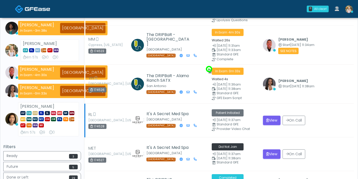
scroll to position [57, 0]
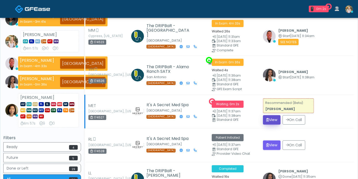
click at [272, 120] on button "View" at bounding box center [272, 119] width 18 height 9
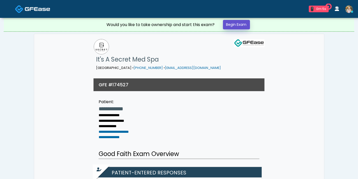
click at [241, 27] on link "Begin Exam" at bounding box center [236, 24] width 27 height 9
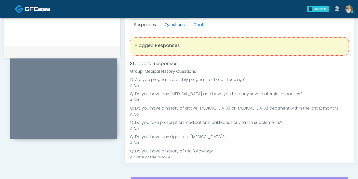
click at [172, 24] on link "Questions" at bounding box center [174, 24] width 29 height 11
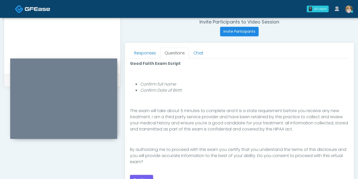
scroll to position [227, 0]
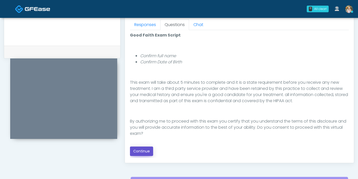
click at [140, 152] on button "Continue" at bounding box center [141, 150] width 23 height 9
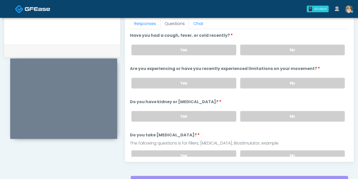
scroll to position [193, 0]
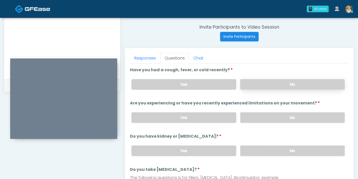
click at [287, 86] on label "No" at bounding box center [293, 84] width 105 height 10
click at [265, 118] on label "No" at bounding box center [293, 117] width 105 height 10
click at [265, 150] on label "No" at bounding box center [293, 150] width 105 height 10
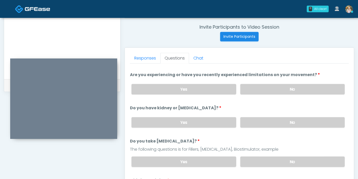
scroll to position [57, 0]
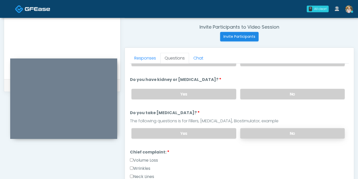
click at [272, 133] on label "No" at bounding box center [293, 133] width 105 height 10
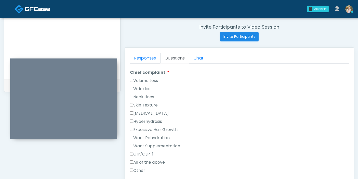
scroll to position [142, 0]
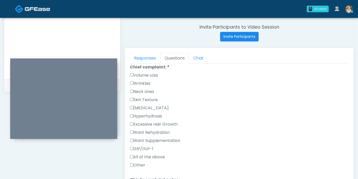
click at [140, 90] on label "Neck Lines" at bounding box center [142, 92] width 24 height 6
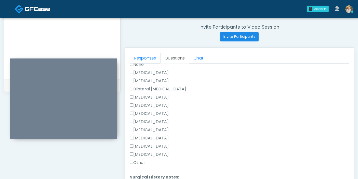
scroll to position [312, 0]
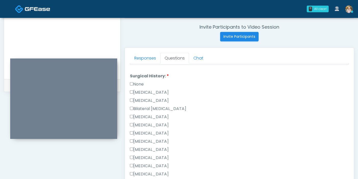
click at [146, 90] on label "Cesarean Section" at bounding box center [149, 92] width 39 height 6
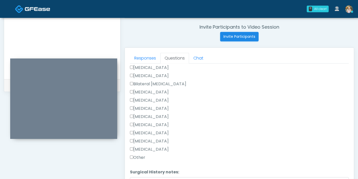
scroll to position [332, 0]
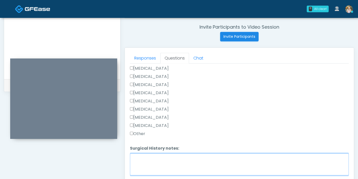
click at [186, 158] on textarea "Surgical History notes:" at bounding box center [239, 164] width 219 height 22
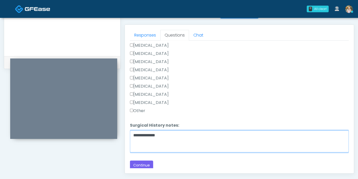
scroll to position [221, 0]
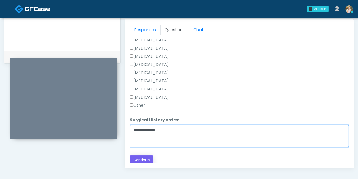
type textarea "**********"
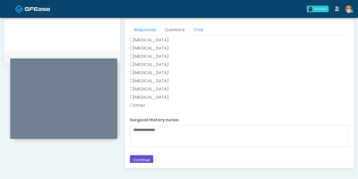
click at [146, 159] on button "Continue" at bounding box center [141, 159] width 23 height 9
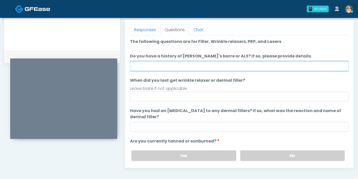
click at [226, 67] on input "Do you have a history of Guillain's barre or ALS? If so, please provide details." at bounding box center [239, 66] width 219 height 10
type input "******"
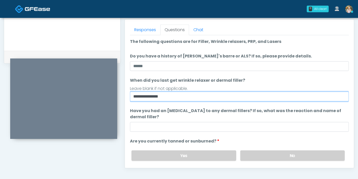
click at [183, 98] on input "**********" at bounding box center [239, 97] width 219 height 10
type input "**********"
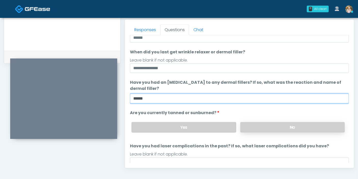
type input "******"
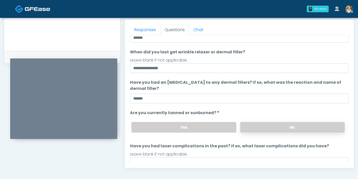
click at [265, 127] on label "No" at bounding box center [293, 127] width 105 height 10
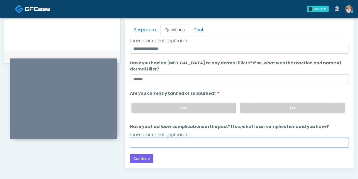
click at [205, 142] on input "Have you had laser complications in the past? If so, what laser complications d…" at bounding box center [239, 143] width 219 height 10
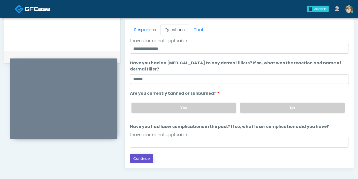
click at [138, 159] on button "Continue" at bounding box center [141, 158] width 23 height 9
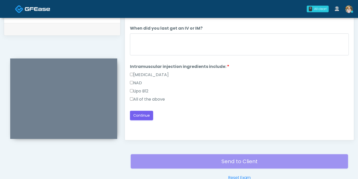
scroll to position [221, 0]
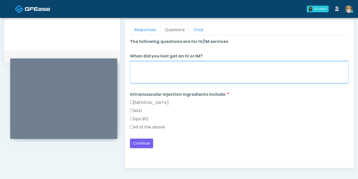
click at [182, 72] on textarea "When did you last get an IV or IM?" at bounding box center [239, 72] width 219 height 22
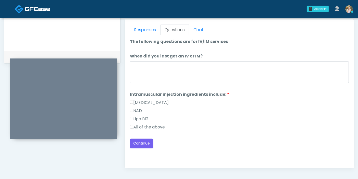
click at [141, 126] on label "All of the above" at bounding box center [147, 127] width 35 height 6
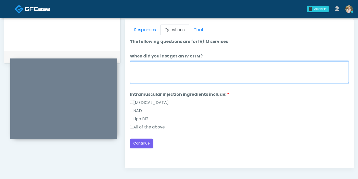
click at [164, 70] on textarea "When did you last get an IV or IM?" at bounding box center [239, 72] width 219 height 22
type textarea "**********"
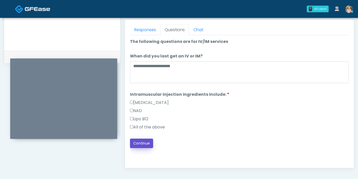
click at [141, 141] on button "Continue" at bounding box center [141, 143] width 23 height 9
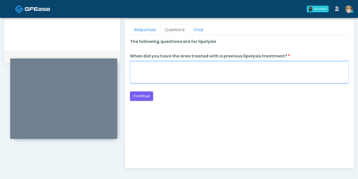
click at [219, 73] on textarea "When did you have the area treated with a previous lipolysis treatment?" at bounding box center [239, 72] width 219 height 22
type textarea "***"
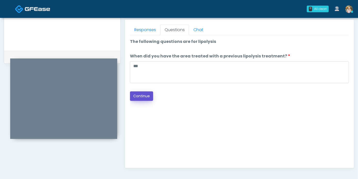
click at [146, 96] on button "Continue" at bounding box center [141, 95] width 23 height 9
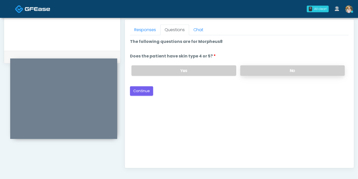
click at [257, 70] on label "No" at bounding box center [293, 70] width 105 height 10
click at [143, 91] on button "Continue" at bounding box center [141, 90] width 23 height 9
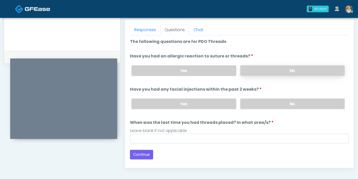
click at [265, 67] on label "No" at bounding box center [293, 70] width 105 height 10
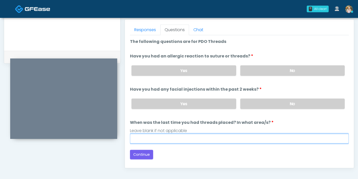
click at [263, 137] on input "When was the last time you had threads placed? In what area/s?" at bounding box center [239, 139] width 219 height 10
type input "***"
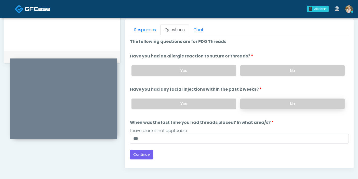
click at [261, 104] on label "No" at bounding box center [293, 103] width 105 height 10
click at [144, 154] on button "Continue" at bounding box center [141, 154] width 23 height 9
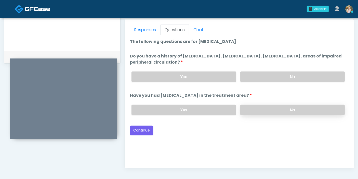
click at [258, 108] on label "No" at bounding box center [293, 110] width 105 height 10
click at [267, 74] on label "No" at bounding box center [293, 76] width 105 height 10
click at [143, 129] on button "Continue" at bounding box center [141, 130] width 23 height 9
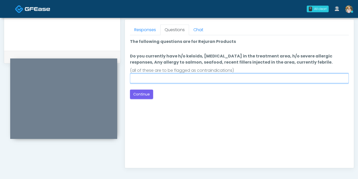
click at [227, 76] on input "Do you currently have h/o keloids, skin infection in the treatment area, h/o se…" at bounding box center [239, 78] width 219 height 10
type input "******"
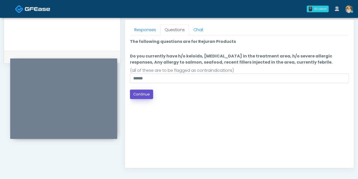
click at [141, 94] on button "Continue" at bounding box center [141, 94] width 23 height 9
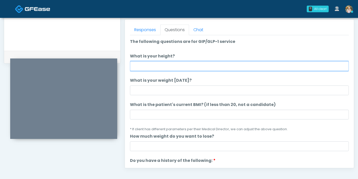
click at [193, 66] on input "What is your height?" at bounding box center [239, 66] width 219 height 10
click at [169, 67] on input "What is your height?" at bounding box center [239, 66] width 219 height 10
type input "***"
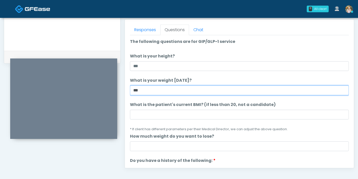
type input "***"
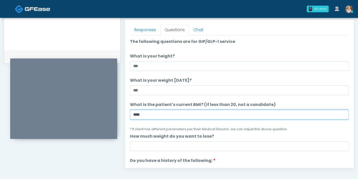
scroll to position [28, 0]
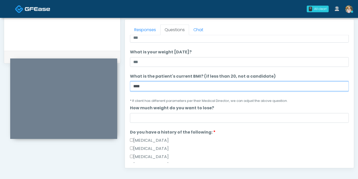
type input "****"
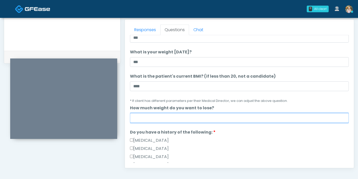
click at [185, 118] on input "How much weight do you want to lose?" at bounding box center [239, 118] width 219 height 10
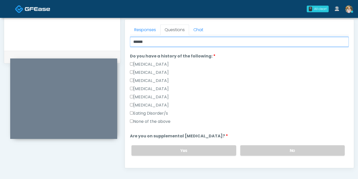
scroll to position [113, 0]
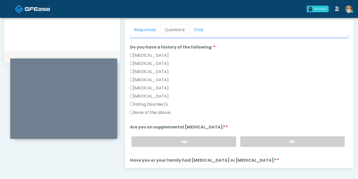
type input "******"
click at [158, 111] on label "None of the above" at bounding box center [150, 112] width 41 height 6
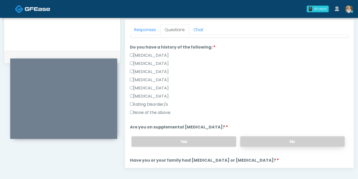
click at [274, 143] on label "No" at bounding box center [293, 141] width 105 height 10
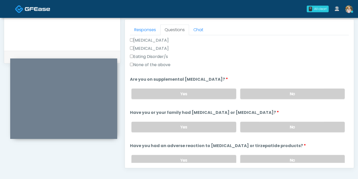
scroll to position [170, 0]
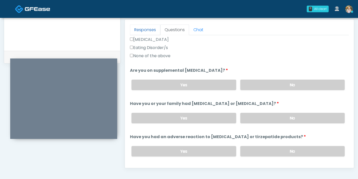
click at [144, 29] on link "Responses" at bounding box center [145, 29] width 30 height 11
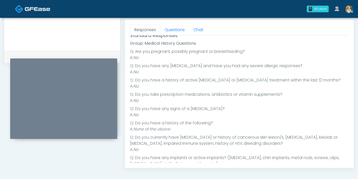
scroll to position [61, 0]
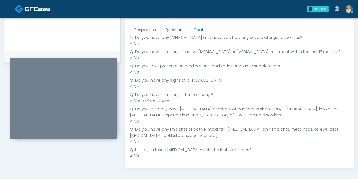
click at [173, 29] on link "Questions" at bounding box center [174, 29] width 29 height 11
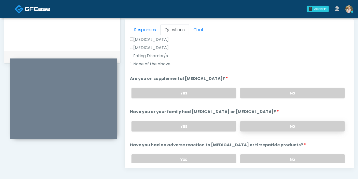
scroll to position [175, 0]
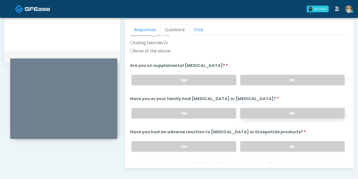
click at [259, 112] on label "No" at bounding box center [293, 113] width 105 height 10
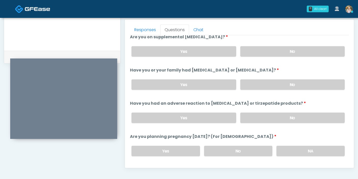
click at [268, 118] on label "No" at bounding box center [293, 118] width 105 height 10
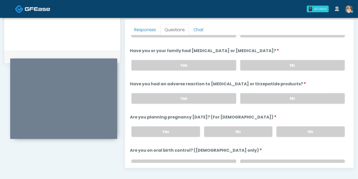
scroll to position [232, 0]
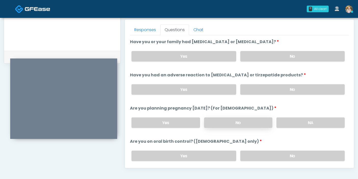
click at [242, 121] on label "No" at bounding box center [238, 122] width 68 height 10
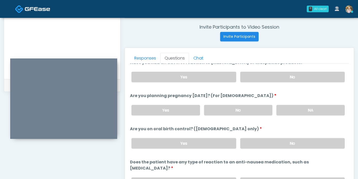
scroll to position [281, 0]
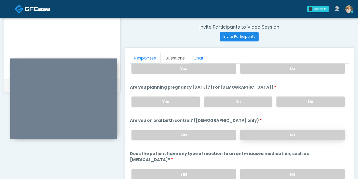
click at [278, 135] on label "No" at bounding box center [293, 135] width 105 height 10
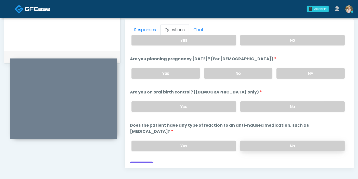
click at [278, 141] on label "No" at bounding box center [293, 146] width 105 height 10
click at [142, 161] on button "Continue" at bounding box center [141, 165] width 23 height 9
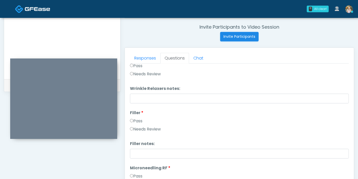
scroll to position [0, 0]
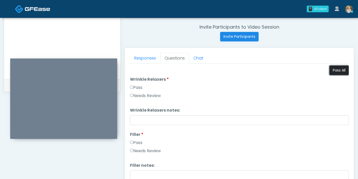
click at [332, 71] on button "Pass All" at bounding box center [339, 70] width 19 height 9
click at [141, 55] on link "Responses" at bounding box center [145, 58] width 30 height 11
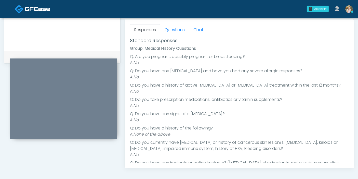
scroll to position [5, 0]
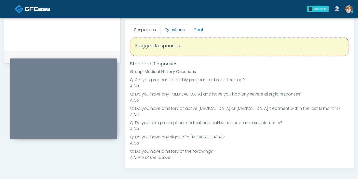
click at [176, 26] on link "Questions" at bounding box center [174, 29] width 29 height 11
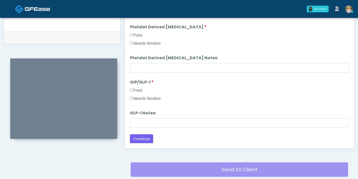
scroll to position [250, 0]
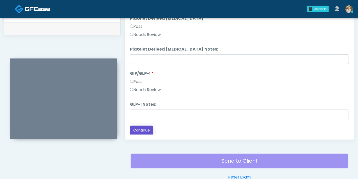
click at [143, 126] on button "Continue" at bounding box center [141, 130] width 23 height 9
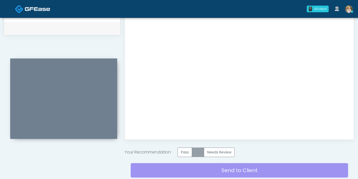
scroll to position [0, 0]
click at [187, 153] on label "Pass" at bounding box center [185, 151] width 15 height 9
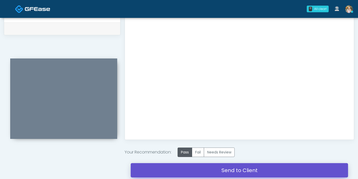
click at [227, 169] on link "Send to Client" at bounding box center [240, 170] width 218 height 14
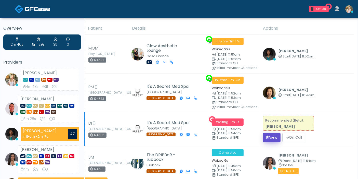
click at [269, 137] on button "View" at bounding box center [272, 137] width 18 height 9
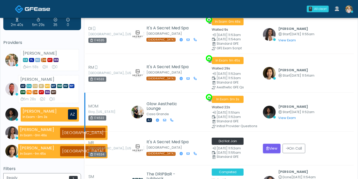
scroll to position [28, 0]
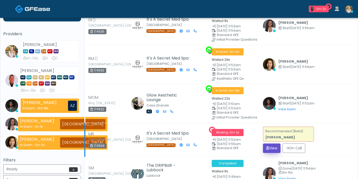
click at [272, 144] on button "View" at bounding box center [272, 147] width 18 height 9
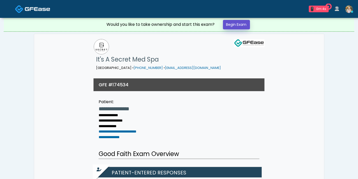
click at [237, 23] on link "Begin Exam" at bounding box center [236, 24] width 27 height 9
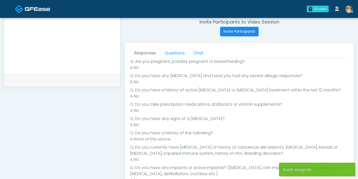
scroll to position [57, 0]
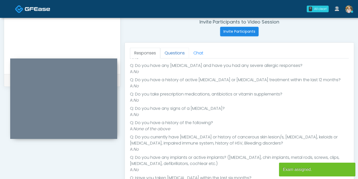
drag, startPoint x: 172, startPoint y: 55, endPoint x: 169, endPoint y: 57, distance: 3.8
click at [172, 54] on link "Questions" at bounding box center [174, 53] width 29 height 11
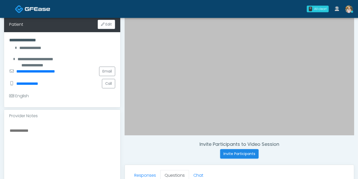
scroll to position [85, 0]
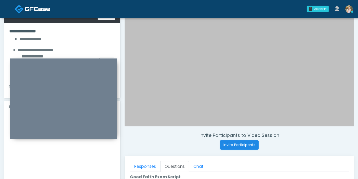
click at [150, 136] on h4 "Invite Participants to Video Session" at bounding box center [240, 135] width 230 height 6
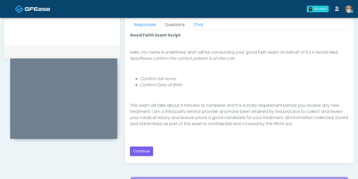
scroll to position [0, 0]
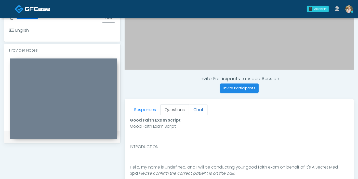
click at [196, 110] on link "Chat" at bounding box center [198, 109] width 19 height 11
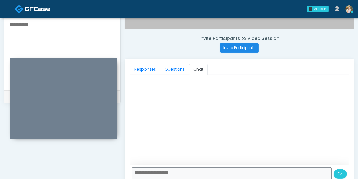
scroll to position [173, 0]
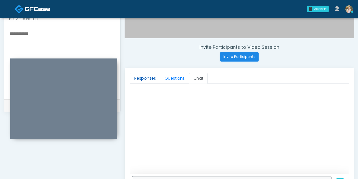
click at [145, 78] on link "Responses" at bounding box center [145, 78] width 30 height 11
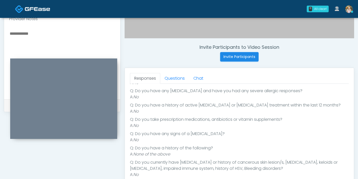
scroll to position [61, 0]
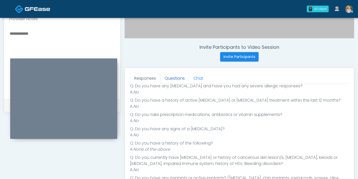
click at [175, 82] on link "Questions" at bounding box center [174, 78] width 29 height 11
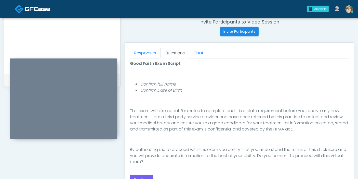
scroll to position [142, 0]
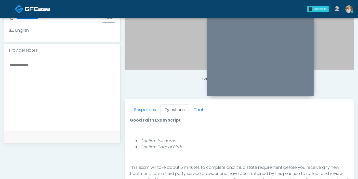
drag, startPoint x: 57, startPoint y: 63, endPoint x: 253, endPoint y: 21, distance: 200.1
click at [253, 21] on div at bounding box center [260, 56] width 107 height 80
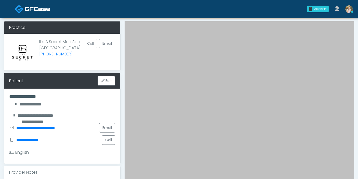
scroll to position [28, 0]
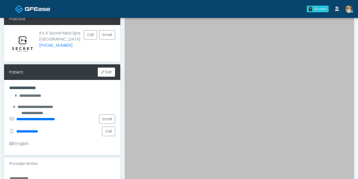
click at [20, 144] on div "English" at bounding box center [19, 144] width 20 height 6
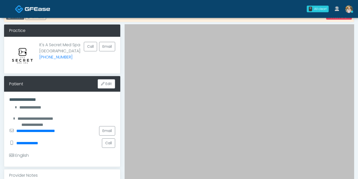
scroll to position [0, 0]
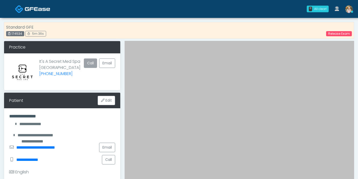
click at [92, 61] on button "Call" at bounding box center [90, 62] width 13 height 9
click at [338, 34] on link "Release Exam" at bounding box center [340, 33] width 26 height 5
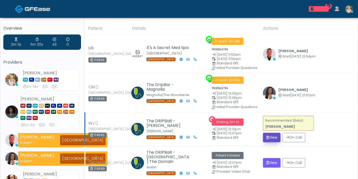
click at [271, 136] on button "View" at bounding box center [272, 137] width 18 height 9
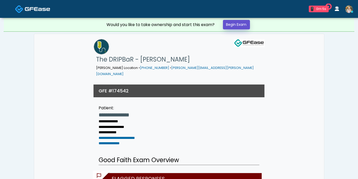
click at [238, 24] on link "Begin Exam" at bounding box center [236, 24] width 27 height 9
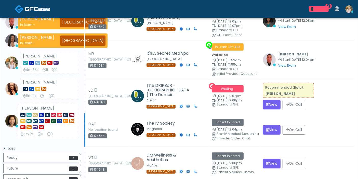
scroll to position [85, 0]
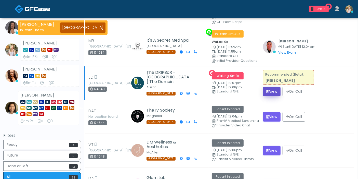
click at [273, 89] on button "View" at bounding box center [272, 91] width 18 height 9
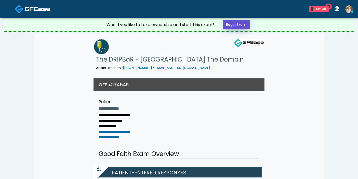
click at [237, 27] on link "Begin Exam" at bounding box center [236, 24] width 27 height 9
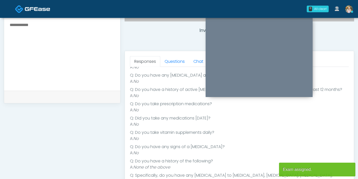
scroll to position [198, 0]
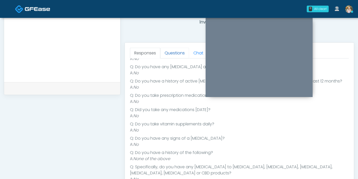
click at [171, 54] on link "Questions" at bounding box center [174, 53] width 29 height 11
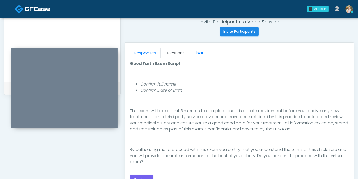
drag, startPoint x: 236, startPoint y: 22, endPoint x: 41, endPoint y: 53, distance: 197.6
click at [41, 53] on div at bounding box center [64, 88] width 107 height 80
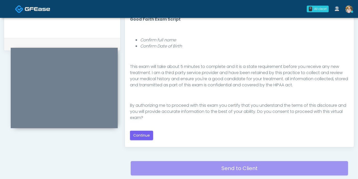
scroll to position [255, 0]
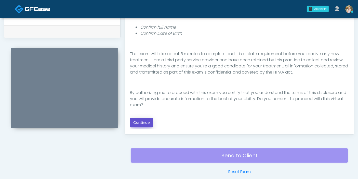
click at [146, 121] on button "Continue" at bounding box center [141, 122] width 23 height 9
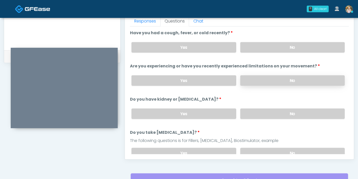
scroll to position [221, 0]
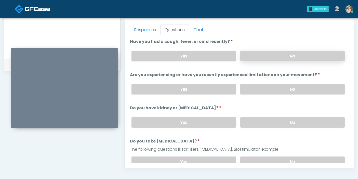
click at [288, 57] on label "No" at bounding box center [293, 56] width 105 height 10
click at [282, 90] on label "No" at bounding box center [293, 89] width 105 height 10
click at [276, 124] on label "No" at bounding box center [293, 122] width 105 height 10
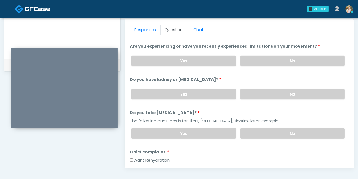
scroll to position [57, 0]
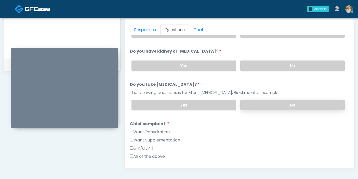
click at [272, 104] on label "No" at bounding box center [293, 105] width 105 height 10
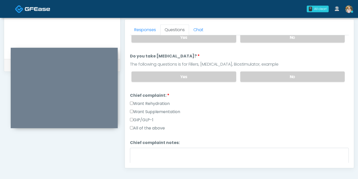
scroll to position [113, 0]
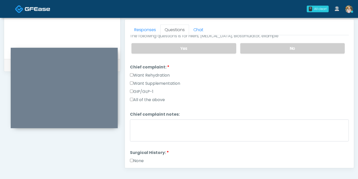
click at [141, 73] on label "Want Rehydration" at bounding box center [150, 75] width 40 height 6
click at [145, 81] on label "Want Supplementation" at bounding box center [155, 83] width 50 height 6
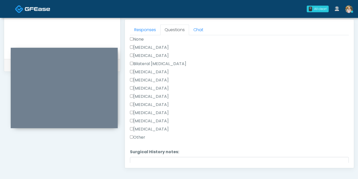
scroll to position [255, 0]
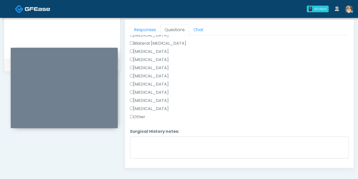
click at [140, 115] on label "Other" at bounding box center [137, 117] width 15 height 6
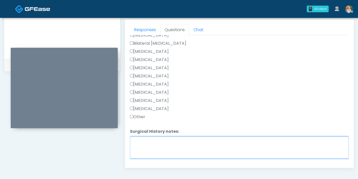
click at [166, 142] on textarea "Surgical History notes:" at bounding box center [239, 147] width 219 height 22
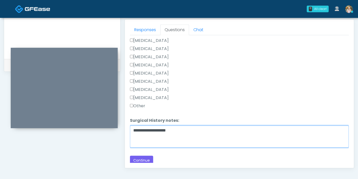
scroll to position [267, 0]
type textarea "**********"
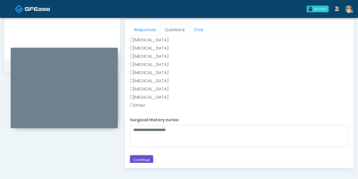
click at [141, 159] on button "Continue" at bounding box center [141, 159] width 23 height 9
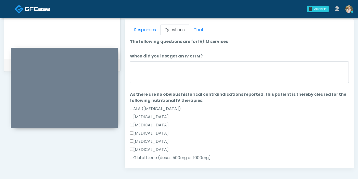
scroll to position [221, 0]
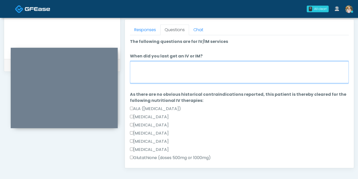
click at [213, 72] on textarea "When did you last get an IV or IM?" at bounding box center [239, 72] width 219 height 22
type textarea "**********"
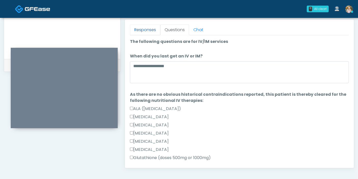
click at [146, 31] on link "Responses" at bounding box center [145, 29] width 30 height 11
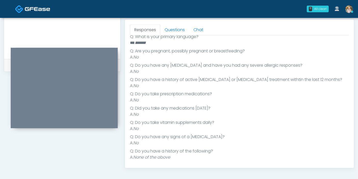
scroll to position [57, 0]
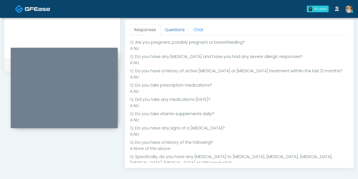
click at [177, 30] on link "Questions" at bounding box center [174, 29] width 29 height 11
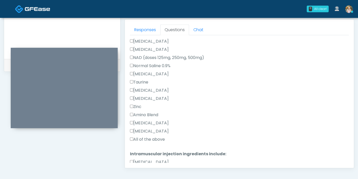
scroll to position [198, 0]
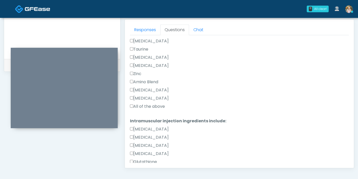
click at [139, 105] on label "All of the above" at bounding box center [147, 106] width 35 height 6
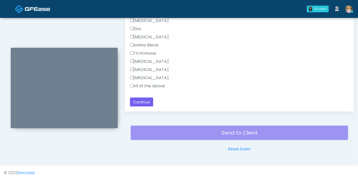
scroll to position [278, 0]
click at [136, 85] on label "All of the above" at bounding box center [147, 86] width 35 height 6
click at [145, 101] on button "Continue" at bounding box center [141, 101] width 23 height 9
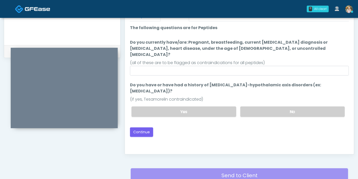
scroll to position [193, 0]
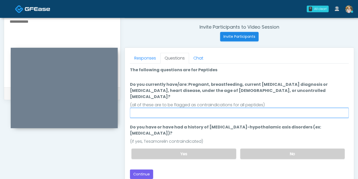
click at [244, 108] on input "Do you currently have/are: Pregnant, breastfeeding, current cancer diagnosis or…" at bounding box center [239, 113] width 219 height 10
type input "******"
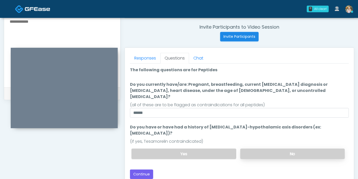
click at [291, 148] on label "No" at bounding box center [293, 153] width 105 height 10
click at [143, 169] on button "Continue" at bounding box center [141, 173] width 23 height 9
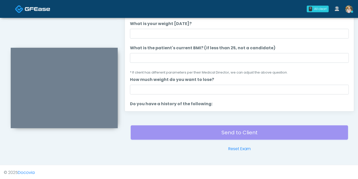
scroll to position [221, 0]
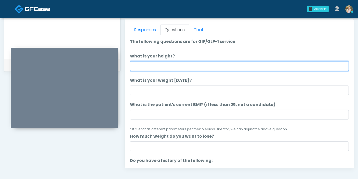
click at [200, 64] on input "What is your height?" at bounding box center [239, 66] width 219 height 10
click at [199, 68] on input "What is your height?" at bounding box center [239, 66] width 219 height 10
type input "****"
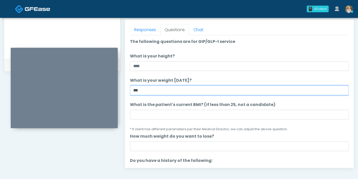
type input "***"
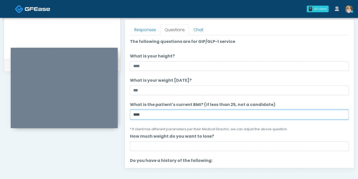
type input "****"
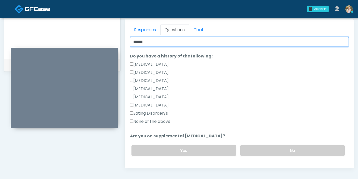
scroll to position [113, 0]
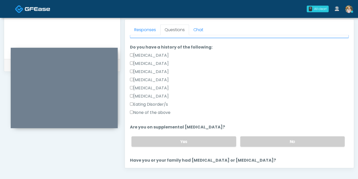
type input "******"
click at [154, 113] on label "None of the above" at bounding box center [150, 112] width 41 height 6
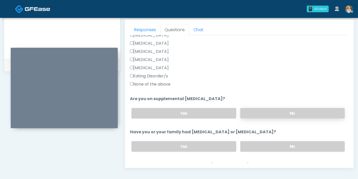
click at [286, 114] on label "No" at bounding box center [293, 113] width 105 height 10
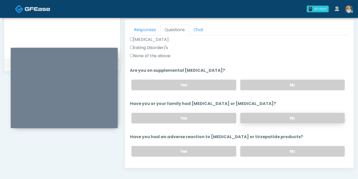
click at [291, 118] on label "No" at bounding box center [293, 118] width 105 height 10
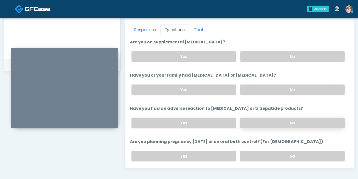
click at [288, 120] on label "No" at bounding box center [293, 123] width 105 height 10
click at [292, 153] on label "No" at bounding box center [293, 156] width 105 height 10
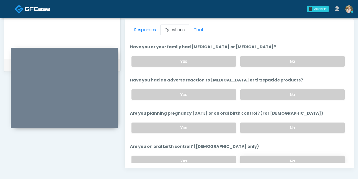
click at [292, 157] on label "No" at bounding box center [293, 161] width 105 height 10
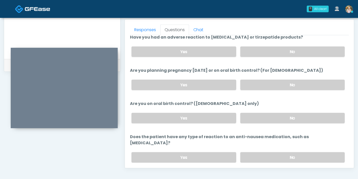
scroll to position [281, 0]
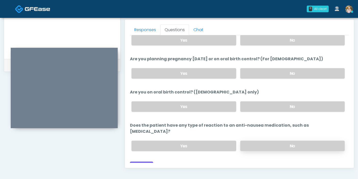
click at [266, 141] on label "No" at bounding box center [293, 146] width 105 height 10
click at [145, 161] on button "Continue" at bounding box center [141, 165] width 23 height 9
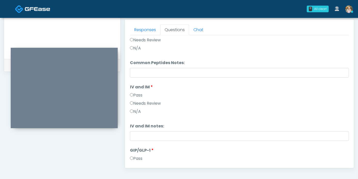
scroll to position [0, 0]
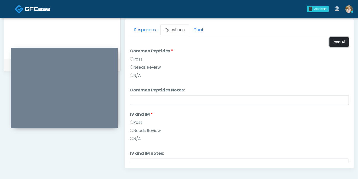
click at [334, 42] on button "Pass All" at bounding box center [339, 41] width 19 height 9
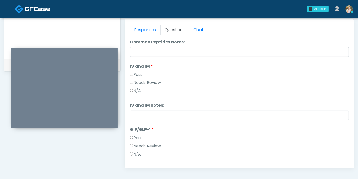
scroll to position [57, 0]
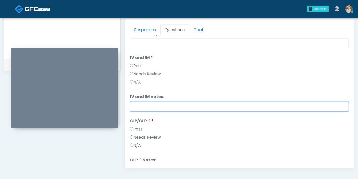
click at [206, 106] on input "IV and IM notes:" at bounding box center [239, 107] width 219 height 10
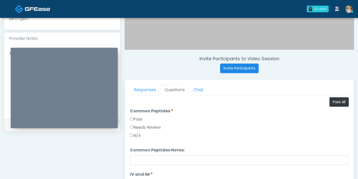
scroll to position [170, 0]
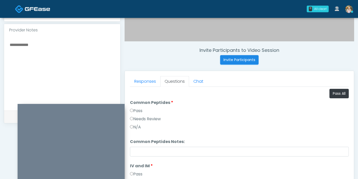
click at [56, 95] on textarea at bounding box center [62, 72] width 106 height 62
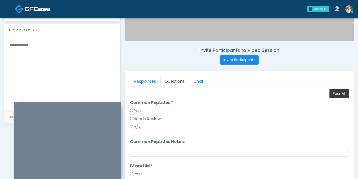
click at [20, 41] on textarea at bounding box center [62, 72] width 106 height 62
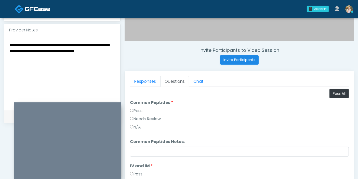
click at [79, 46] on textarea "**********" at bounding box center [62, 72] width 106 height 62
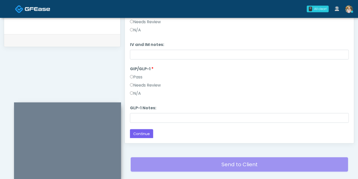
scroll to position [255, 0]
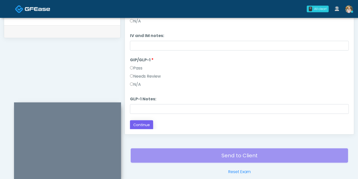
type textarea "**********"
click at [141, 126] on button "Continue" at bounding box center [141, 124] width 23 height 9
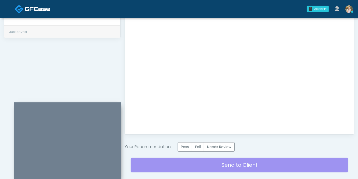
scroll to position [0, 0]
click at [186, 147] on label "Pass" at bounding box center [185, 146] width 15 height 9
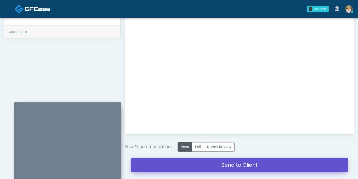
click at [232, 163] on link "Send to Client" at bounding box center [240, 165] width 218 height 14
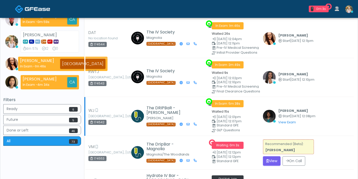
scroll to position [113, 0]
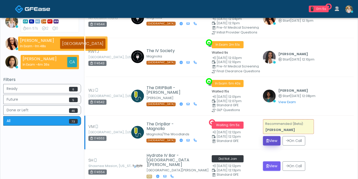
click at [269, 136] on button "View" at bounding box center [272, 140] width 18 height 9
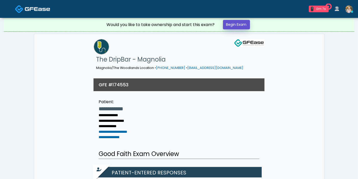
click at [245, 24] on link "Begin Exam" at bounding box center [236, 24] width 27 height 9
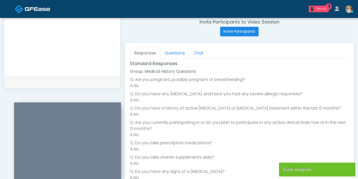
scroll to position [41, 0]
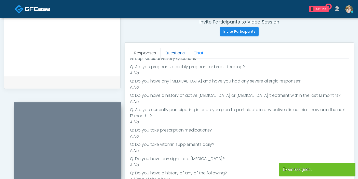
click at [171, 52] on link "Questions" at bounding box center [174, 53] width 29 height 11
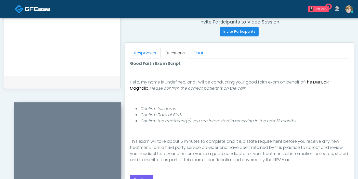
scroll to position [57, 0]
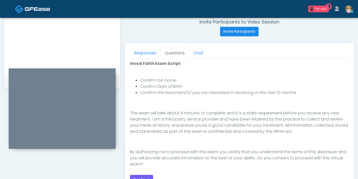
drag, startPoint x: 65, startPoint y: 107, endPoint x: 59, endPoint y: 73, distance: 34.1
click at [59, 73] on div at bounding box center [62, 108] width 107 height 80
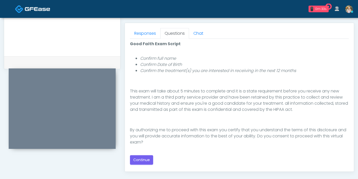
scroll to position [227, 0]
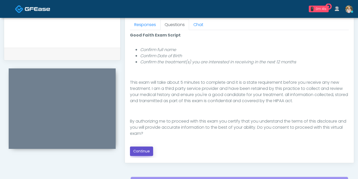
click at [139, 149] on button "Continue" at bounding box center [141, 150] width 23 height 9
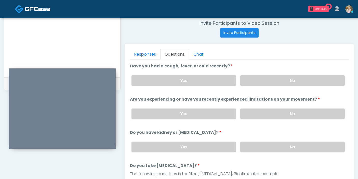
scroll to position [193, 0]
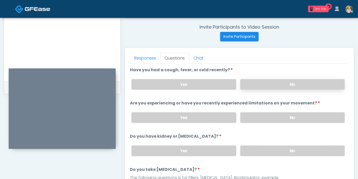
click at [287, 84] on label "No" at bounding box center [293, 84] width 105 height 10
click at [281, 116] on label "No" at bounding box center [293, 117] width 105 height 10
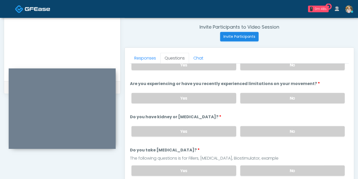
scroll to position [28, 0]
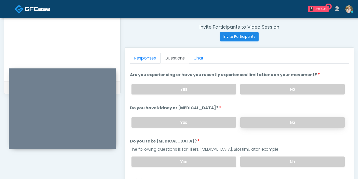
click at [267, 122] on label "No" at bounding box center [293, 122] width 105 height 10
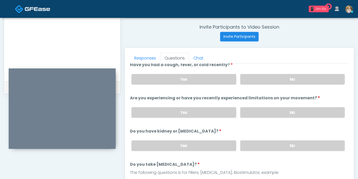
scroll to position [0, 0]
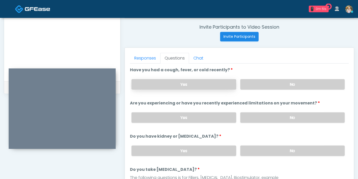
click at [192, 83] on label "Yes" at bounding box center [184, 84] width 105 height 10
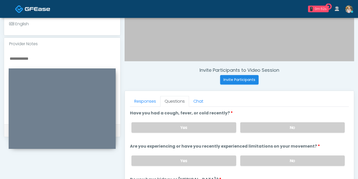
scroll to position [136, 0]
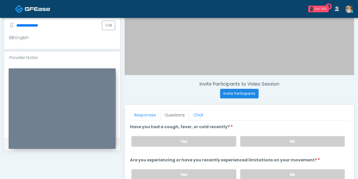
click at [32, 58] on div "Provider Notes" at bounding box center [62, 58] width 116 height 12
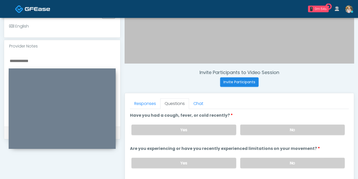
scroll to position [165, 0]
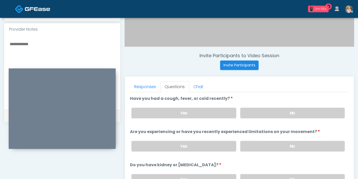
click at [22, 44] on textarea at bounding box center [62, 72] width 106 height 62
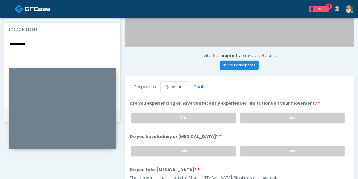
scroll to position [57, 0]
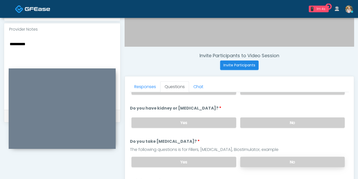
type textarea "*********"
click at [267, 160] on label "No" at bounding box center [293, 162] width 105 height 10
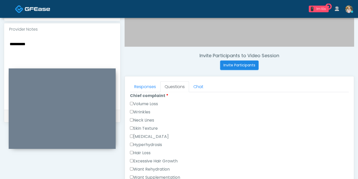
scroll to position [170, 0]
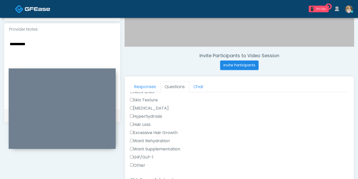
click at [142, 140] on label "Want Rehydration" at bounding box center [150, 141] width 40 height 6
click at [139, 146] on label "Want Supplementation" at bounding box center [155, 149] width 50 height 6
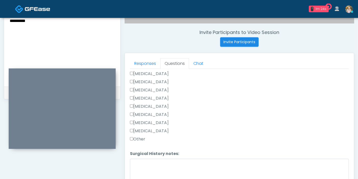
scroll to position [193, 0]
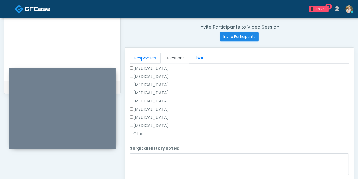
click at [144, 122] on label "Tonsillectomy" at bounding box center [149, 125] width 39 height 6
click at [139, 131] on label "Other" at bounding box center [137, 134] width 15 height 6
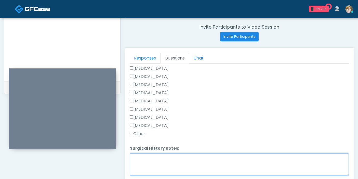
click at [158, 157] on textarea "Surgical History notes:" at bounding box center [239, 164] width 219 height 22
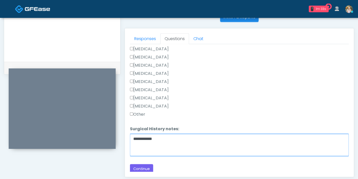
scroll to position [221, 0]
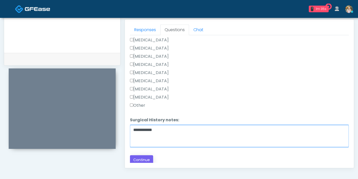
type textarea "**********"
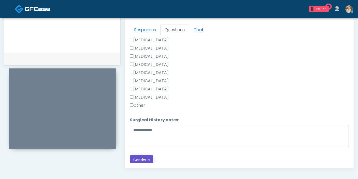
click at [139, 156] on button "Continue" at bounding box center [141, 159] width 23 height 9
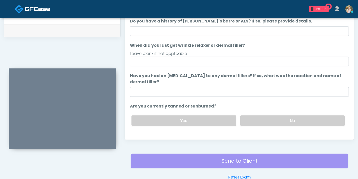
scroll to position [0, 0]
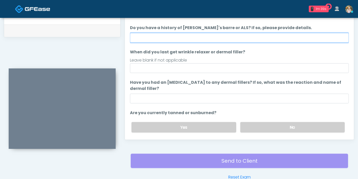
click at [208, 37] on input "Do you have a history of [PERSON_NAME]'s barre or ALS? If so, please provide de…" at bounding box center [239, 38] width 219 height 10
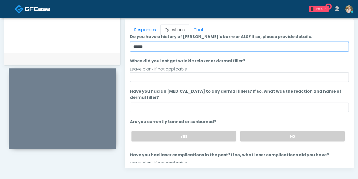
scroll to position [28, 0]
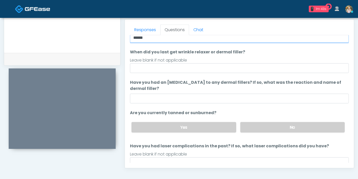
type input "******"
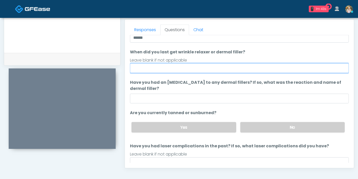
click at [218, 67] on input "When did you last get wrinkle relaxer or dermal filler?" at bounding box center [239, 68] width 219 height 10
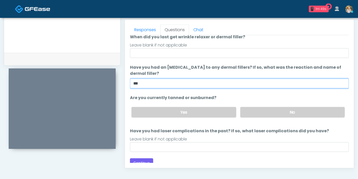
scroll to position [48, 0]
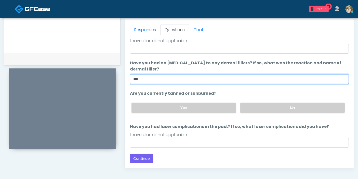
type input "***"
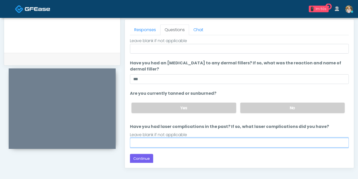
click at [185, 143] on input "Have you had laser complications in the past? If so, what laser complications d…" at bounding box center [239, 143] width 219 height 10
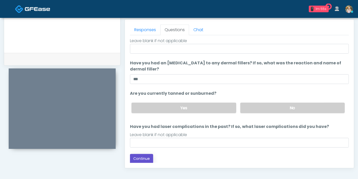
click at [141, 156] on button "Continue" at bounding box center [141, 158] width 23 height 9
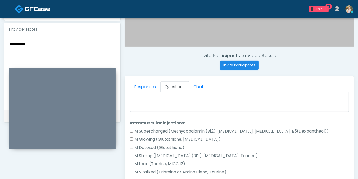
scroll to position [0, 0]
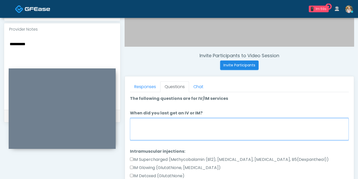
click at [222, 129] on textarea "When did you last get an IV or IM?" at bounding box center [239, 129] width 219 height 22
type textarea "**********"
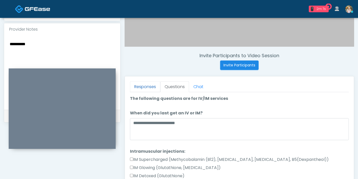
click at [147, 84] on link "Responses" at bounding box center [145, 86] width 30 height 11
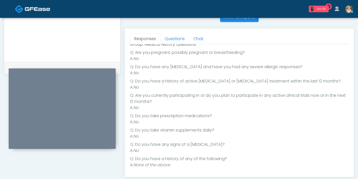
scroll to position [221, 0]
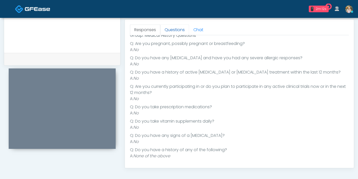
click at [170, 32] on link "Questions" at bounding box center [174, 29] width 29 height 11
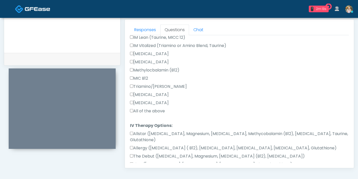
scroll to position [154, 0]
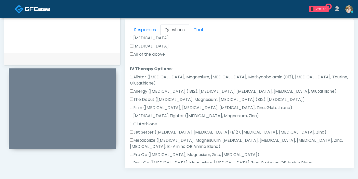
click at [135, 53] on label "All of the above" at bounding box center [147, 54] width 35 height 6
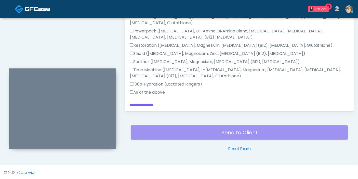
scroll to position [258, 0]
click at [142, 103] on button "Continue" at bounding box center [141, 107] width 23 height 9
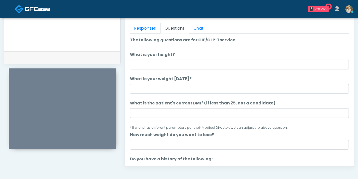
scroll to position [221, 0]
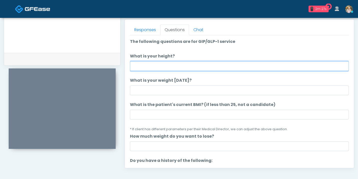
click at [169, 66] on input "What is your height?" at bounding box center [239, 66] width 219 height 10
click at [183, 67] on input "What is your height?" at bounding box center [239, 66] width 219 height 10
type input "****"
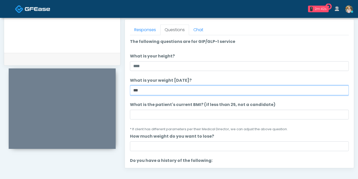
type input "***"
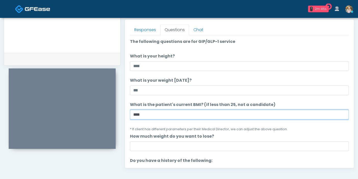
type input "****"
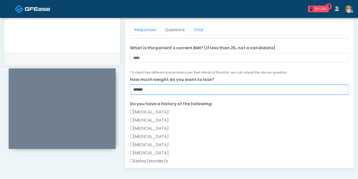
scroll to position [85, 0]
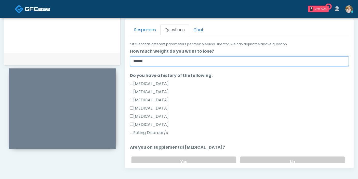
type input "******"
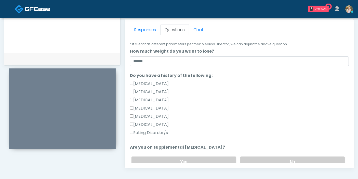
click at [144, 133] on label "Eating Disorder/s" at bounding box center [149, 133] width 38 height 6
click at [156, 132] on label "Eating Disorder/s" at bounding box center [149, 133] width 38 height 6
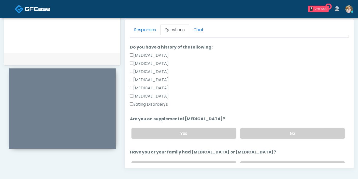
scroll to position [142, 0]
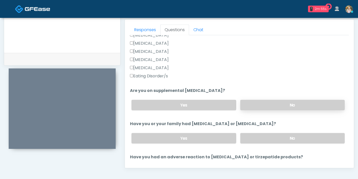
click at [279, 107] on label "No" at bounding box center [293, 105] width 105 height 10
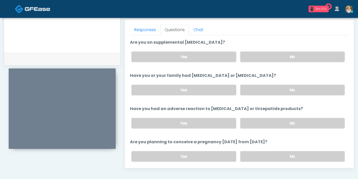
scroll to position [198, 0]
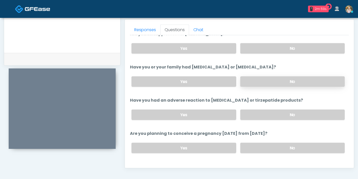
click at [289, 83] on label "No" at bounding box center [293, 81] width 105 height 10
click at [294, 113] on label "No" at bounding box center [293, 114] width 105 height 10
click at [284, 148] on label "No" at bounding box center [293, 148] width 105 height 10
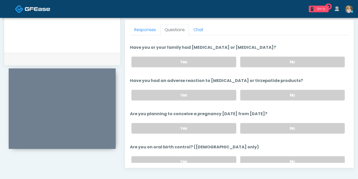
scroll to position [227, 0]
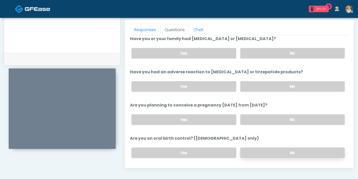
click at [289, 152] on label "No" at bounding box center [293, 152] width 105 height 10
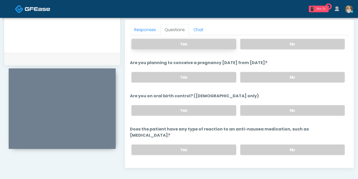
scroll to position [273, 0]
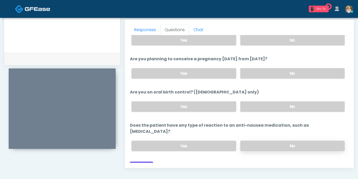
click at [265, 141] on label "No" at bounding box center [293, 146] width 105 height 10
click at [140, 161] on button "Continue" at bounding box center [141, 165] width 23 height 9
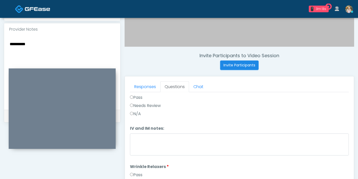
scroll to position [0, 0]
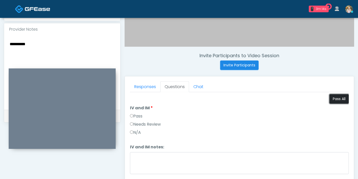
click at [336, 99] on button "Pass All" at bounding box center [339, 98] width 19 height 9
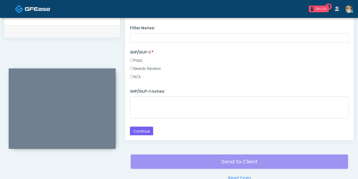
scroll to position [250, 0]
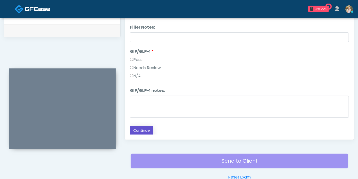
click at [141, 129] on button "Continue" at bounding box center [141, 130] width 23 height 9
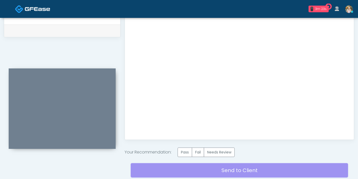
scroll to position [0, 0]
click at [181, 155] on label "Pass" at bounding box center [185, 151] width 15 height 9
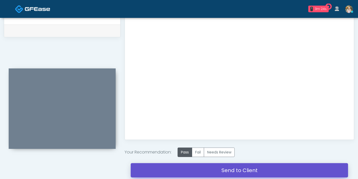
click at [230, 169] on link "Send to Client" at bounding box center [240, 170] width 218 height 14
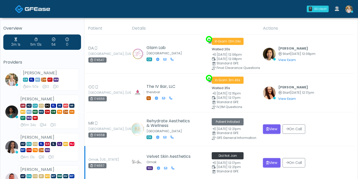
scroll to position [28, 0]
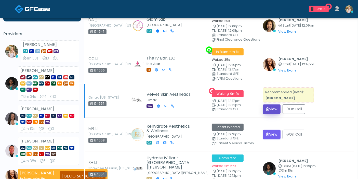
click at [272, 104] on button "View" at bounding box center [272, 108] width 18 height 9
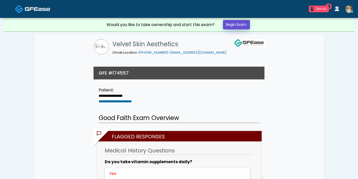
click at [245, 22] on link "Begin Exam" at bounding box center [236, 24] width 27 height 9
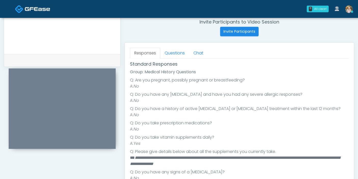
scroll to position [28, 0]
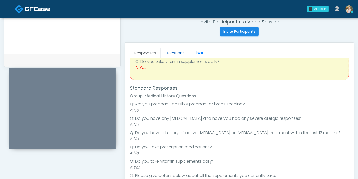
click at [174, 55] on link "Questions" at bounding box center [174, 53] width 29 height 11
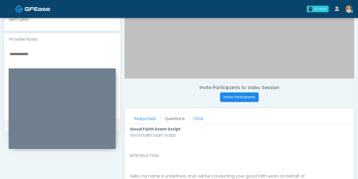
scroll to position [142, 0]
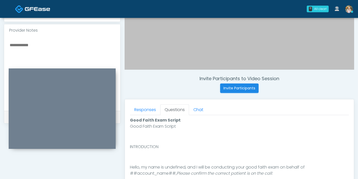
click at [35, 44] on textarea at bounding box center [62, 73] width 106 height 62
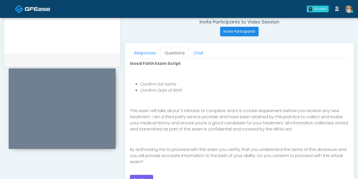
scroll to position [227, 0]
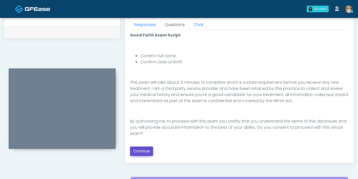
click at [143, 148] on button "Continue" at bounding box center [141, 150] width 23 height 9
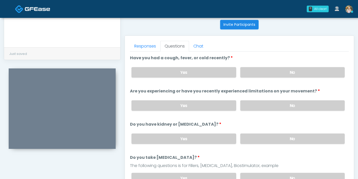
scroll to position [193, 0]
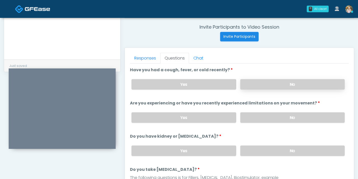
click at [282, 84] on label "No" at bounding box center [293, 84] width 105 height 10
click at [282, 118] on label "No" at bounding box center [293, 117] width 105 height 10
click at [280, 150] on label "No" at bounding box center [293, 150] width 105 height 10
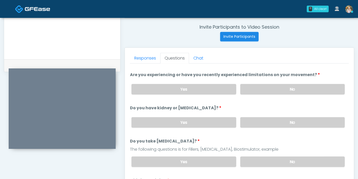
scroll to position [57, 0]
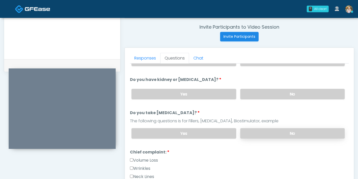
click at [272, 135] on label "No" at bounding box center [293, 133] width 105 height 10
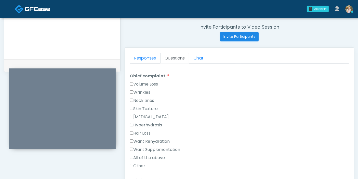
scroll to position [142, 0]
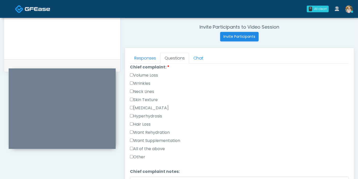
click at [141, 81] on label "Wrinkles" at bounding box center [140, 83] width 20 height 6
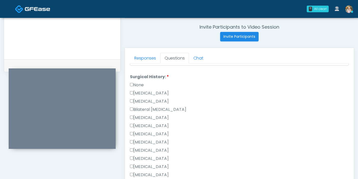
scroll to position [283, 0]
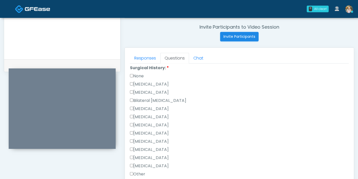
click at [143, 82] on label "[MEDICAL_DATA]" at bounding box center [149, 84] width 39 height 6
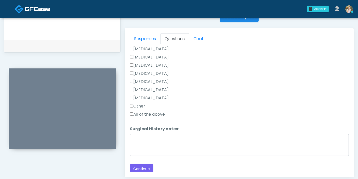
scroll to position [221, 0]
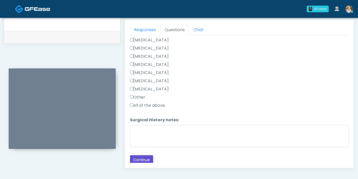
click at [142, 158] on button "Continue" at bounding box center [141, 159] width 23 height 9
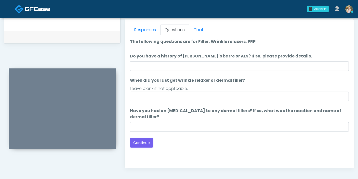
scroll to position [193, 0]
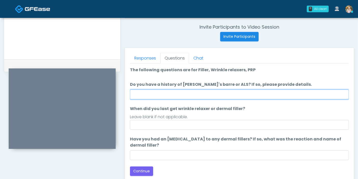
click at [215, 98] on input "Do you have a history of [PERSON_NAME]'s barre or ALS? If so, please provide de…" at bounding box center [239, 95] width 219 height 10
type input "******"
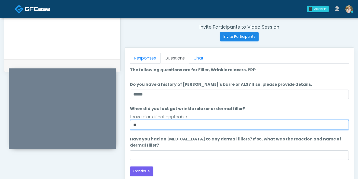
type input "*"
type input "**********"
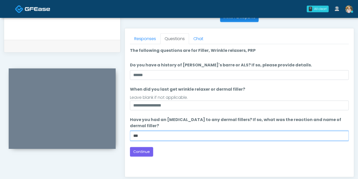
scroll to position [221, 0]
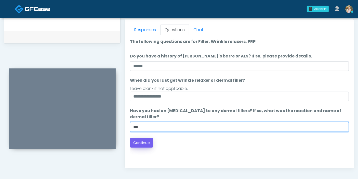
type input "***"
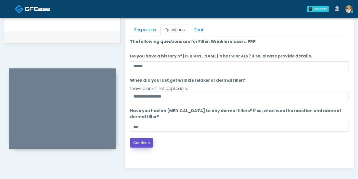
click at [143, 145] on button "Continue" at bounding box center [141, 142] width 23 height 9
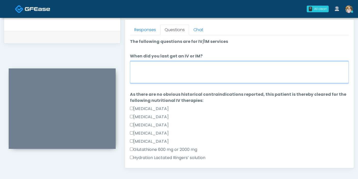
click at [195, 71] on textarea "When did you last get an IV or IM?" at bounding box center [239, 72] width 219 height 22
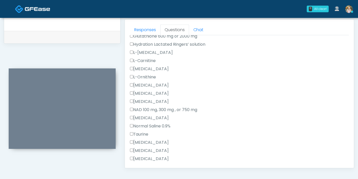
scroll to position [170, 0]
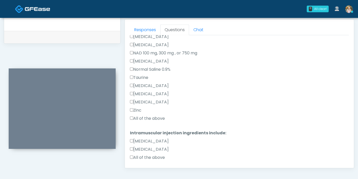
click at [134, 117] on label "All of the above" at bounding box center [147, 118] width 35 height 6
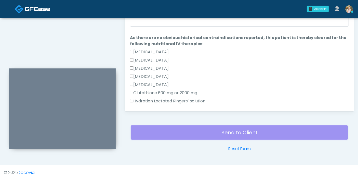
scroll to position [221, 0]
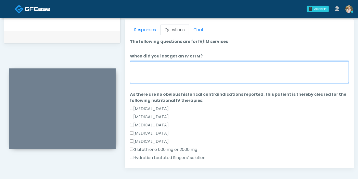
click at [177, 76] on textarea "When did you last get an IV or IM?" at bounding box center [239, 72] width 219 height 22
type textarea "**********"
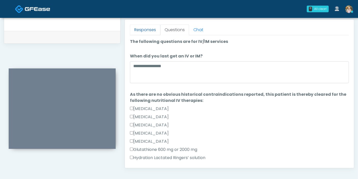
click at [142, 32] on link "Responses" at bounding box center [145, 29] width 30 height 11
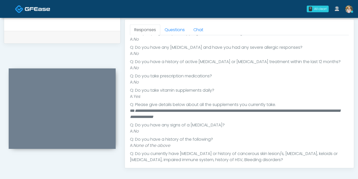
scroll to position [85, 0]
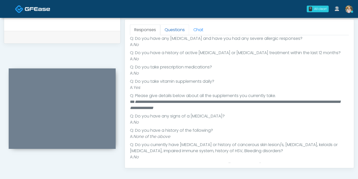
click at [174, 32] on link "Questions" at bounding box center [174, 29] width 29 height 11
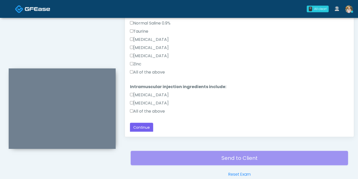
scroll to position [278, 0]
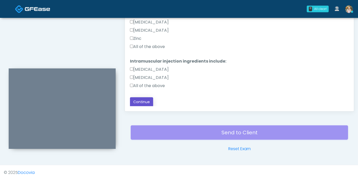
click at [142, 101] on button "Continue" at bounding box center [141, 101] width 23 height 9
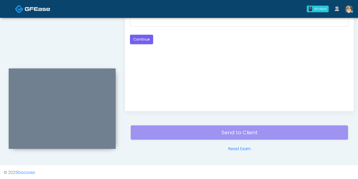
scroll to position [221, 0]
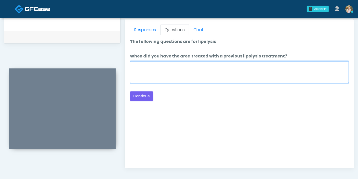
click at [219, 75] on textarea "When did you have the area treated with a previous lipolysis treatment?" at bounding box center [239, 72] width 219 height 22
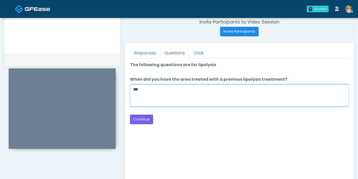
scroll to position [193, 0]
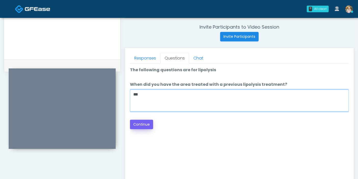
type textarea "***"
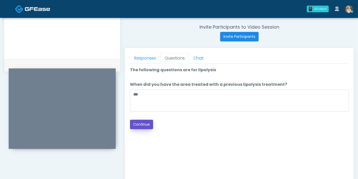
click at [145, 122] on button "Continue" at bounding box center [141, 124] width 23 height 9
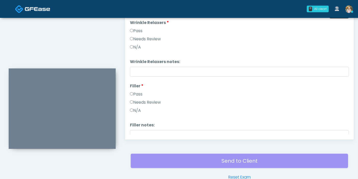
scroll to position [221, 0]
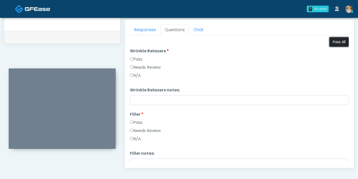
click at [330, 45] on button "Pass All" at bounding box center [339, 41] width 19 height 9
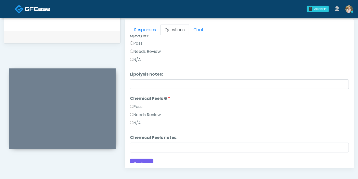
scroll to position [337, 0]
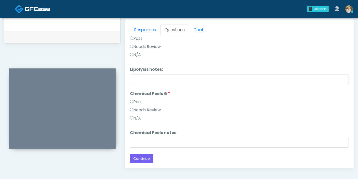
click at [134, 162] on div "Responses Questions Chat Good Faith Exam Script Good Faith Exam Script INTRODUC…" at bounding box center [239, 93] width 229 height 148
click at [135, 159] on button "Continue" at bounding box center [141, 158] width 23 height 9
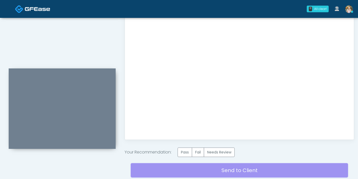
scroll to position [0, 0]
click at [188, 153] on label "Pass" at bounding box center [185, 151] width 15 height 9
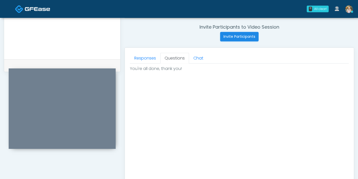
scroll to position [165, 0]
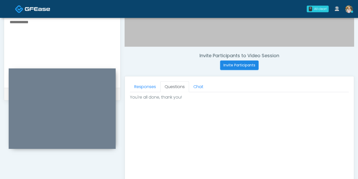
click at [16, 25] on textarea at bounding box center [62, 50] width 106 height 62
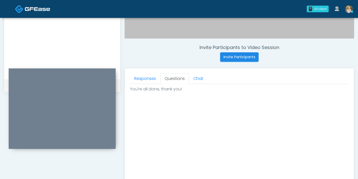
scroll to position [250, 0]
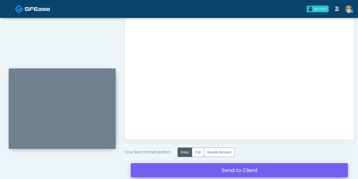
type textarea "**********"
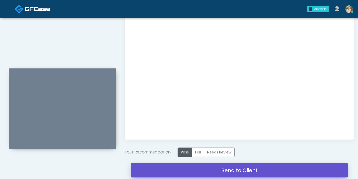
click at [218, 174] on link "Send to Client" at bounding box center [240, 170] width 218 height 14
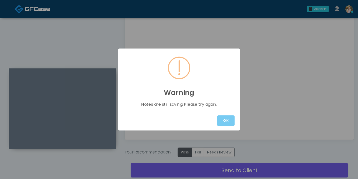
click at [225, 122] on button "OK" at bounding box center [226, 120] width 18 height 10
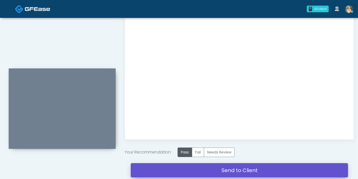
click at [234, 167] on link "Send to Client" at bounding box center [240, 170] width 218 height 14
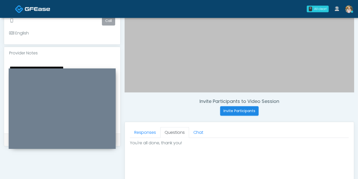
scroll to position [80, 0]
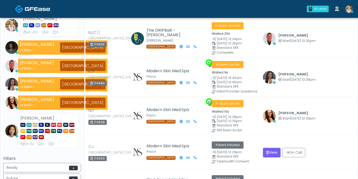
scroll to position [28, 0]
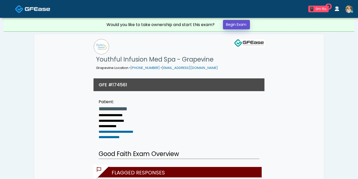
click at [243, 22] on link "Begin Exam" at bounding box center [236, 24] width 27 height 9
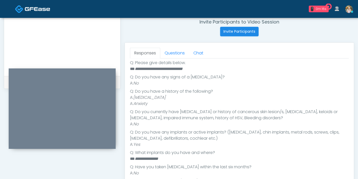
scroll to position [198, 0]
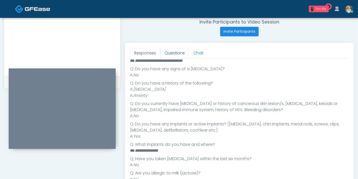
click at [171, 55] on link "Questions" at bounding box center [174, 53] width 29 height 11
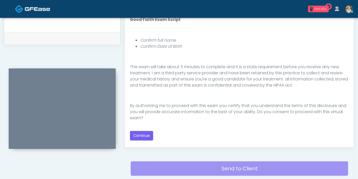
scroll to position [255, 0]
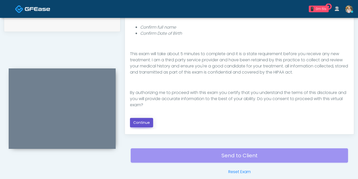
click at [145, 122] on button "Continue" at bounding box center [141, 122] width 23 height 9
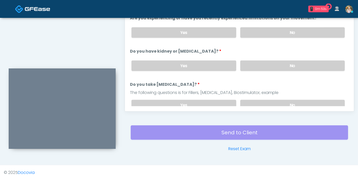
scroll to position [221, 0]
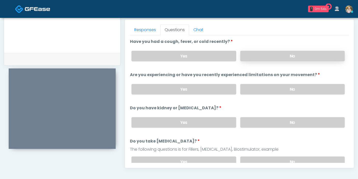
click at [291, 53] on label "No" at bounding box center [293, 56] width 105 height 10
click at [286, 87] on label "No" at bounding box center [293, 89] width 105 height 10
click at [270, 125] on label "No" at bounding box center [293, 122] width 105 height 10
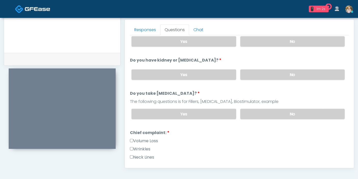
scroll to position [57, 0]
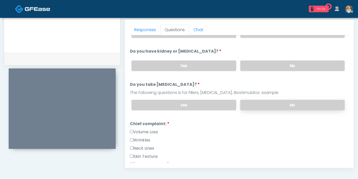
click at [280, 106] on label "No" at bounding box center [293, 105] width 105 height 10
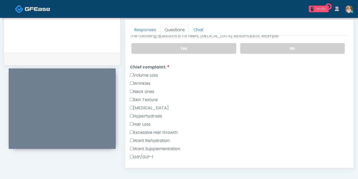
scroll to position [142, 0]
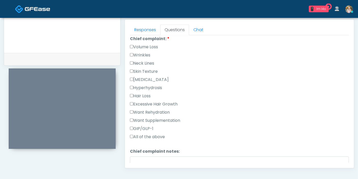
click at [141, 110] on label "Want Rehydration" at bounding box center [150, 112] width 40 height 6
click at [143, 119] on label "Want Supplementation" at bounding box center [155, 120] width 50 height 6
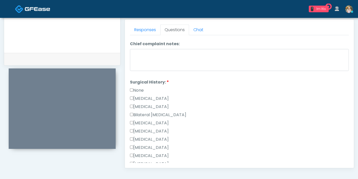
scroll to position [283, 0]
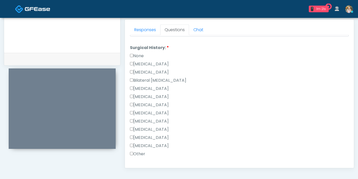
click at [145, 86] on label "Breast Augmentation" at bounding box center [149, 88] width 39 height 6
click at [141, 96] on label "[MEDICAL_DATA]" at bounding box center [149, 97] width 39 height 6
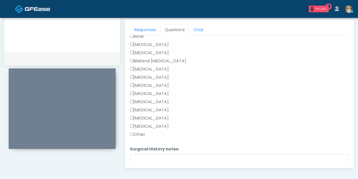
scroll to position [312, 0]
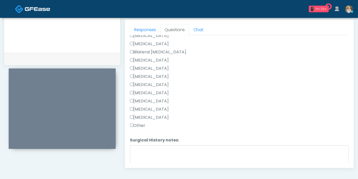
click at [141, 125] on label "Other" at bounding box center [137, 125] width 15 height 6
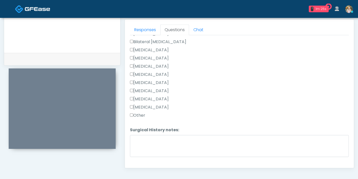
scroll to position [332, 0]
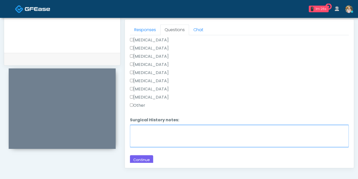
click at [165, 138] on textarea "Surgical History notes:" at bounding box center [239, 136] width 219 height 22
type textarea "**********"
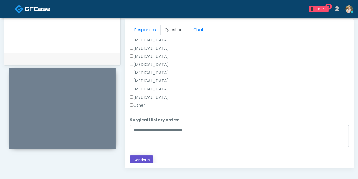
click at [139, 160] on button "Continue" at bounding box center [141, 159] width 23 height 9
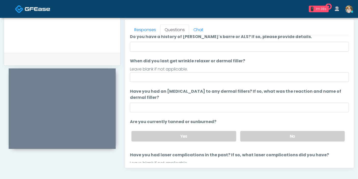
scroll to position [0, 0]
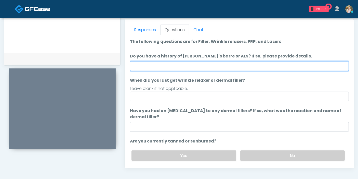
click at [216, 68] on input "Do you have a history of [PERSON_NAME]'s barre or ALS? If so, please provide de…" at bounding box center [239, 66] width 219 height 10
type input "******"
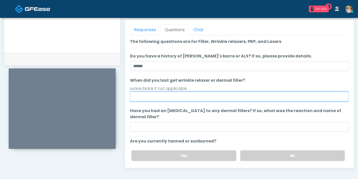
click at [227, 94] on input "When did you last get wrinkle relaxer or dermal filler?" at bounding box center [239, 97] width 219 height 10
type input "**********"
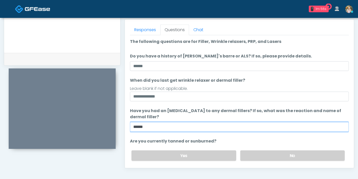
scroll to position [48, 0]
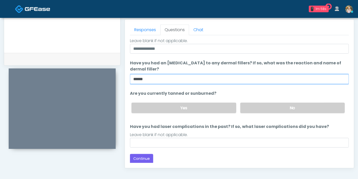
type input "******"
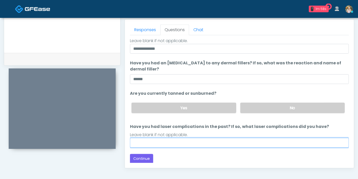
click at [227, 142] on input "Have you had laser complications in the past? If so, what laser complications d…" at bounding box center [239, 143] width 219 height 10
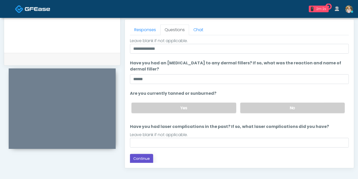
click at [141, 156] on button "Continue" at bounding box center [141, 158] width 23 height 9
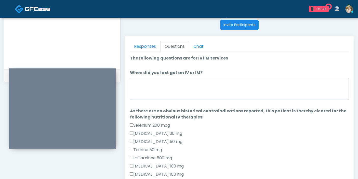
scroll to position [193, 0]
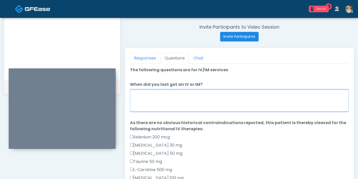
click at [229, 96] on textarea "When did you last get an IV or IM?" at bounding box center [239, 101] width 219 height 22
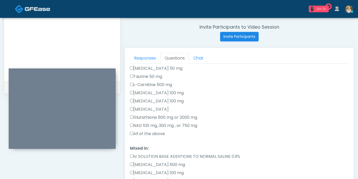
click at [156, 134] on label "All of the above" at bounding box center [147, 134] width 35 height 6
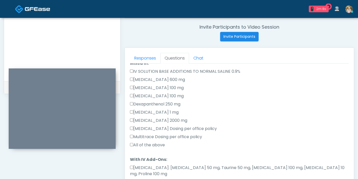
click at [143, 145] on label "All of the above" at bounding box center [147, 145] width 35 height 6
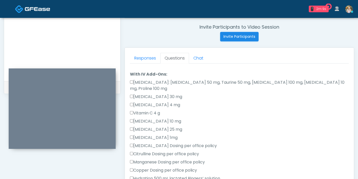
scroll to position [283, 0]
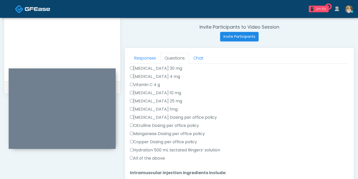
click at [143, 155] on label "All of the above" at bounding box center [147, 158] width 35 height 6
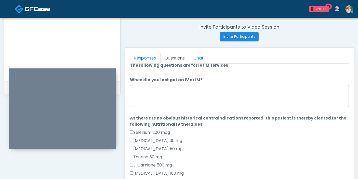
scroll to position [0, 0]
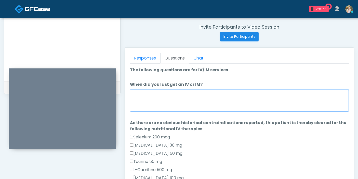
click at [169, 104] on textarea "When did you last get an IV or IM?" at bounding box center [239, 101] width 219 height 22
type textarea "**********"
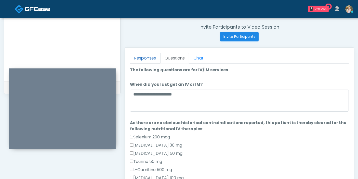
click at [143, 57] on link "Responses" at bounding box center [145, 58] width 30 height 11
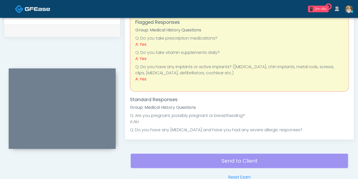
scroll to position [193, 0]
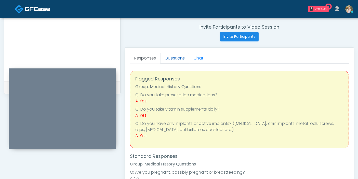
click at [175, 59] on link "Questions" at bounding box center [174, 58] width 29 height 11
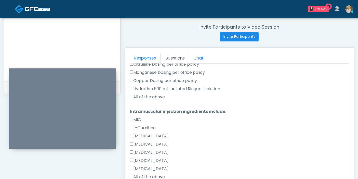
scroll to position [221, 0]
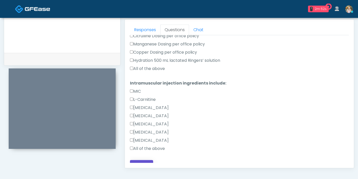
click at [143, 160] on button "Continue" at bounding box center [141, 164] width 23 height 9
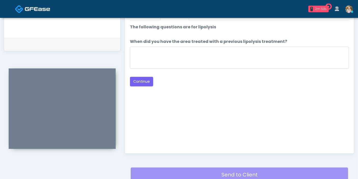
scroll to position [193, 0]
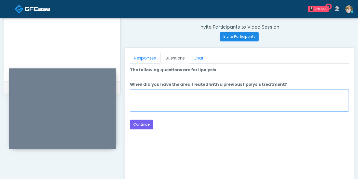
click at [209, 97] on textarea "When did you have the area treated with a previous lipolysis treatment?" at bounding box center [239, 101] width 219 height 22
type textarea "***"
drag, startPoint x: 140, startPoint y: 94, endPoint x: 133, endPoint y: 93, distance: 7.0
click at [133, 93] on textarea "***" at bounding box center [239, 101] width 219 height 22
type textarea "**********"
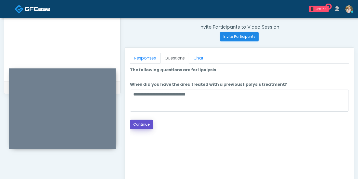
click at [142, 125] on button "Continue" at bounding box center [141, 124] width 23 height 9
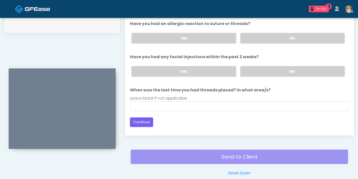
scroll to position [221, 0]
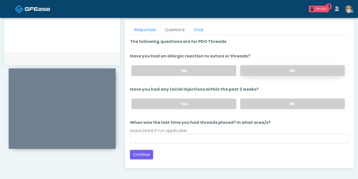
click at [265, 72] on label "No" at bounding box center [293, 70] width 105 height 10
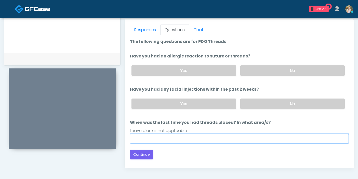
click at [265, 136] on input "When was the last time you had threads placed? In what area/s?" at bounding box center [239, 139] width 219 height 10
type input "***"
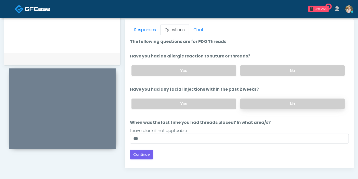
click at [257, 102] on label "No" at bounding box center [293, 103] width 105 height 10
click at [143, 152] on button "Continue" at bounding box center [141, 154] width 23 height 9
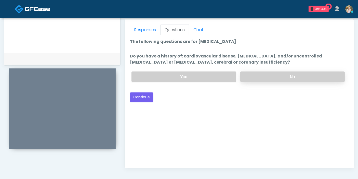
click at [265, 73] on label "No" at bounding box center [293, 76] width 105 height 10
click at [141, 96] on button "Continue" at bounding box center [141, 96] width 23 height 9
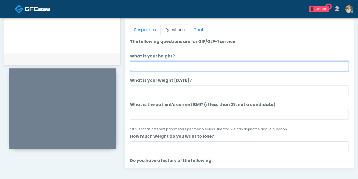
click at [199, 66] on input "What is your height?" at bounding box center [239, 66] width 219 height 10
click at [196, 65] on input "What is your height?" at bounding box center [239, 66] width 219 height 10
type input "***"
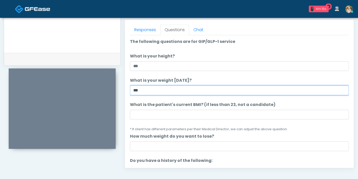
type input "***"
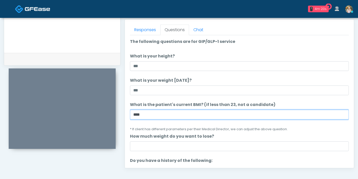
type input "****"
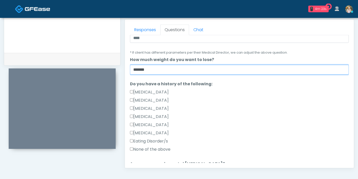
scroll to position [85, 0]
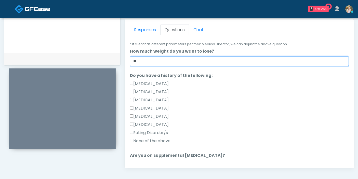
type input "*"
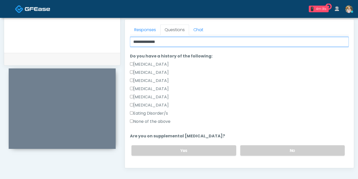
scroll to position [113, 0]
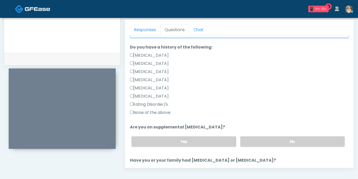
type input "**********"
click at [155, 111] on label "None of the above" at bounding box center [150, 112] width 41 height 6
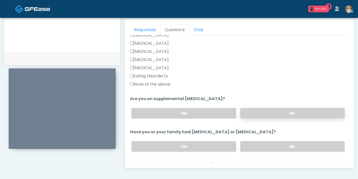
click at [272, 112] on label "No" at bounding box center [293, 113] width 105 height 10
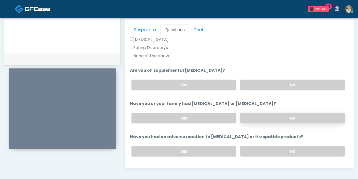
click at [280, 116] on label "No" at bounding box center [293, 118] width 105 height 10
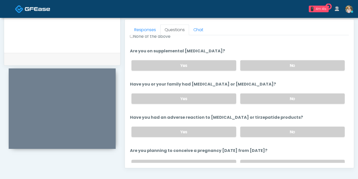
scroll to position [198, 0]
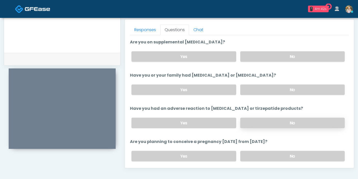
click at [288, 124] on label "No" at bounding box center [293, 123] width 105 height 10
click at [206, 54] on label "Yes" at bounding box center [184, 56] width 105 height 10
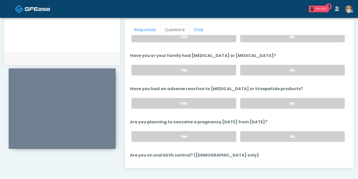
scroll to position [227, 0]
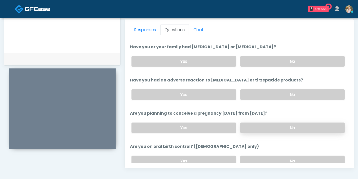
click at [260, 128] on label "No" at bounding box center [293, 127] width 105 height 10
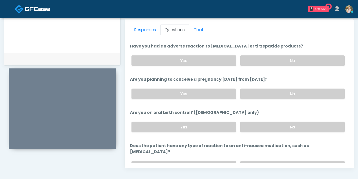
scroll to position [281, 0]
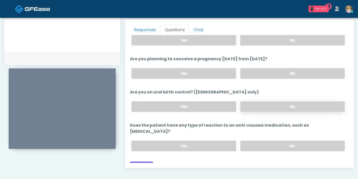
click at [272, 106] on label "No" at bounding box center [293, 106] width 105 height 10
click at [269, 141] on label "No" at bounding box center [293, 146] width 105 height 10
click at [140, 161] on button "Continue" at bounding box center [141, 165] width 23 height 9
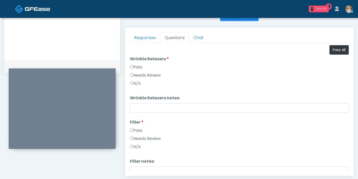
scroll to position [165, 0]
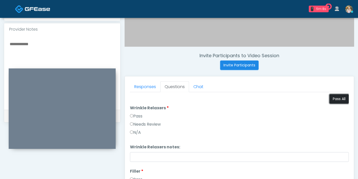
click at [334, 101] on button "Pass All" at bounding box center [339, 98] width 19 height 9
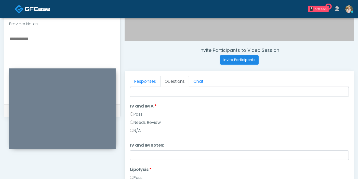
scroll to position [255, 0]
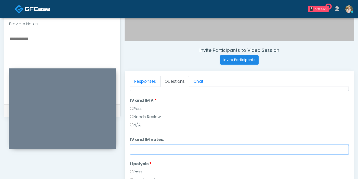
click at [181, 147] on input "IV and IM notes:" at bounding box center [239, 150] width 219 height 10
type input "*"
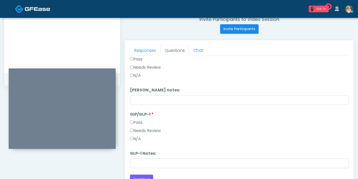
scroll to position [227, 0]
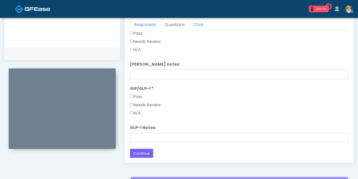
type input "**********"
click at [139, 153] on button "Continue" at bounding box center [141, 153] width 23 height 9
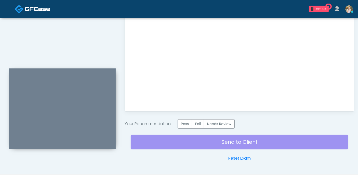
scroll to position [0, 0]
click at [185, 124] on label "Pass" at bounding box center [185, 123] width 15 height 9
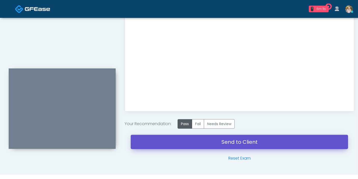
click at [239, 142] on link "Send to Client" at bounding box center [240, 142] width 218 height 14
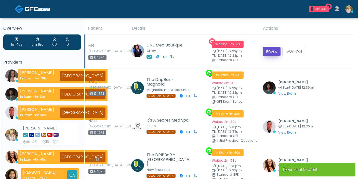
click at [272, 51] on button "View" at bounding box center [272, 51] width 18 height 9
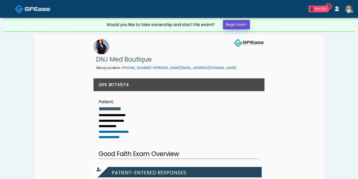
click at [238, 26] on link "Begin Exam" at bounding box center [236, 24] width 27 height 9
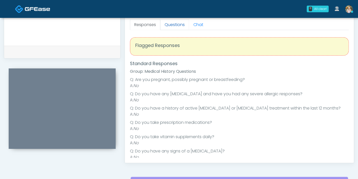
click at [175, 25] on link "Questions" at bounding box center [174, 24] width 29 height 11
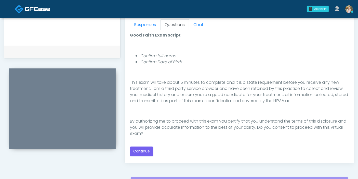
scroll to position [255, 0]
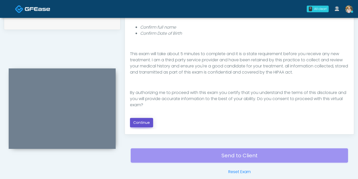
click at [145, 120] on button "Continue" at bounding box center [141, 122] width 23 height 9
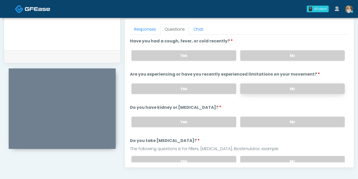
scroll to position [221, 0]
click at [287, 59] on label "No" at bounding box center [293, 56] width 105 height 10
click at [256, 90] on label "No" at bounding box center [293, 89] width 105 height 10
click at [281, 123] on label "No" at bounding box center [293, 122] width 105 height 10
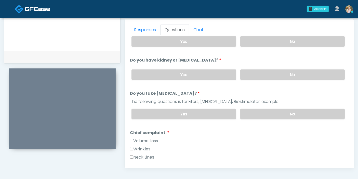
scroll to position [57, 0]
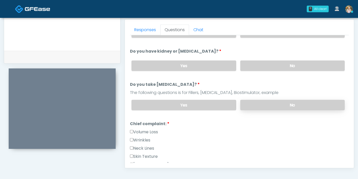
click at [278, 104] on label "No" at bounding box center [293, 105] width 105 height 10
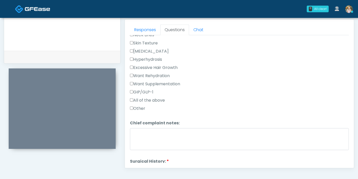
scroll to position [142, 0]
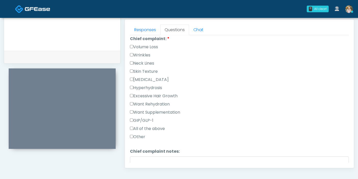
click at [141, 52] on label "Wrinkles" at bounding box center [140, 55] width 20 height 6
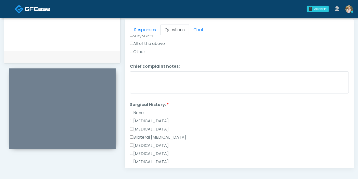
scroll to position [255, 0]
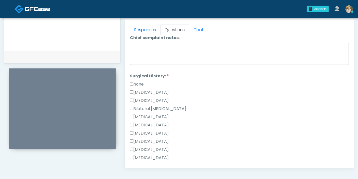
click at [132, 81] on label "None" at bounding box center [137, 84] width 14 height 6
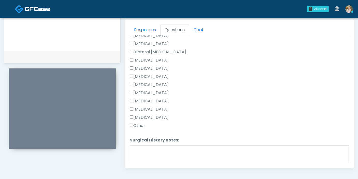
scroll to position [283, 0]
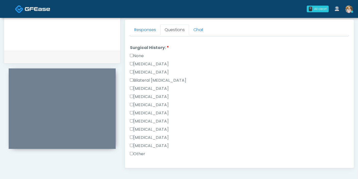
click at [134, 54] on label "None" at bounding box center [137, 56] width 14 height 6
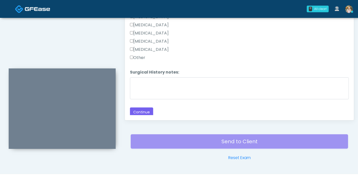
scroll to position [278, 0]
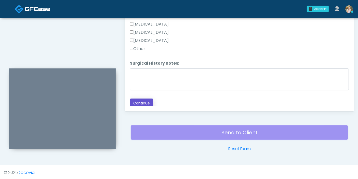
click at [147, 99] on button "Continue" at bounding box center [141, 102] width 23 height 9
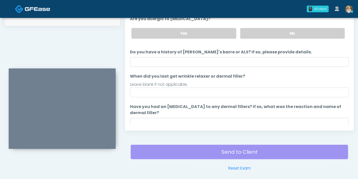
scroll to position [250, 0]
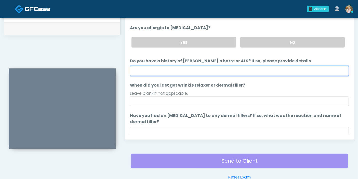
click at [247, 70] on input "Do you have a history of [PERSON_NAME]'s barre or ALS? If so, please provide de…" at bounding box center [239, 71] width 219 height 10
type input "******"
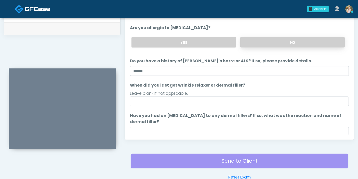
click at [270, 43] on label "No" at bounding box center [293, 42] width 105 height 10
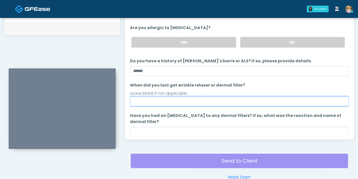
click at [197, 101] on input "When did you last get wrinkle relaxer or dermal filler?" at bounding box center [239, 101] width 219 height 10
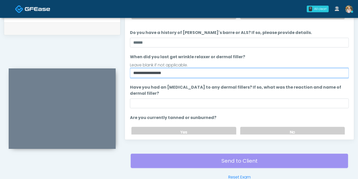
type input "**********"
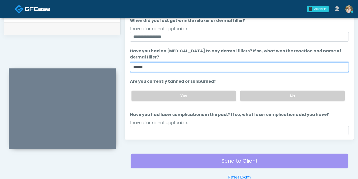
scroll to position [81, 0]
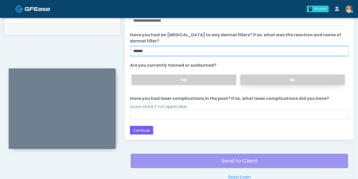
type input "******"
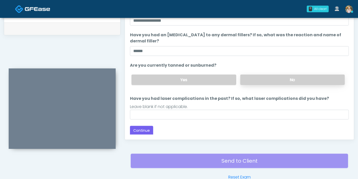
click at [282, 83] on label "No" at bounding box center [293, 79] width 105 height 10
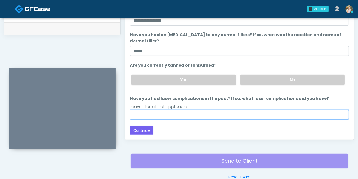
click at [191, 115] on input "Have you had laser complications in the past? If so, what laser complications d…" at bounding box center [239, 115] width 219 height 10
type input "******"
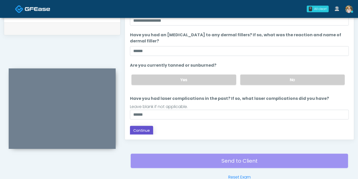
click at [134, 129] on button "Continue" at bounding box center [141, 130] width 23 height 9
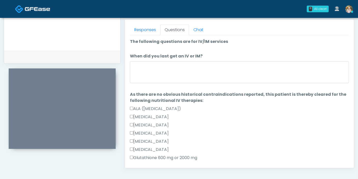
scroll to position [193, 0]
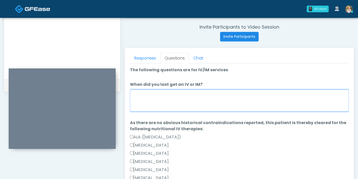
click at [213, 96] on textarea "When did you last get an IV or IM?" at bounding box center [239, 101] width 219 height 22
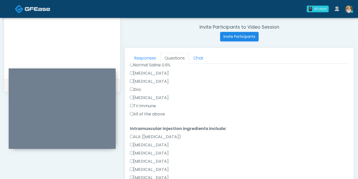
click at [152, 113] on label "All of the above" at bounding box center [147, 114] width 35 height 6
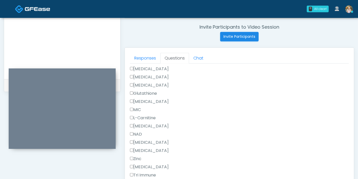
scroll to position [283, 0]
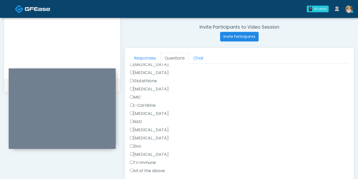
click at [140, 169] on label "All of the above" at bounding box center [147, 171] width 35 height 6
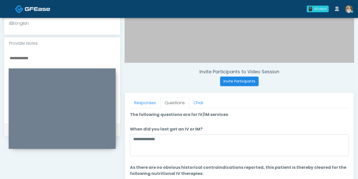
scroll to position [136, 0]
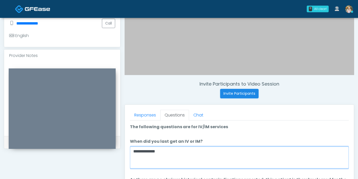
click at [173, 152] on textarea "**********" at bounding box center [239, 157] width 219 height 22
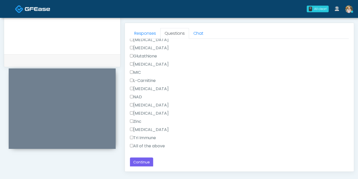
scroll to position [250, 0]
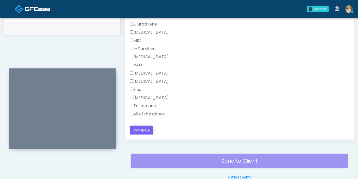
type textarea "**********"
click at [141, 131] on button "Continue" at bounding box center [141, 130] width 23 height 9
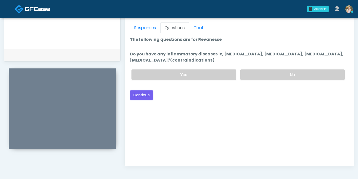
scroll to position [221, 0]
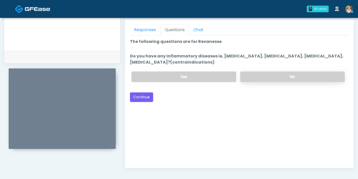
click at [260, 77] on label "No" at bounding box center [293, 76] width 105 height 10
click at [186, 76] on label "Yes" at bounding box center [184, 76] width 105 height 10
click at [145, 95] on button "Continue" at bounding box center [141, 96] width 23 height 9
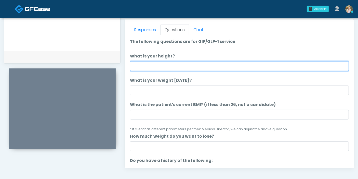
click at [179, 66] on input "What is your height?" at bounding box center [239, 66] width 219 height 10
type input "***"
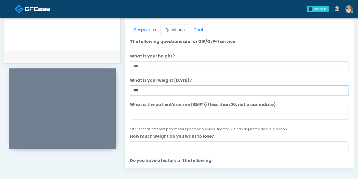
type input "***"
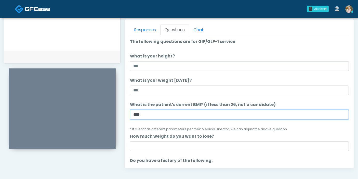
type input "****"
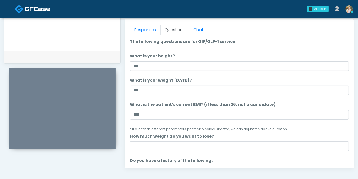
scroll to position [69, 0]
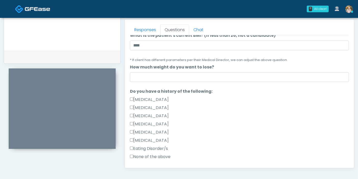
click at [166, 155] on label "None of the above" at bounding box center [150, 157] width 41 height 6
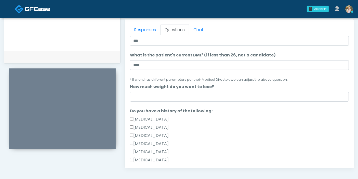
scroll to position [41, 0]
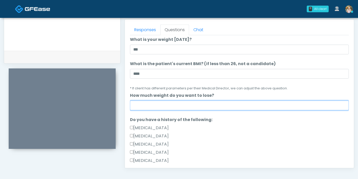
click at [218, 106] on input "How much weight do you want to lose?" at bounding box center [239, 106] width 219 height 10
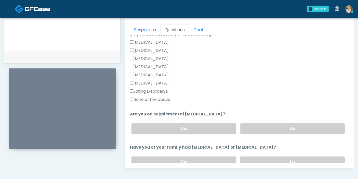
scroll to position [154, 0]
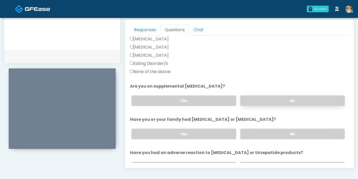
type input "***"
click at [261, 99] on label "No" at bounding box center [293, 100] width 105 height 10
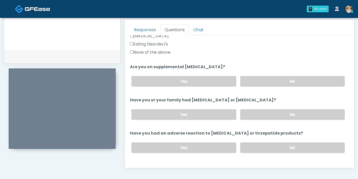
scroll to position [182, 0]
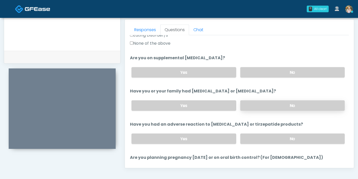
click at [265, 102] on label "No" at bounding box center [293, 105] width 105 height 10
click at [272, 137] on label "No" at bounding box center [293, 138] width 105 height 10
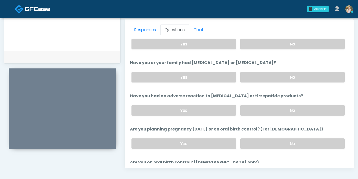
scroll to position [239, 0]
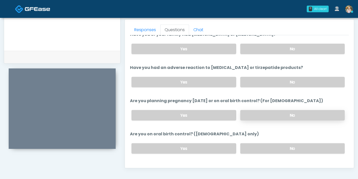
click at [271, 114] on label "No" at bounding box center [293, 115] width 105 height 10
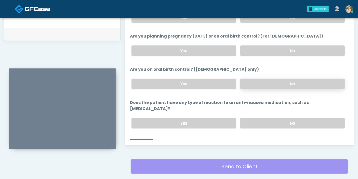
scroll to position [250, 0]
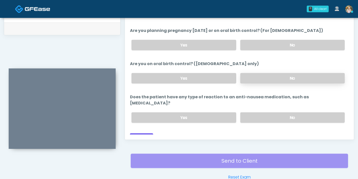
click at [276, 76] on label "No" at bounding box center [293, 78] width 105 height 10
click at [281, 112] on label "No" at bounding box center [293, 117] width 105 height 10
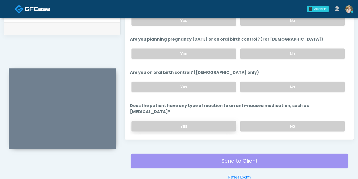
scroll to position [281, 0]
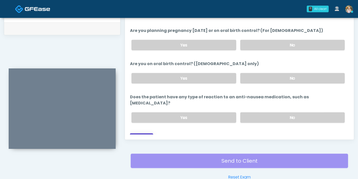
click at [146, 133] on button "Continue" at bounding box center [141, 137] width 23 height 9
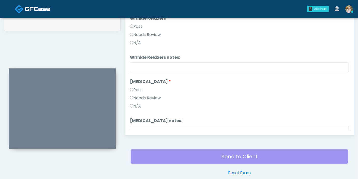
scroll to position [221, 0]
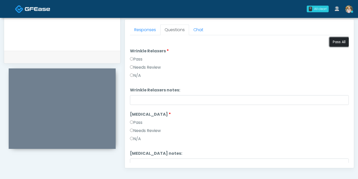
click at [332, 42] on button "Pass All" at bounding box center [339, 41] width 19 height 9
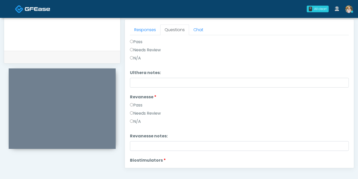
scroll to position [397, 0]
click at [152, 113] on label "Needs Review" at bounding box center [145, 113] width 31 height 6
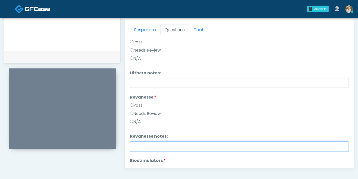
click at [175, 145] on input "Revanesse notes:" at bounding box center [239, 146] width 219 height 10
drag, startPoint x: 140, startPoint y: 146, endPoint x: 134, endPoint y: 145, distance: 6.3
click at [134, 145] on input "**********" at bounding box center [239, 146] width 219 height 10
type input "**********"
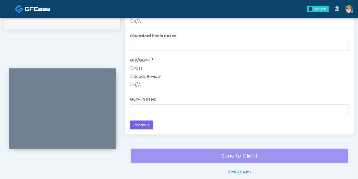
scroll to position [278, 0]
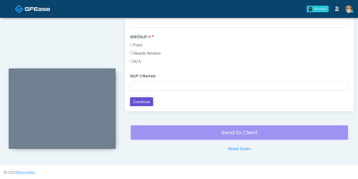
click at [145, 99] on button "Continue" at bounding box center [141, 101] width 23 height 9
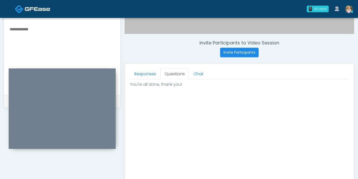
scroll to position [165, 0]
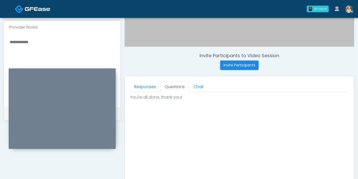
click at [32, 42] on textarea at bounding box center [62, 70] width 106 height 62
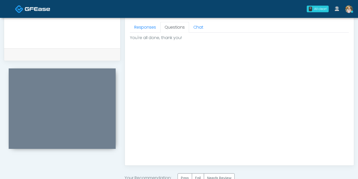
scroll to position [278, 0]
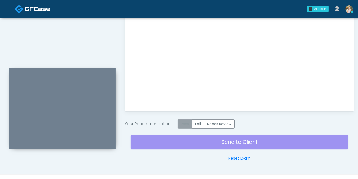
type textarea "**********"
click at [185, 125] on label "Pass" at bounding box center [185, 123] width 15 height 9
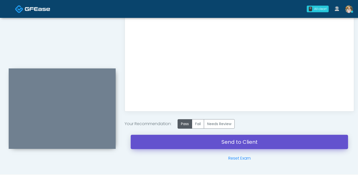
click at [229, 144] on link "Send to Client" at bounding box center [240, 142] width 218 height 14
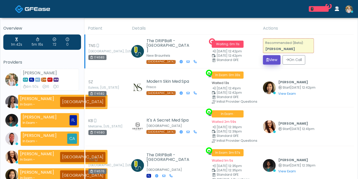
click at [274, 61] on button "View" at bounding box center [272, 59] width 18 height 9
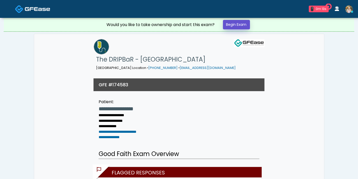
click at [240, 22] on link "Begin Exam" at bounding box center [236, 24] width 27 height 9
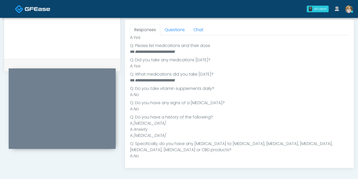
scroll to position [136, 0]
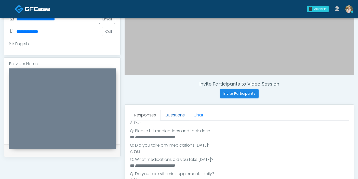
click at [173, 113] on link "Questions" at bounding box center [174, 115] width 29 height 11
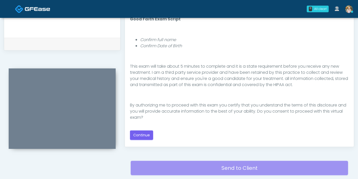
scroll to position [255, 0]
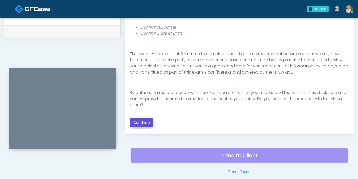
click at [144, 123] on button "Continue" at bounding box center [141, 122] width 23 height 9
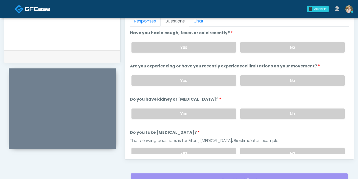
scroll to position [221, 0]
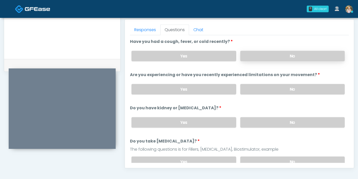
click at [288, 58] on label "No" at bounding box center [293, 56] width 105 height 10
click at [262, 89] on label "No" at bounding box center [293, 89] width 105 height 10
click at [274, 124] on label "No" at bounding box center [293, 122] width 105 height 10
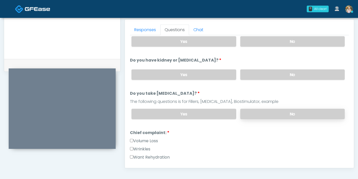
scroll to position [57, 0]
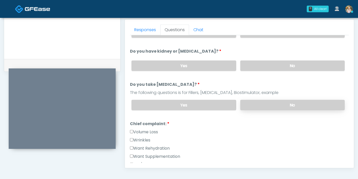
click at [270, 103] on label "No" at bounding box center [293, 105] width 105 height 10
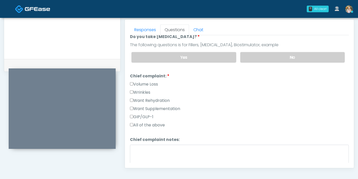
scroll to position [113, 0]
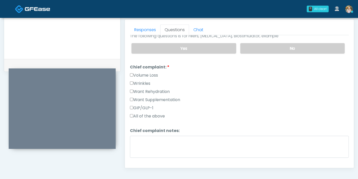
click at [146, 90] on label "Want Rehydration" at bounding box center [150, 92] width 40 height 6
click at [143, 98] on label "Want Supplementation" at bounding box center [155, 100] width 50 height 6
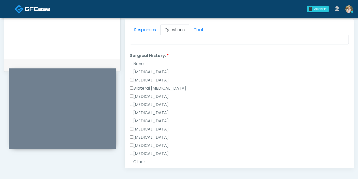
scroll to position [255, 0]
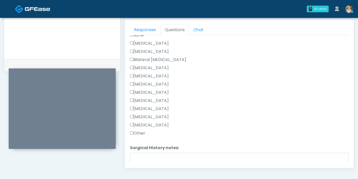
click at [138, 130] on label "Other" at bounding box center [137, 133] width 15 height 6
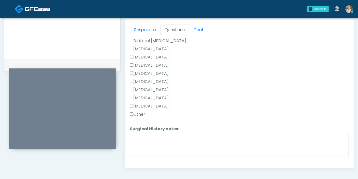
scroll to position [283, 0]
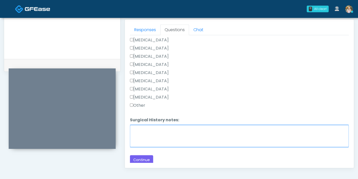
drag, startPoint x: 163, startPoint y: 136, endPoint x: 168, endPoint y: 136, distance: 5.1
click at [163, 136] on textarea "Surgical History notes:" at bounding box center [239, 136] width 219 height 22
type textarea "**********"
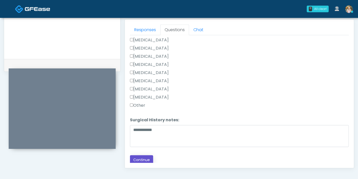
click at [140, 156] on button "Continue" at bounding box center [141, 159] width 23 height 9
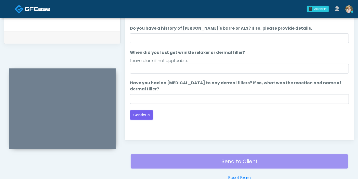
scroll to position [221, 0]
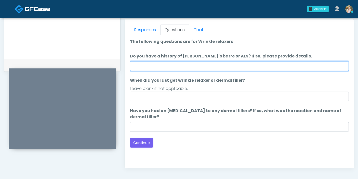
click at [212, 65] on input "Do you have a history of Guillain's barre or ALS? If so, please provide details." at bounding box center [239, 66] width 219 height 10
type input "******"
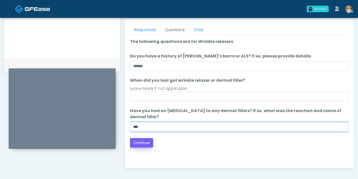
type input "***"
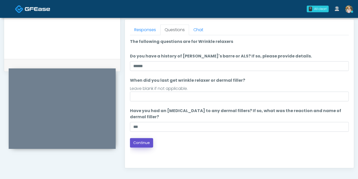
click at [145, 144] on button "Continue" at bounding box center [141, 142] width 23 height 9
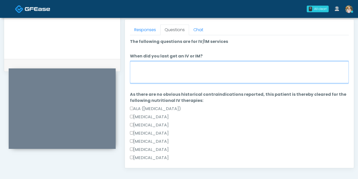
click at [185, 75] on textarea "When did you last get an IV or IM?" at bounding box center [239, 72] width 219 height 22
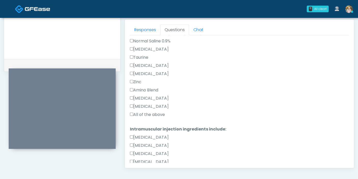
click at [139, 114] on label "All of the above" at bounding box center [147, 114] width 35 height 6
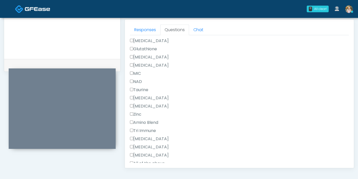
scroll to position [340, 0]
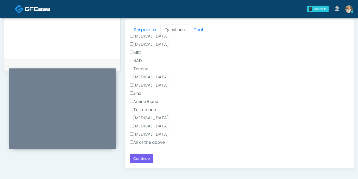
click at [142, 141] on label "All of the above" at bounding box center [147, 142] width 35 height 6
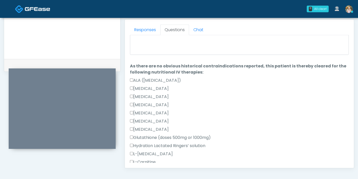
scroll to position [0, 0]
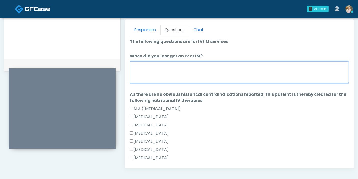
click at [186, 69] on textarea "When did you last get an IV or IM?" at bounding box center [239, 72] width 219 height 22
type textarea "**********"
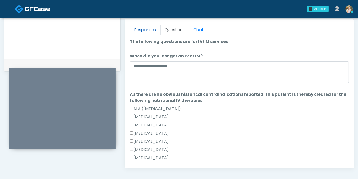
click at [146, 29] on link "Responses" at bounding box center [145, 29] width 30 height 11
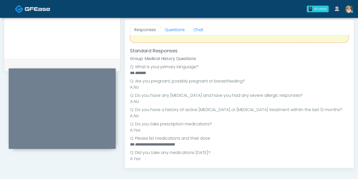
scroll to position [85, 0]
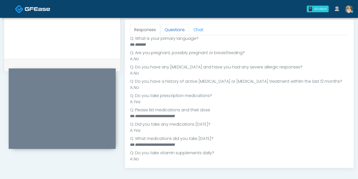
click at [174, 32] on link "Questions" at bounding box center [174, 29] width 29 height 11
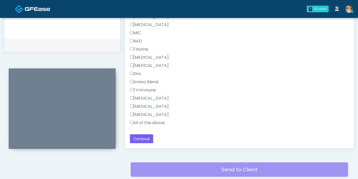
scroll to position [250, 0]
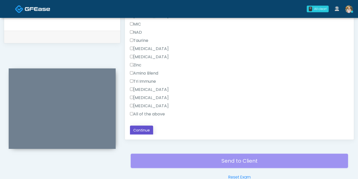
click at [141, 129] on button "Continue" at bounding box center [141, 130] width 23 height 9
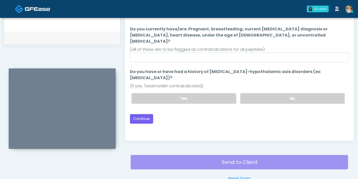
scroll to position [221, 0]
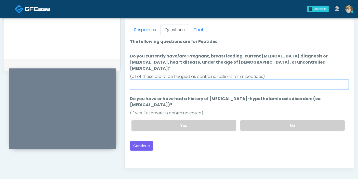
click at [221, 80] on input "Do you currently have/are: Pregnant, breastfeeding, current cancer diagnosis or…" at bounding box center [239, 85] width 219 height 10
type input "******"
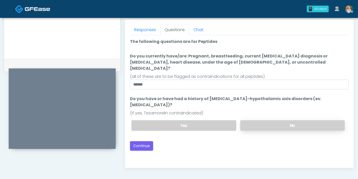
click at [262, 120] on label "No" at bounding box center [293, 125] width 105 height 10
click at [146, 141] on button "Continue" at bounding box center [141, 145] width 23 height 9
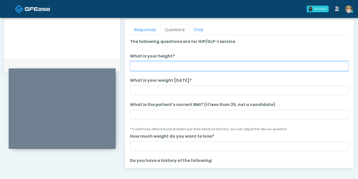
click at [184, 65] on input "What is your height?" at bounding box center [239, 66] width 219 height 10
click at [233, 67] on input "What is your height?" at bounding box center [239, 66] width 219 height 10
type input "***"
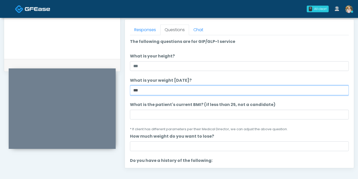
type input "***"
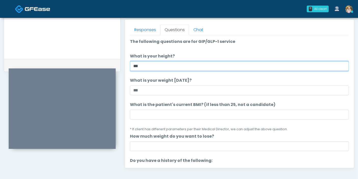
click at [233, 67] on input "***" at bounding box center [239, 66] width 219 height 10
type input "*******"
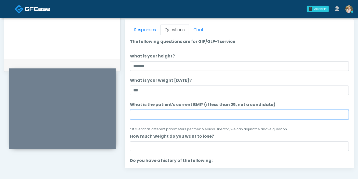
click at [163, 113] on input "What is the patient's current BMI? (if less than 25, not a candidate)" at bounding box center [239, 115] width 219 height 10
type input "****"
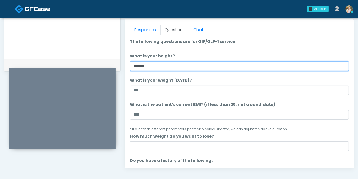
click at [165, 66] on input "*******" at bounding box center [239, 66] width 219 height 10
type input "***"
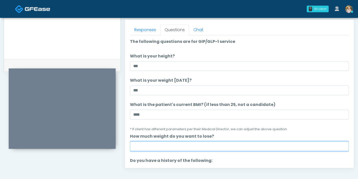
click at [222, 142] on input "How much weight do you want to lose?" at bounding box center [239, 146] width 219 height 10
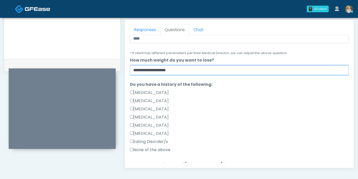
scroll to position [85, 0]
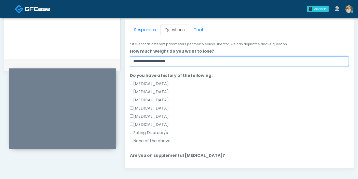
type input "**********"
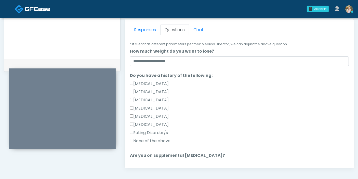
click at [152, 140] on label "None of the above" at bounding box center [150, 141] width 41 height 6
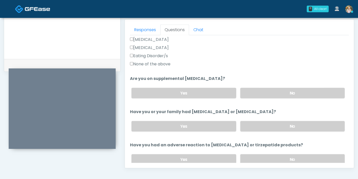
scroll to position [170, 0]
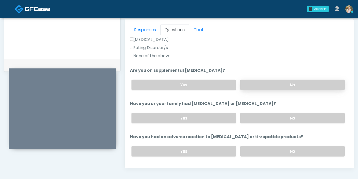
click at [281, 83] on label "No" at bounding box center [293, 85] width 105 height 10
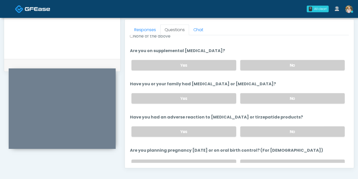
scroll to position [198, 0]
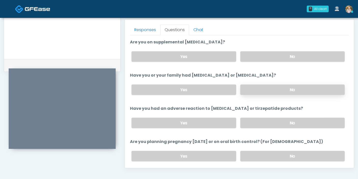
click at [290, 90] on label "No" at bounding box center [293, 89] width 105 height 10
click at [296, 120] on label "No" at bounding box center [293, 123] width 105 height 10
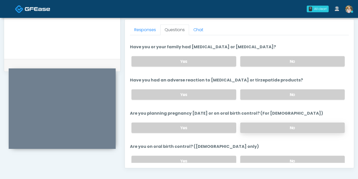
click at [279, 125] on label "No" at bounding box center [293, 127] width 105 height 10
click at [190, 60] on label "Yes" at bounding box center [184, 61] width 105 height 10
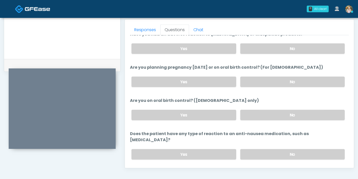
scroll to position [281, 0]
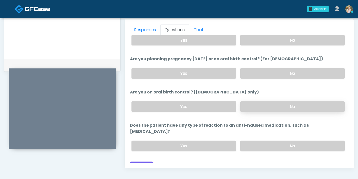
click at [271, 106] on label "No" at bounding box center [293, 106] width 105 height 10
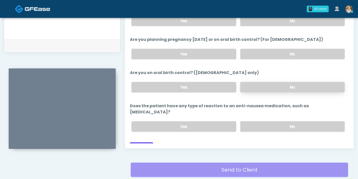
scroll to position [250, 0]
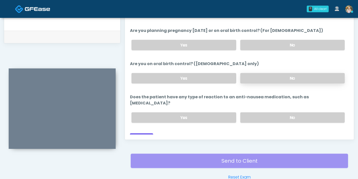
click at [270, 112] on label "No" at bounding box center [293, 117] width 105 height 10
click at [142, 133] on button "Continue" at bounding box center [141, 137] width 23 height 9
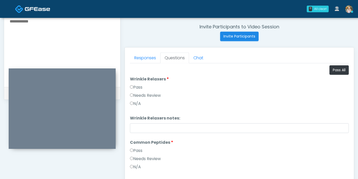
scroll to position [193, 0]
click at [341, 69] on button "Pass All" at bounding box center [339, 70] width 19 height 9
click at [144, 56] on link "Responses" at bounding box center [145, 58] width 30 height 11
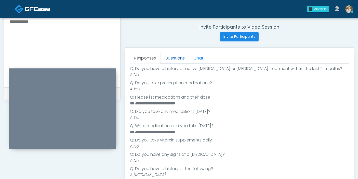
scroll to position [113, 0]
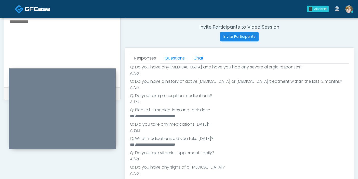
drag, startPoint x: 179, startPoint y: 52, endPoint x: 174, endPoint y: 57, distance: 6.9
click at [179, 52] on div "Responses Questions Chat Good Faith Exam Script Good Faith Exam Script INTRODUC…" at bounding box center [239, 122] width 229 height 148
click at [172, 60] on link "Questions" at bounding box center [174, 58] width 29 height 11
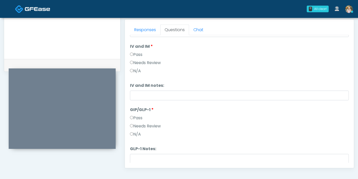
scroll to position [147, 0]
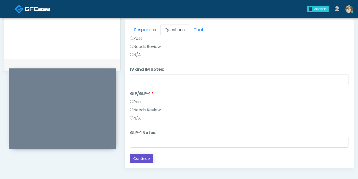
click at [143, 158] on button "Continue" at bounding box center [141, 158] width 23 height 9
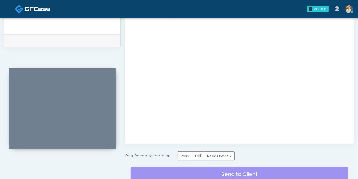
scroll to position [250, 0]
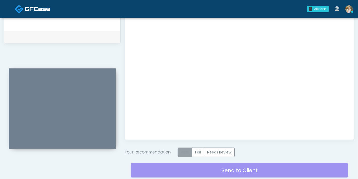
click at [185, 151] on label "Pass" at bounding box center [185, 151] width 15 height 9
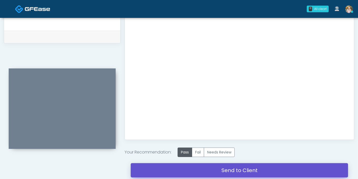
drag, startPoint x: 229, startPoint y: 169, endPoint x: 202, endPoint y: 25, distance: 146.9
click at [229, 169] on link "Send to Client" at bounding box center [240, 170] width 218 height 14
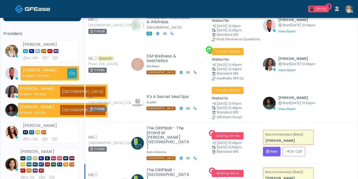
scroll to position [57, 0]
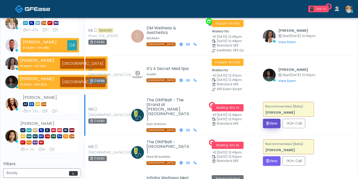
click at [273, 119] on button "View" at bounding box center [272, 123] width 18 height 9
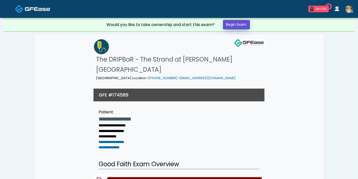
click at [235, 26] on link "Begin Exam" at bounding box center [236, 24] width 27 height 9
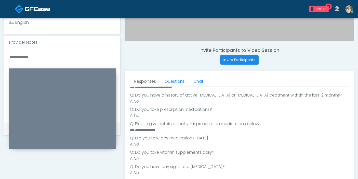
scroll to position [198, 0]
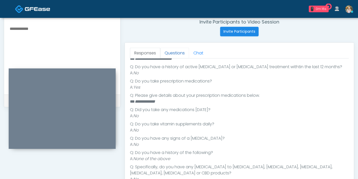
click at [173, 52] on link "Questions" at bounding box center [174, 53] width 29 height 11
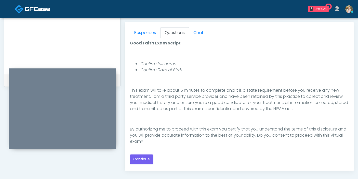
scroll to position [227, 0]
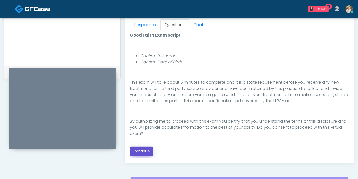
click at [142, 150] on button "Continue" at bounding box center [141, 150] width 23 height 9
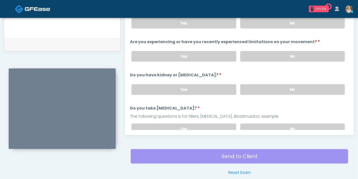
scroll to position [221, 0]
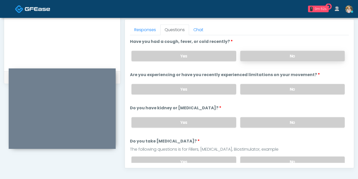
click at [285, 52] on label "No" at bounding box center [293, 56] width 105 height 10
click at [287, 89] on label "No" at bounding box center [293, 89] width 105 height 10
click at [280, 123] on label "No" at bounding box center [293, 122] width 105 height 10
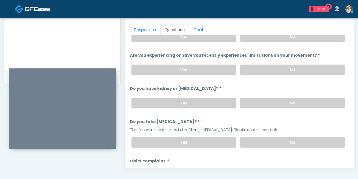
scroll to position [28, 0]
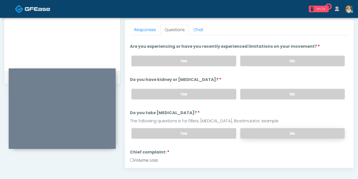
click at [271, 134] on label "No" at bounding box center [293, 133] width 105 height 10
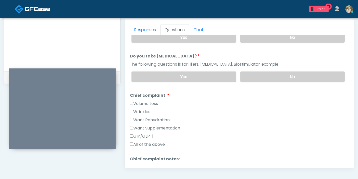
scroll to position [113, 0]
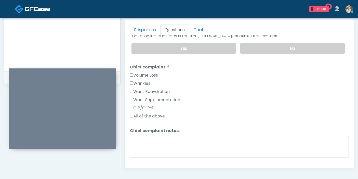
click at [135, 91] on label "Want Rehydration" at bounding box center [150, 92] width 40 height 6
click at [140, 97] on label "Want Supplementation" at bounding box center [155, 100] width 50 height 6
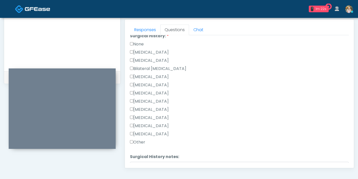
scroll to position [255, 0]
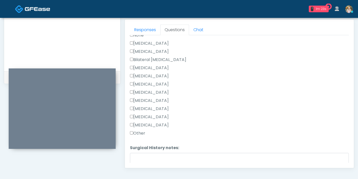
drag, startPoint x: 139, startPoint y: 129, endPoint x: 147, endPoint y: 134, distance: 9.7
click at [140, 130] on label "Other" at bounding box center [137, 133] width 15 height 6
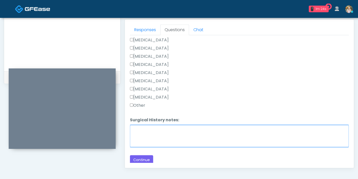
click at [167, 133] on textarea "Surgical History notes:" at bounding box center [239, 136] width 219 height 22
type textarea "**********"
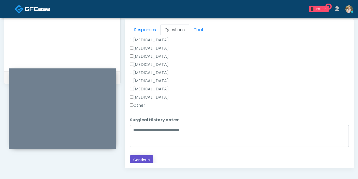
click at [144, 156] on button "Continue" at bounding box center [141, 159] width 23 height 9
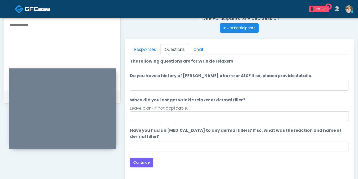
scroll to position [193, 0]
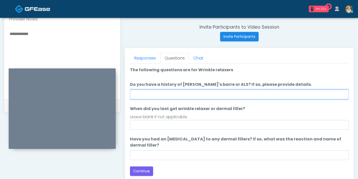
click at [219, 93] on input "Do you have a history of [PERSON_NAME]'s barre or ALS? If so, please provide de…" at bounding box center [239, 95] width 219 height 10
type input "******"
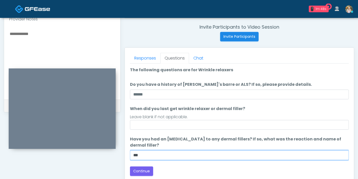
type input "***"
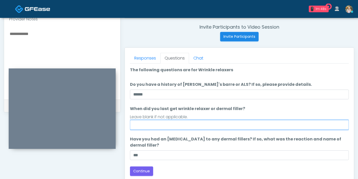
click at [174, 124] on input "When did you last get wrinkle relaxer or dermal filler?" at bounding box center [239, 125] width 219 height 10
type input "**********"
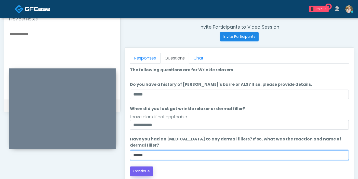
type input "******"
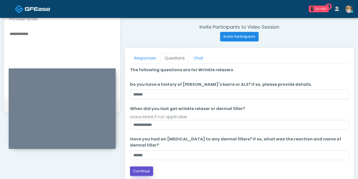
click at [137, 169] on button "Continue" at bounding box center [141, 170] width 23 height 9
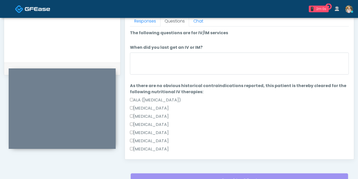
scroll to position [221, 0]
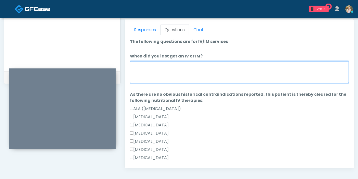
click at [196, 70] on textarea "When did you last get an IV or IM?" at bounding box center [239, 72] width 219 height 22
type textarea "**********"
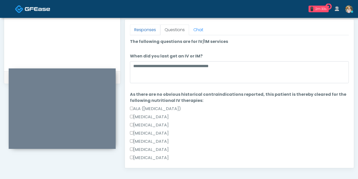
click at [142, 30] on link "Responses" at bounding box center [145, 29] width 30 height 11
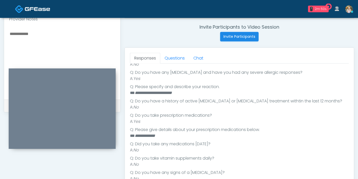
scroll to position [113, 0]
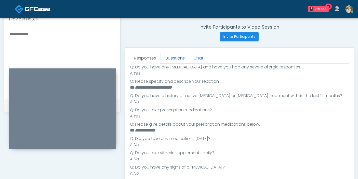
click at [174, 57] on link "Questions" at bounding box center [174, 58] width 29 height 11
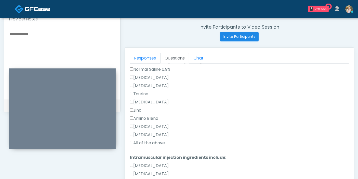
scroll to position [227, 0]
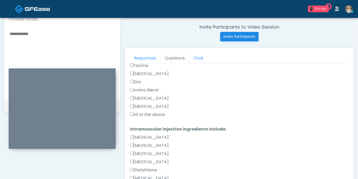
click at [143, 111] on label "All of the above" at bounding box center [147, 114] width 35 height 6
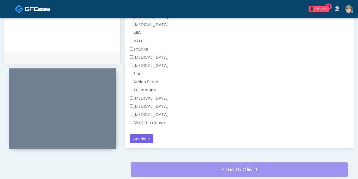
scroll to position [250, 0]
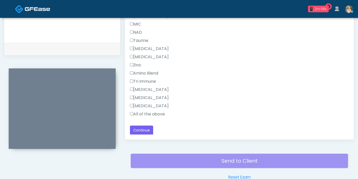
click at [143, 113] on label "All of the above" at bounding box center [147, 114] width 35 height 6
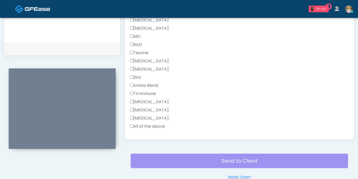
scroll to position [340, 0]
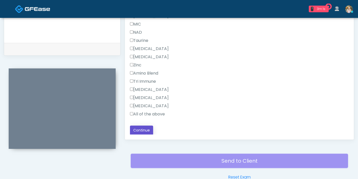
click at [147, 130] on button "Continue" at bounding box center [141, 130] width 23 height 9
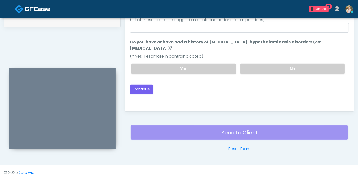
scroll to position [221, 0]
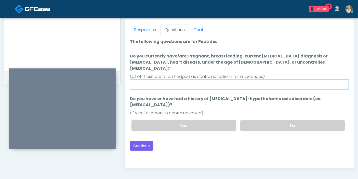
click at [257, 80] on input "Do you currently have/are: Pregnant, breastfeeding, current [MEDICAL_DATA] diag…" at bounding box center [239, 85] width 219 height 10
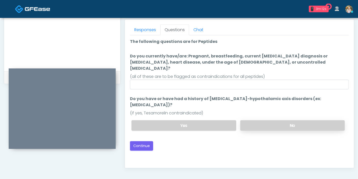
click at [272, 120] on label "No" at bounding box center [293, 125] width 105 height 10
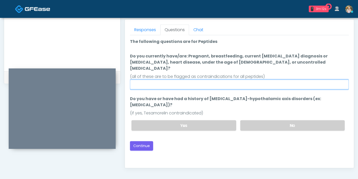
click at [259, 80] on input "Do you currently have/are: Pregnant, breastfeeding, current [MEDICAL_DATA] diag…" at bounding box center [239, 85] width 219 height 10
type input "******"
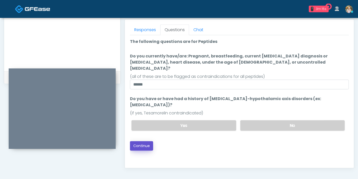
click at [138, 141] on button "Continue" at bounding box center [141, 145] width 23 height 9
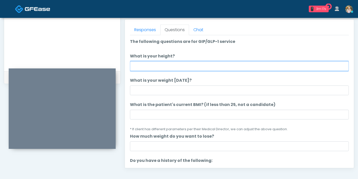
click at [189, 67] on input "What is your height?" at bounding box center [239, 66] width 219 height 10
click at [213, 66] on input "What is your height?" at bounding box center [239, 66] width 219 height 10
type input "****"
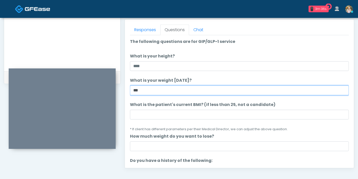
type input "***"
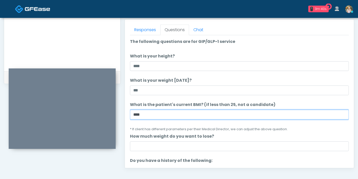
type input "****"
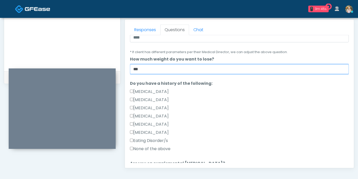
scroll to position [113, 0]
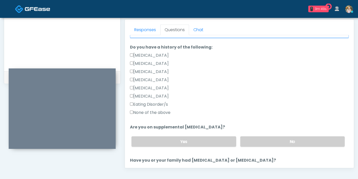
type input "***"
click at [153, 112] on label "None of the above" at bounding box center [150, 112] width 41 height 6
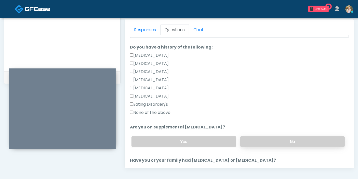
click at [290, 142] on label "No" at bounding box center [293, 141] width 105 height 10
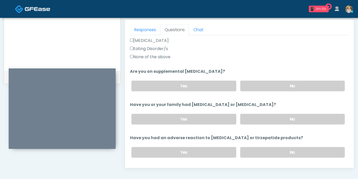
scroll to position [170, 0]
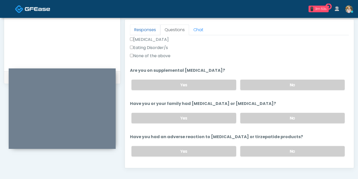
click at [148, 30] on link "Responses" at bounding box center [145, 29] width 30 height 11
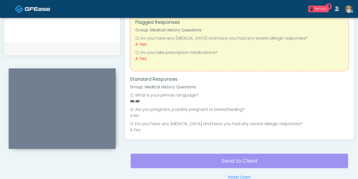
scroll to position [193, 0]
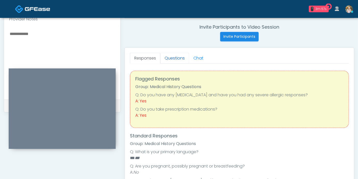
click at [173, 58] on link "Questions" at bounding box center [174, 58] width 29 height 11
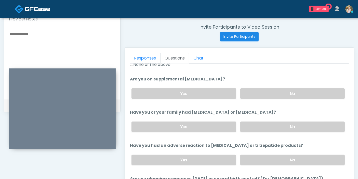
scroll to position [198, 0]
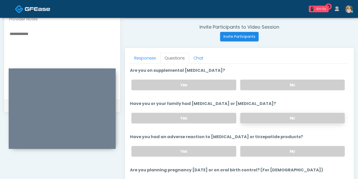
click at [276, 117] on label "No" at bounding box center [293, 118] width 105 height 10
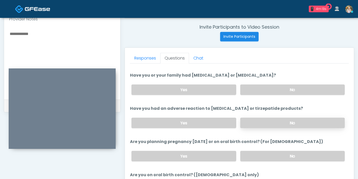
click at [267, 121] on label "No" at bounding box center [293, 123] width 105 height 10
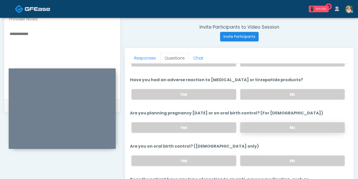
click at [256, 126] on label "No" at bounding box center [293, 127] width 105 height 10
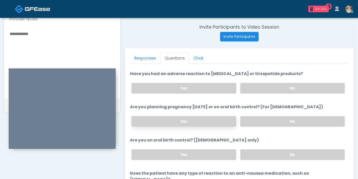
scroll to position [253, 0]
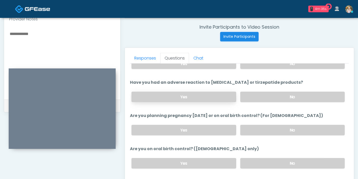
click at [187, 94] on label "Yes" at bounding box center [184, 97] width 105 height 10
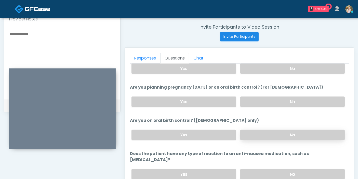
click at [266, 132] on label "No" at bounding box center [293, 135] width 105 height 10
drag, startPoint x: 263, startPoint y: 167, endPoint x: 260, endPoint y: 165, distance: 2.9
click at [263, 169] on label "No" at bounding box center [293, 174] width 105 height 10
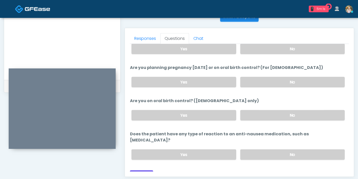
scroll to position [221, 0]
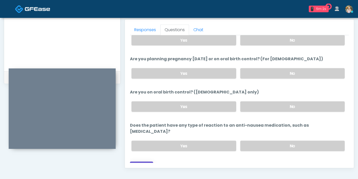
click at [146, 161] on button "Continue" at bounding box center [141, 165] width 23 height 9
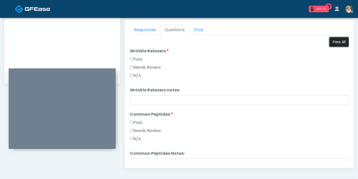
click at [332, 41] on button "Pass All" at bounding box center [339, 41] width 19 height 9
click at [141, 32] on link "Responses" at bounding box center [145, 29] width 30 height 11
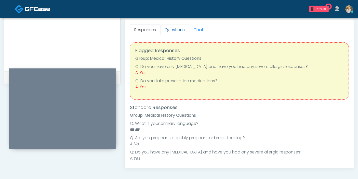
click at [173, 31] on link "Questions" at bounding box center [174, 29] width 29 height 11
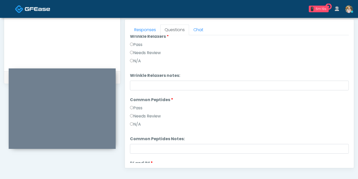
scroll to position [6, 0]
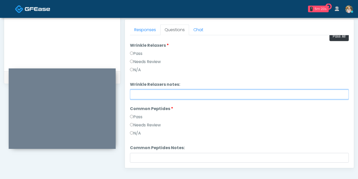
click at [196, 92] on input "Wrinkle Relaxers notes:" at bounding box center [239, 95] width 219 height 10
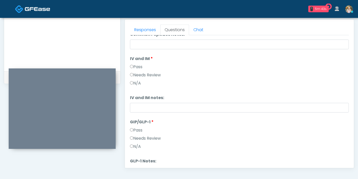
scroll to position [147, 0]
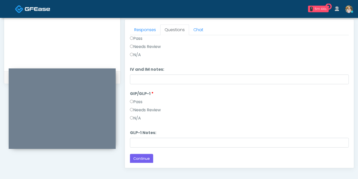
type input "**********"
click at [159, 108] on label "Needs Review" at bounding box center [145, 110] width 31 height 6
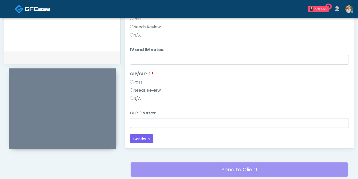
scroll to position [250, 0]
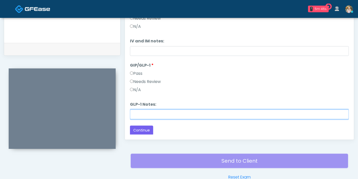
click at [177, 111] on input "GLP-1 Notes:" at bounding box center [239, 114] width 219 height 10
type input "**********"
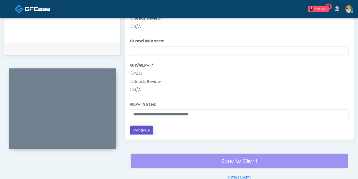
click at [146, 130] on button "Continue" at bounding box center [141, 130] width 23 height 9
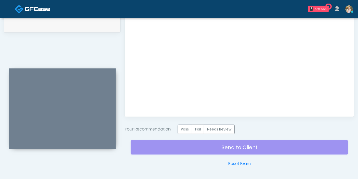
scroll to position [278, 0]
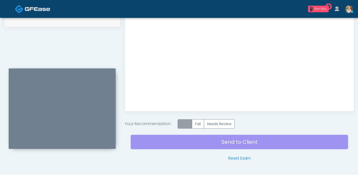
click at [184, 123] on label "Pass" at bounding box center [185, 123] width 15 height 9
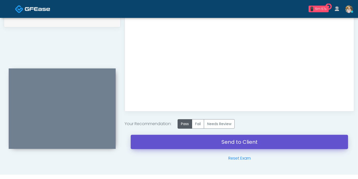
drag, startPoint x: 234, startPoint y: 142, endPoint x: 201, endPoint y: 28, distance: 118.4
click at [234, 142] on link "Send to Client" at bounding box center [240, 142] width 218 height 14
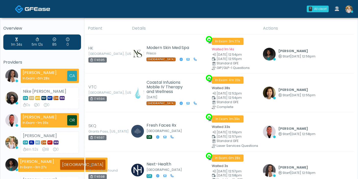
click at [348, 9] on img at bounding box center [350, 9] width 8 height 8
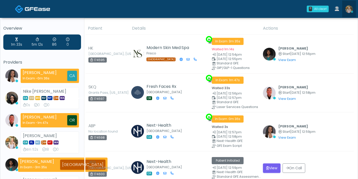
click at [352, 9] on img at bounding box center [350, 9] width 8 height 8
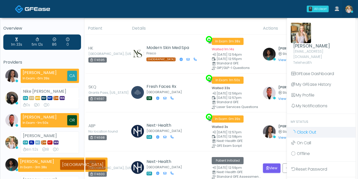
click at [312, 129] on span "Clock Out" at bounding box center [306, 132] width 19 height 6
